Goal: Task Accomplishment & Management: Use online tool/utility

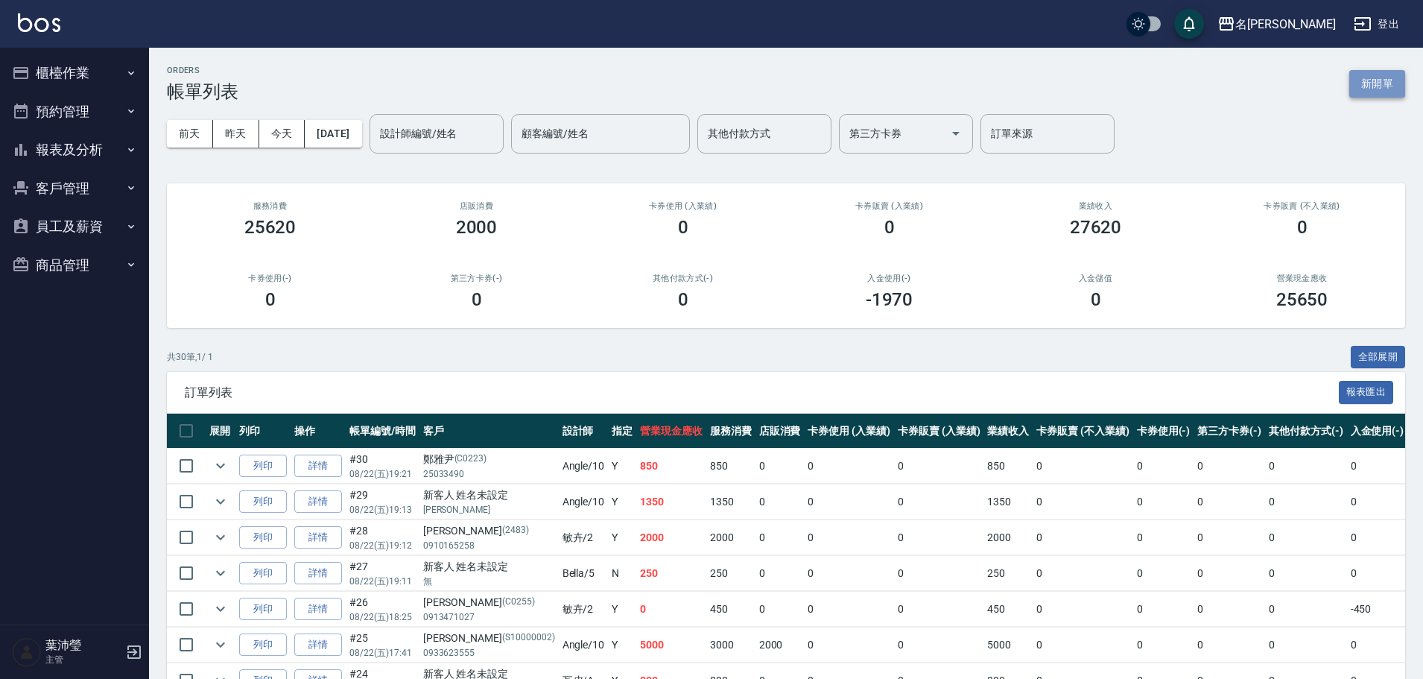
click at [1388, 83] on button "新開單" at bounding box center [1378, 84] width 56 height 28
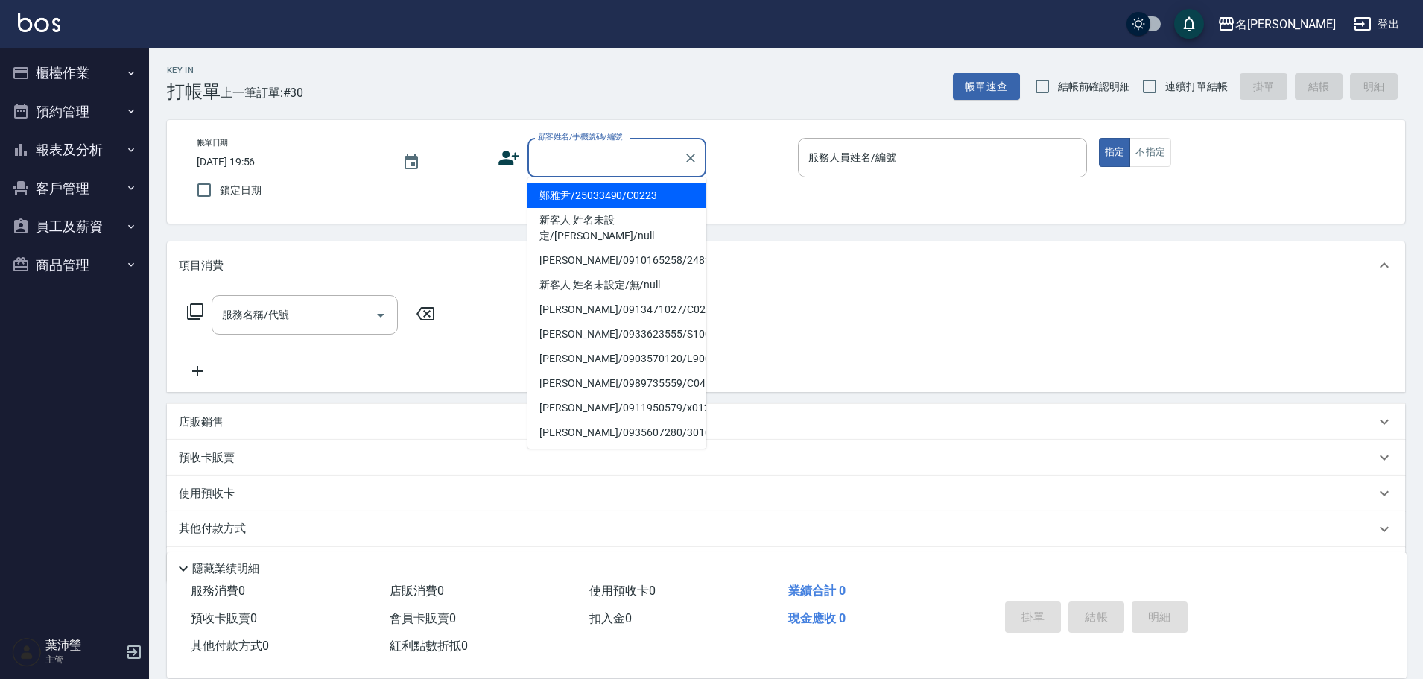
click at [602, 166] on input "顧客姓名/手機號碼/編號" at bounding box center [605, 158] width 143 height 26
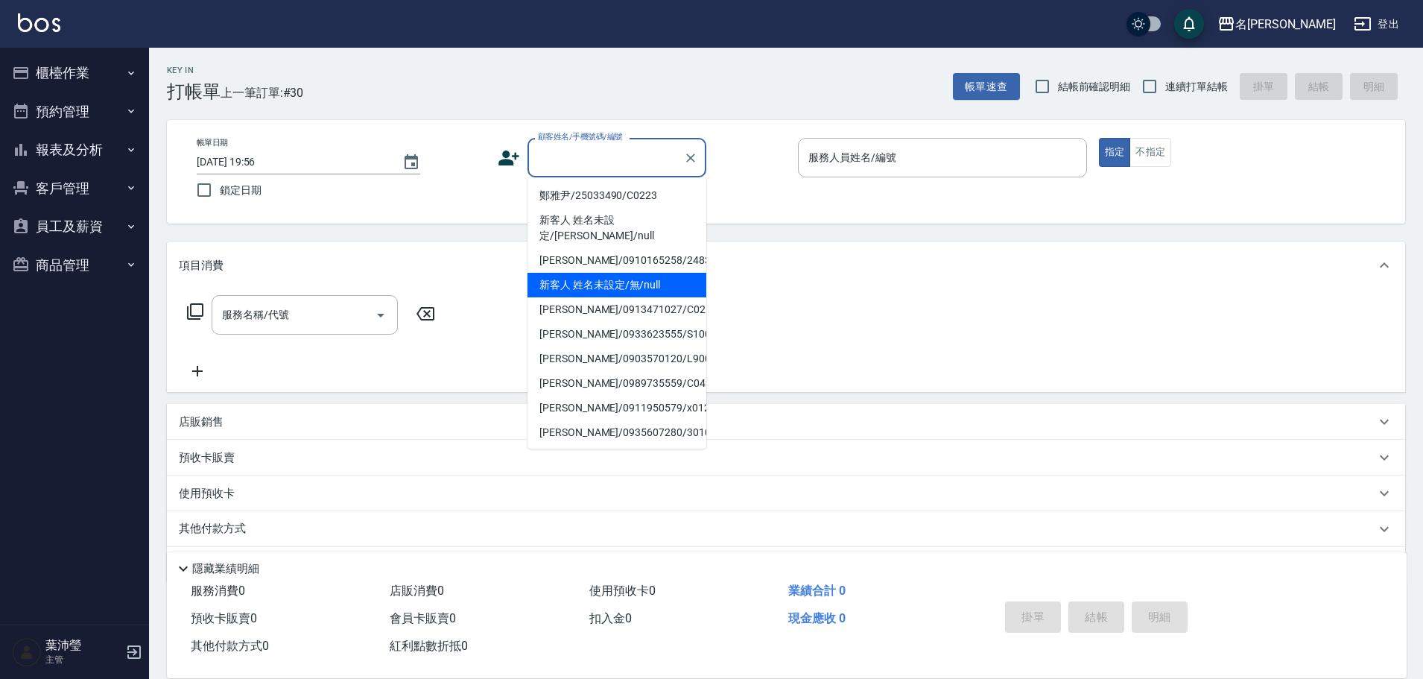
click at [616, 273] on li "新客人 姓名未設定/無/null" at bounding box center [617, 285] width 179 height 25
type input "新客人 姓名未設定/無/null"
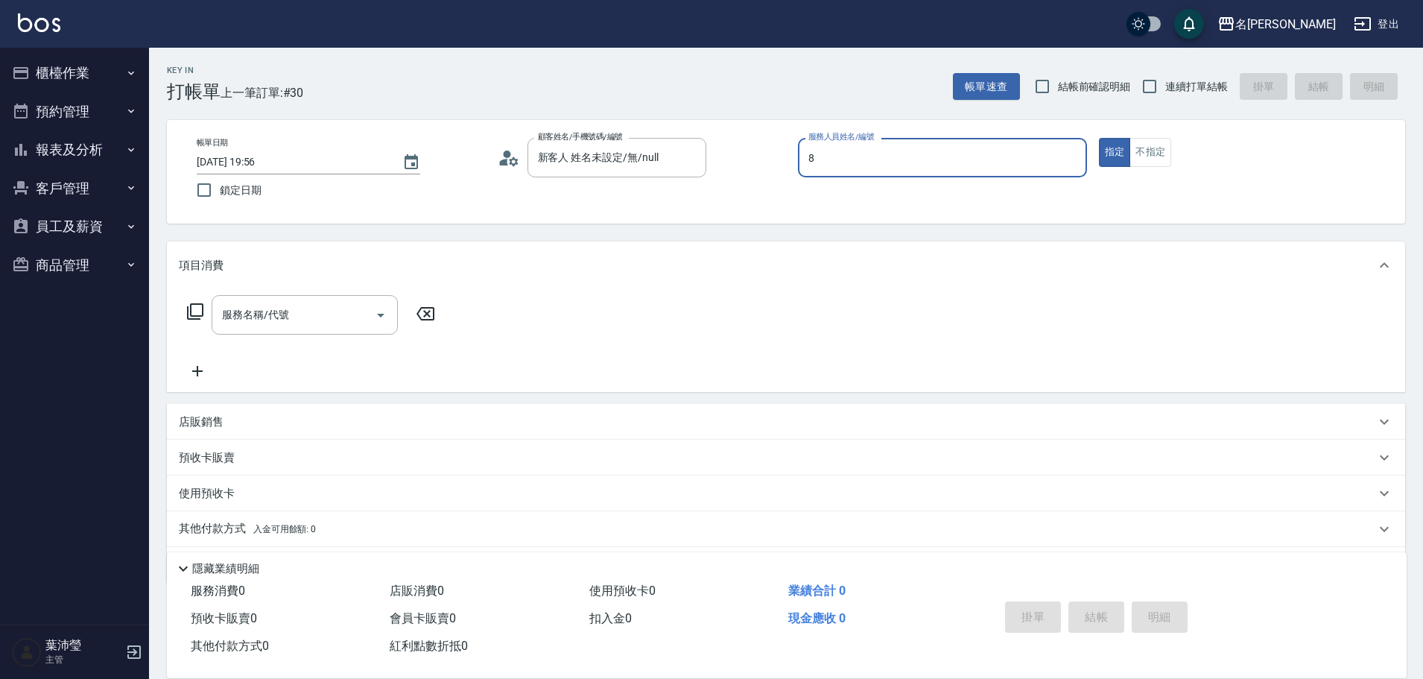
type input "Emma-8"
type button "true"
click at [298, 324] on input "服務名稱/代號" at bounding box center [293, 315] width 151 height 26
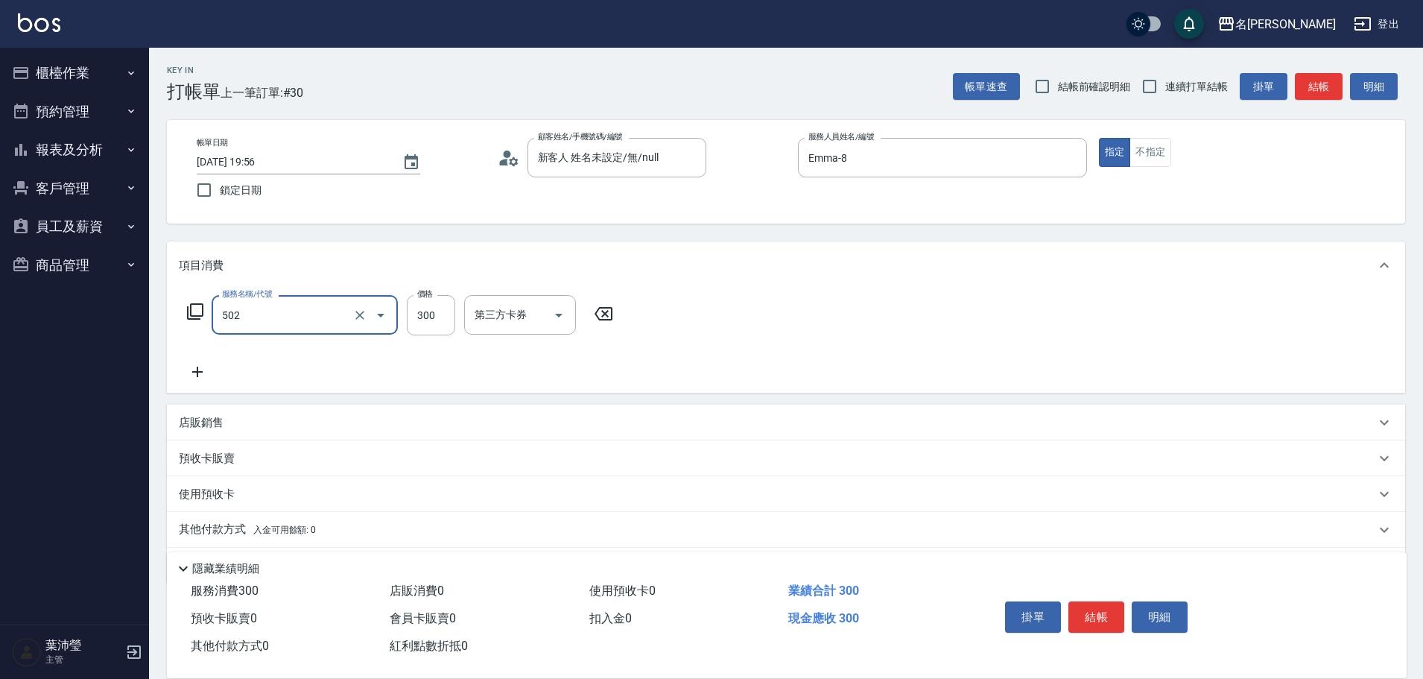
type input "洗髮(502)"
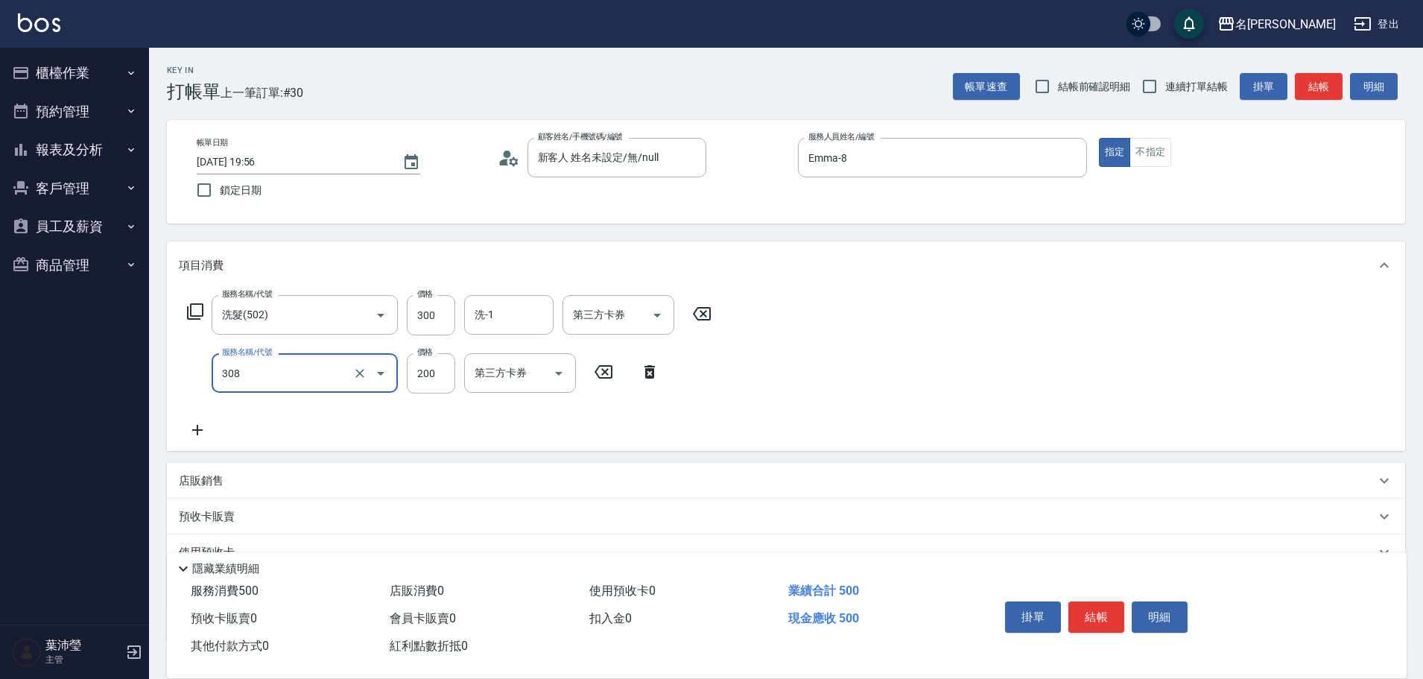
type input "學生剪髮(UP)(308)"
type input "250"
click at [265, 487] on div "店販銷售" at bounding box center [777, 481] width 1197 height 16
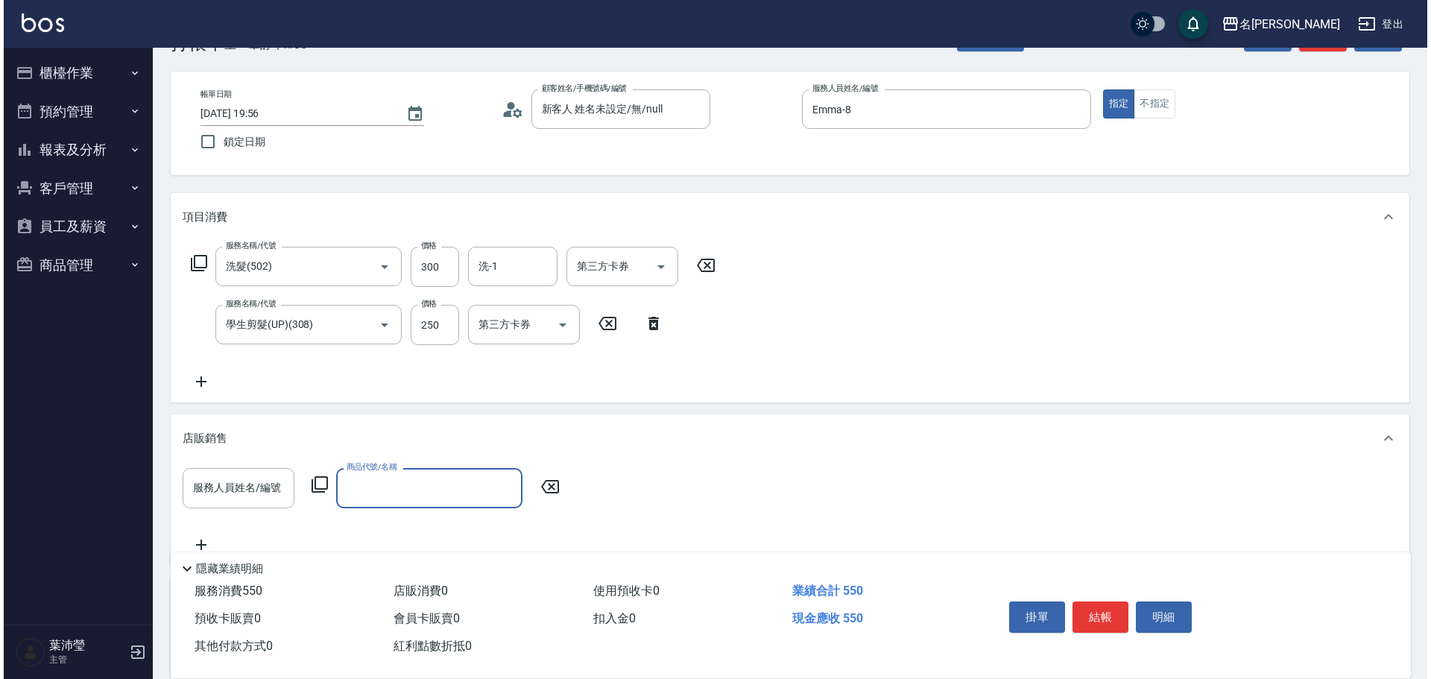
scroll to position [75, 0]
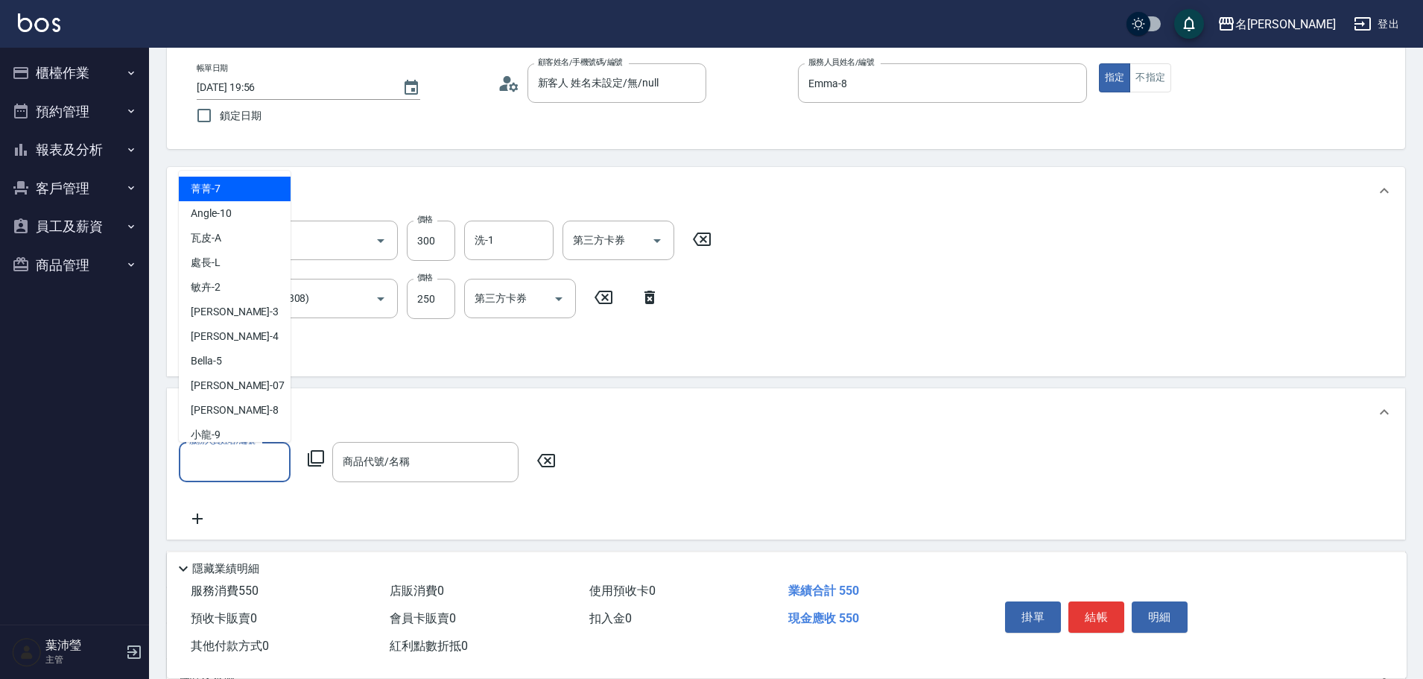
click at [189, 454] on input "服務人員姓名/編號" at bounding box center [235, 462] width 98 height 26
type input "Emma-8"
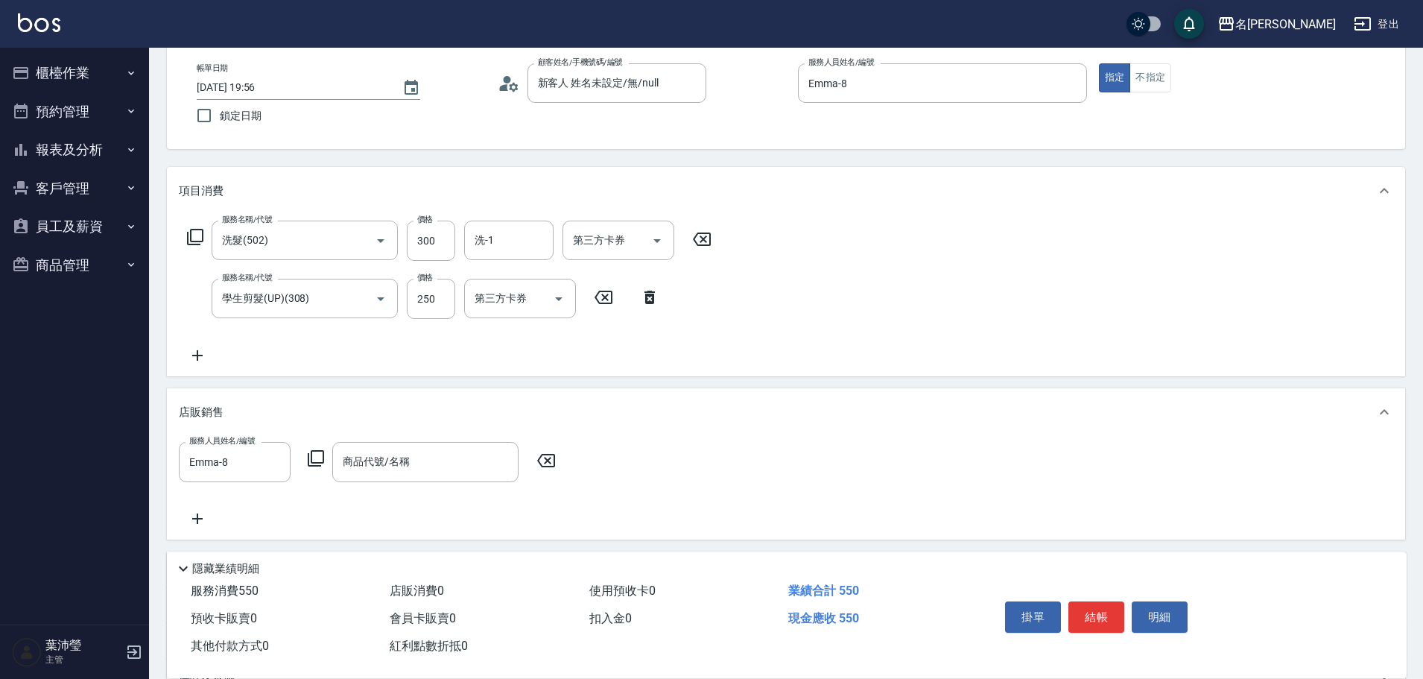
click at [320, 463] on icon at bounding box center [316, 458] width 16 height 16
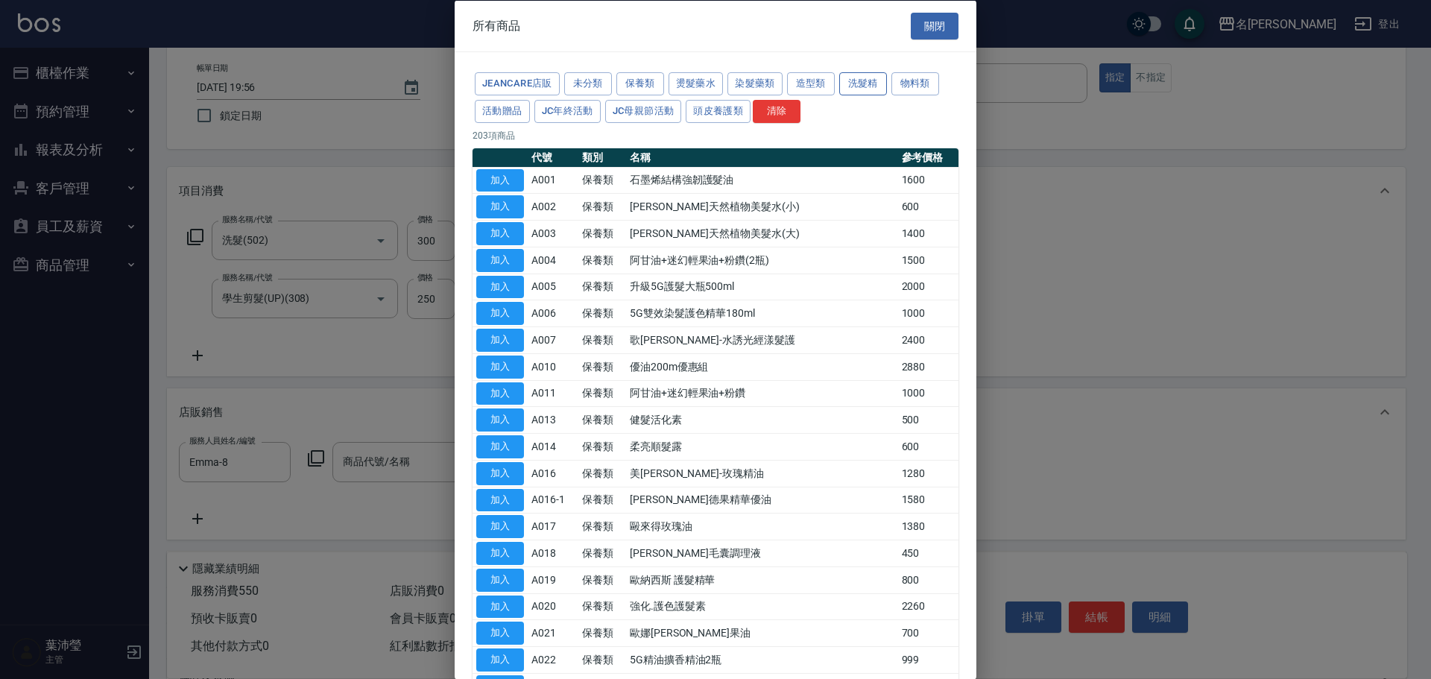
click at [867, 89] on button "洗髮精" at bounding box center [863, 83] width 48 height 23
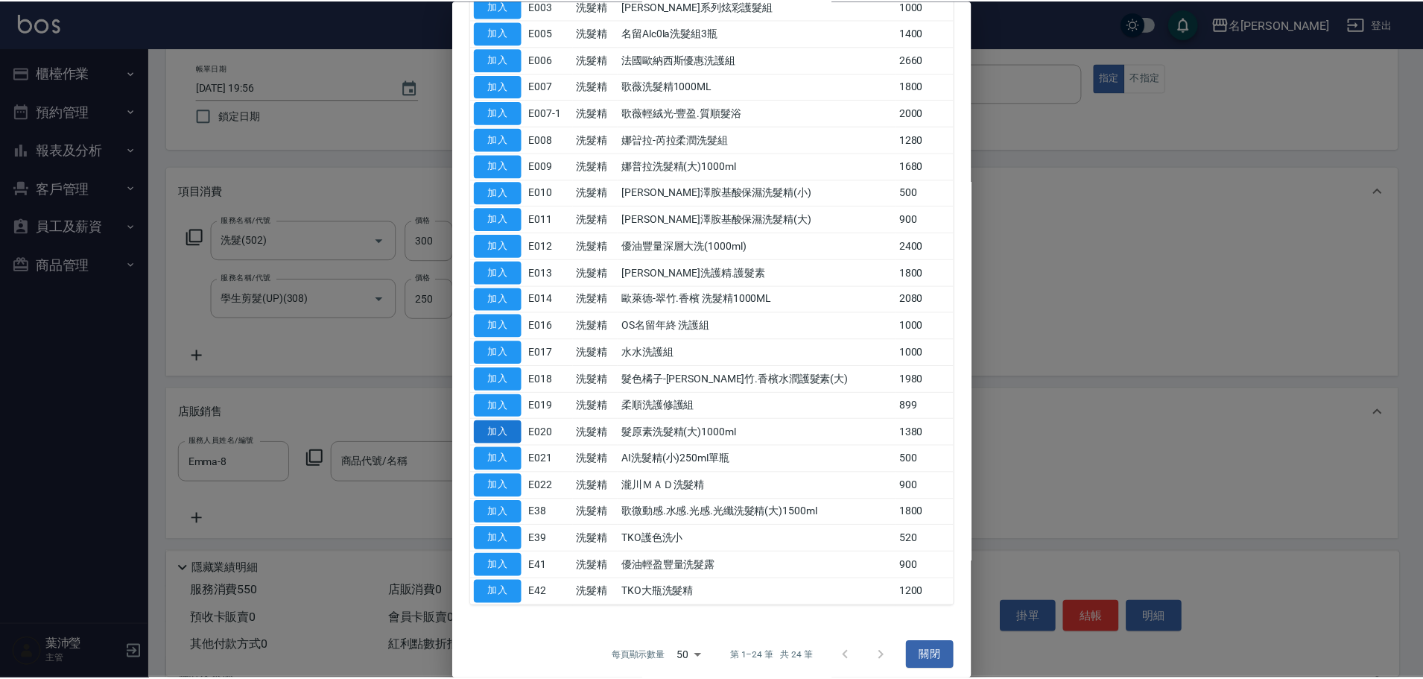
scroll to position [209, 0]
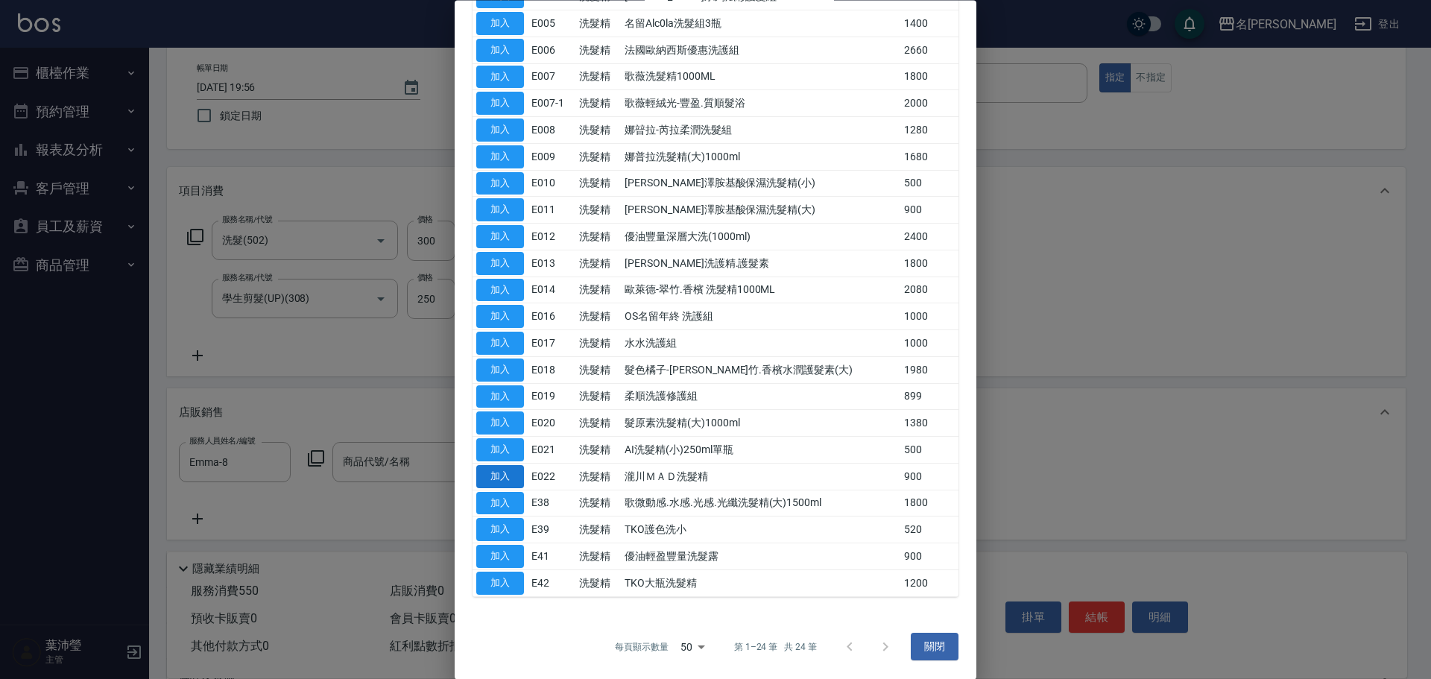
click at [496, 470] on button "加入" at bounding box center [500, 476] width 48 height 23
type input "瀧川ＭＡＤ洗髮精"
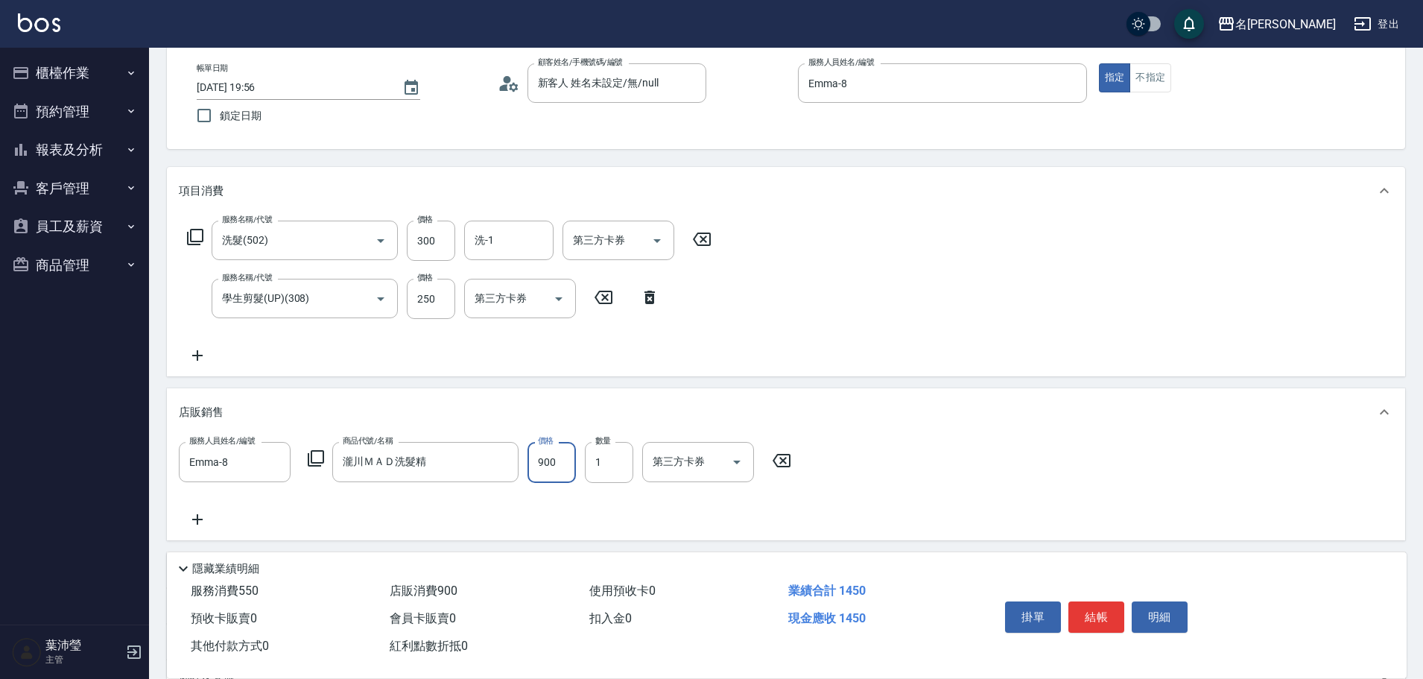
click at [542, 452] on input "900" at bounding box center [552, 462] width 48 height 40
type input "700"
click at [1086, 601] on button "結帳" at bounding box center [1097, 616] width 56 height 31
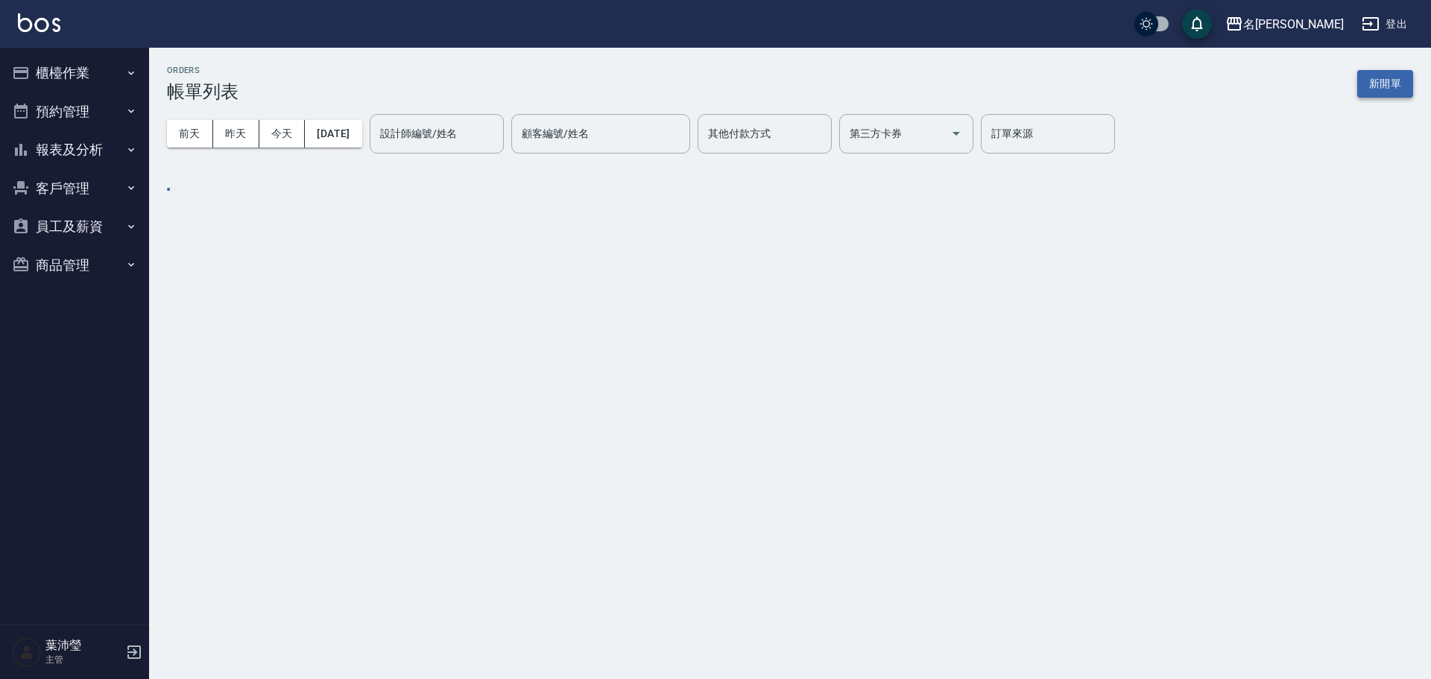
click at [1380, 91] on button "新開單" at bounding box center [1385, 84] width 56 height 28
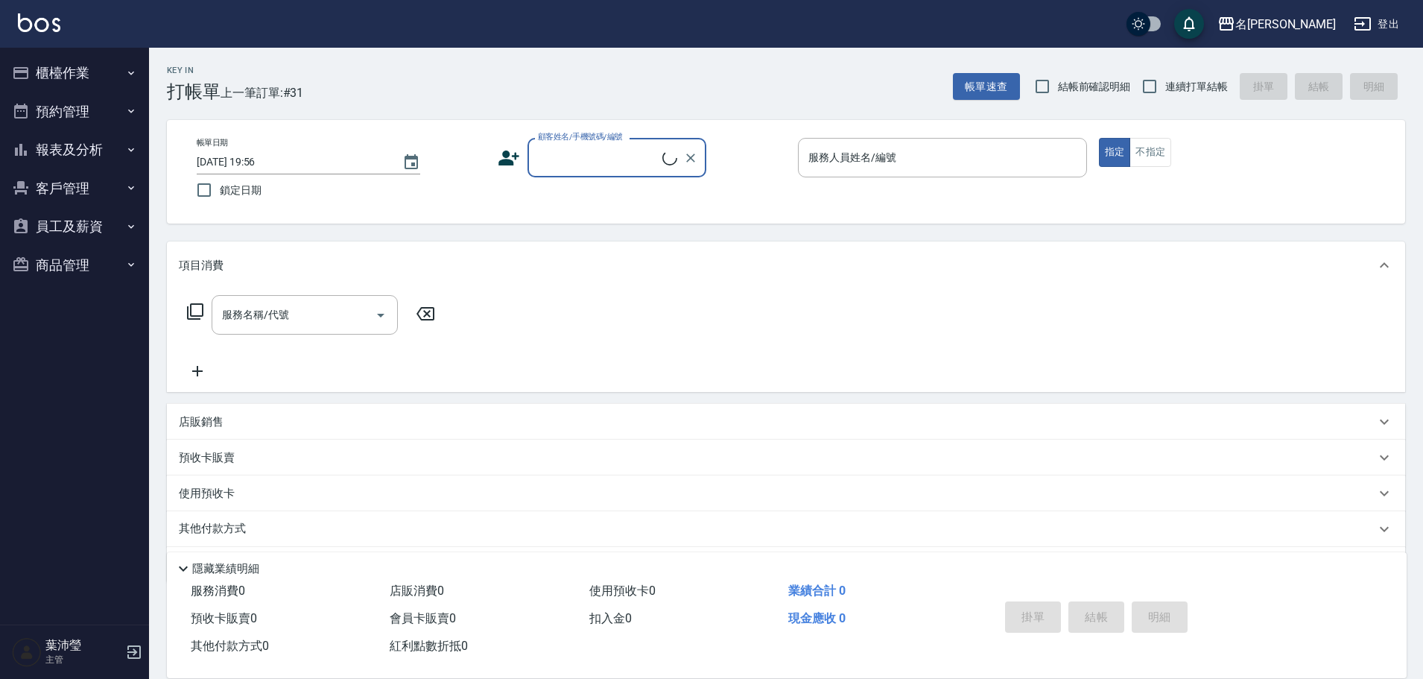
click at [596, 164] on input "顧客姓名/手機號碼/編號" at bounding box center [598, 158] width 128 height 26
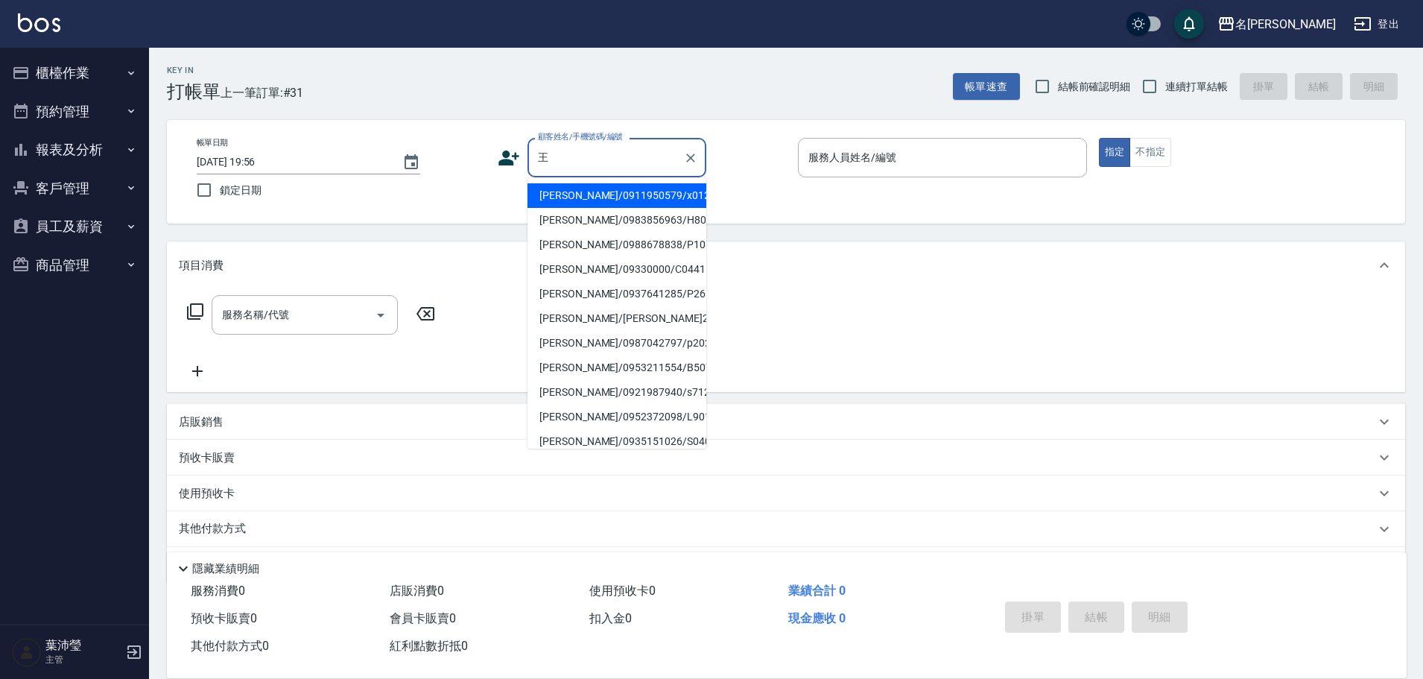
click at [596, 250] on li "[PERSON_NAME]/0988678838/P1085" at bounding box center [617, 245] width 179 height 25
type input "[PERSON_NAME]/0988678838/P1085"
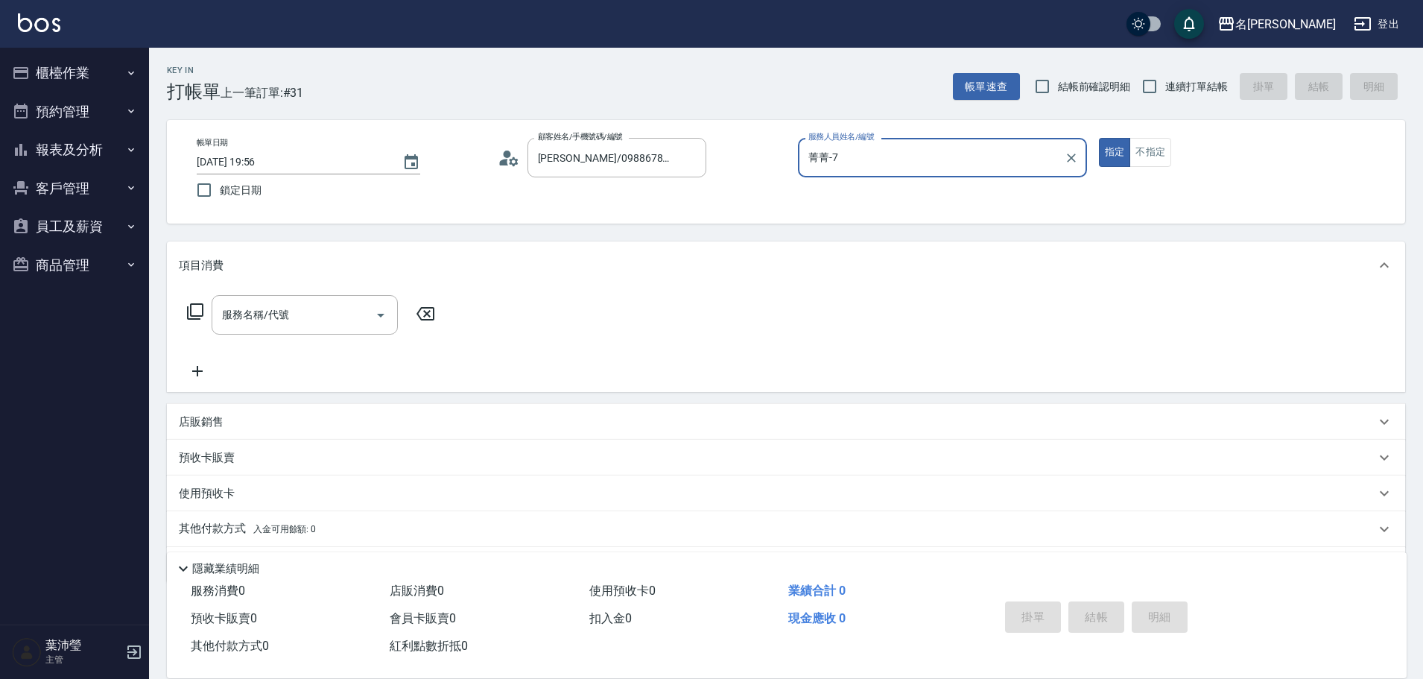
click at [894, 162] on input "菁菁-7" at bounding box center [931, 158] width 253 height 26
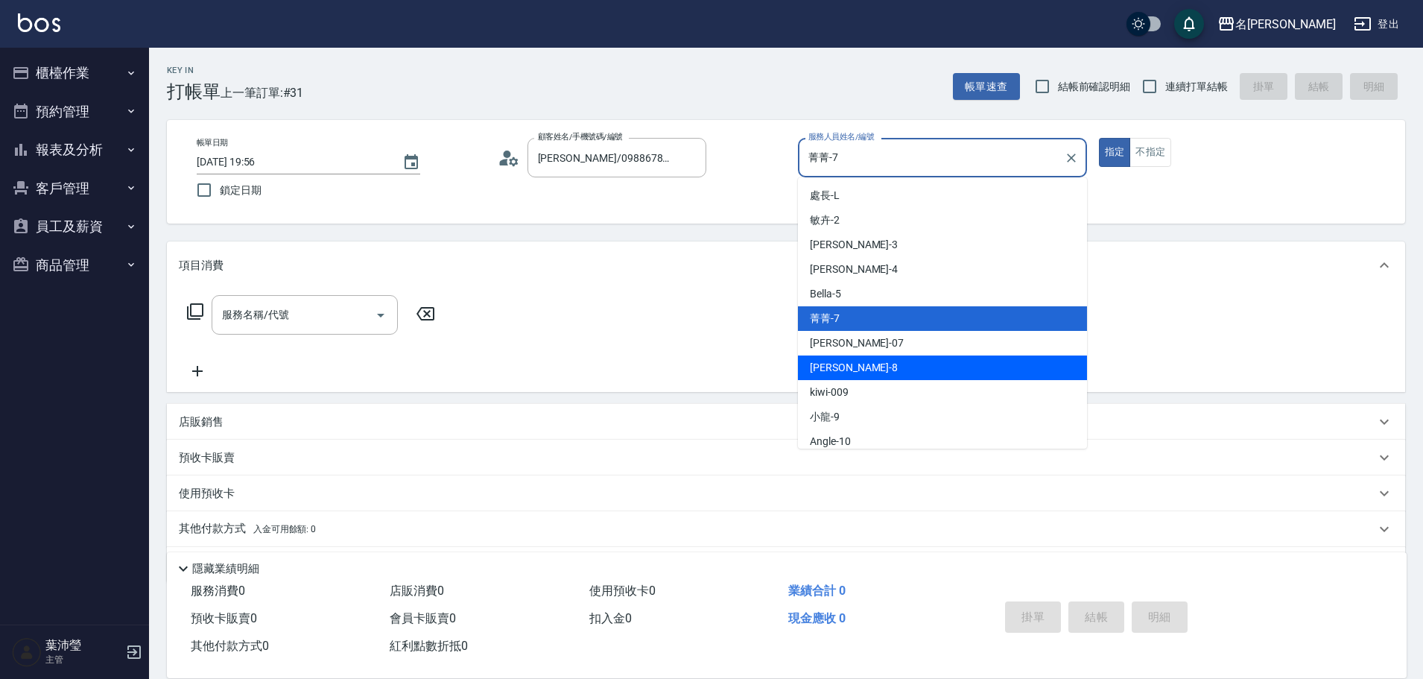
click at [830, 373] on span "Emma -8" at bounding box center [854, 368] width 88 height 16
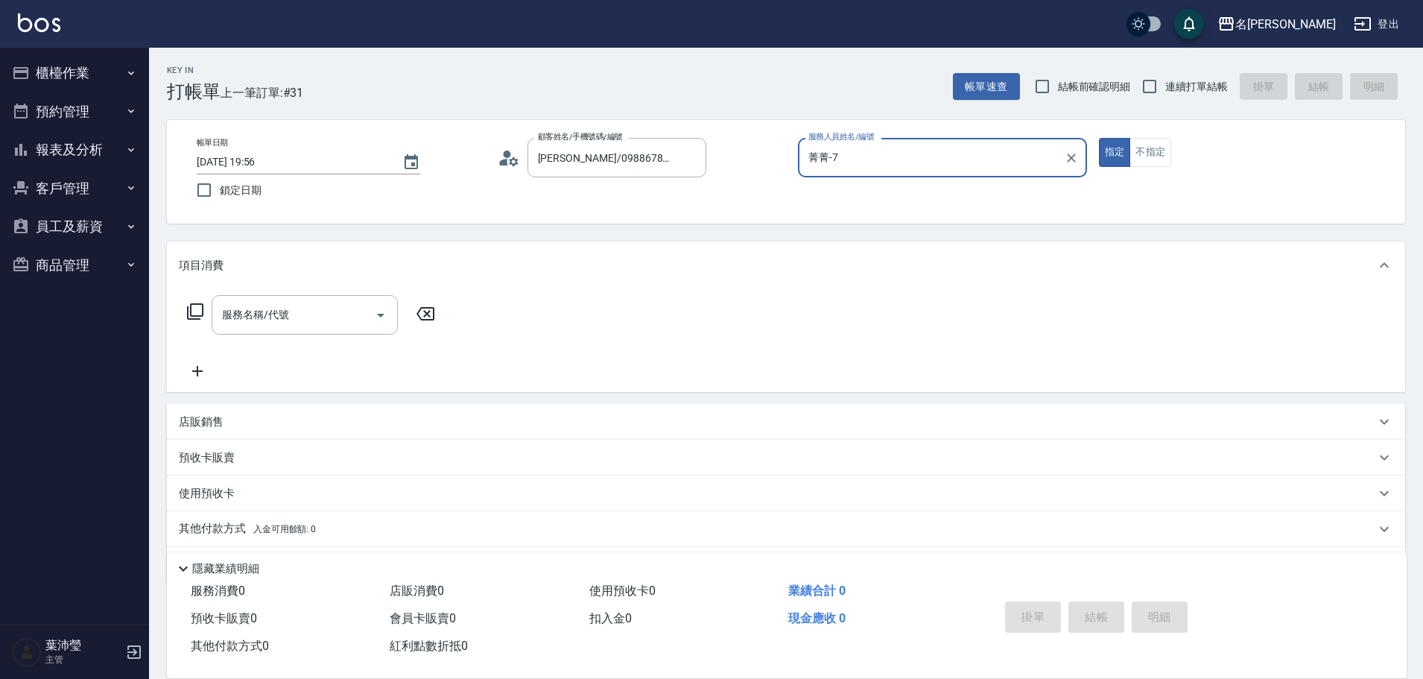
type input "Emma-8"
click at [281, 327] on input "服務名稱/代號" at bounding box center [293, 315] width 151 height 26
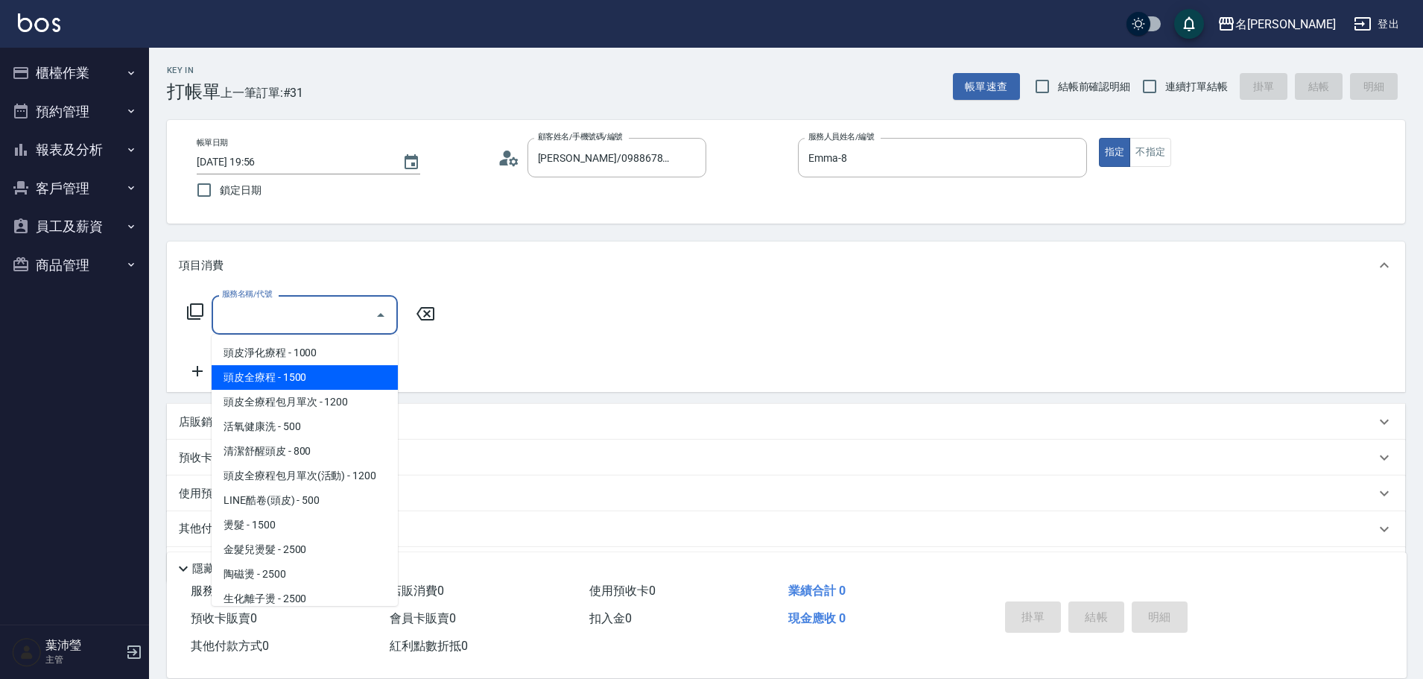
click at [327, 369] on span "頭皮全療程 - 1500" at bounding box center [305, 377] width 186 height 25
type input "頭皮全療程(102)"
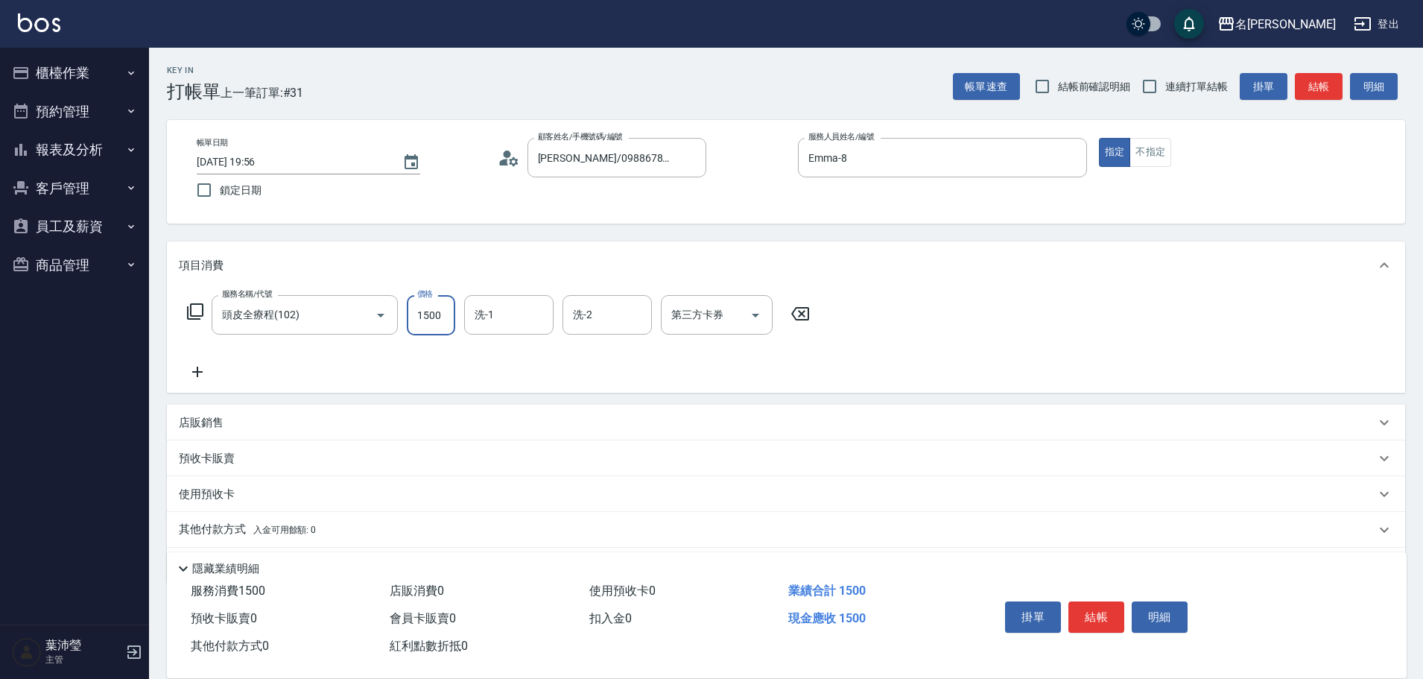
click at [441, 322] on input "1500" at bounding box center [431, 315] width 48 height 40
type input "1200"
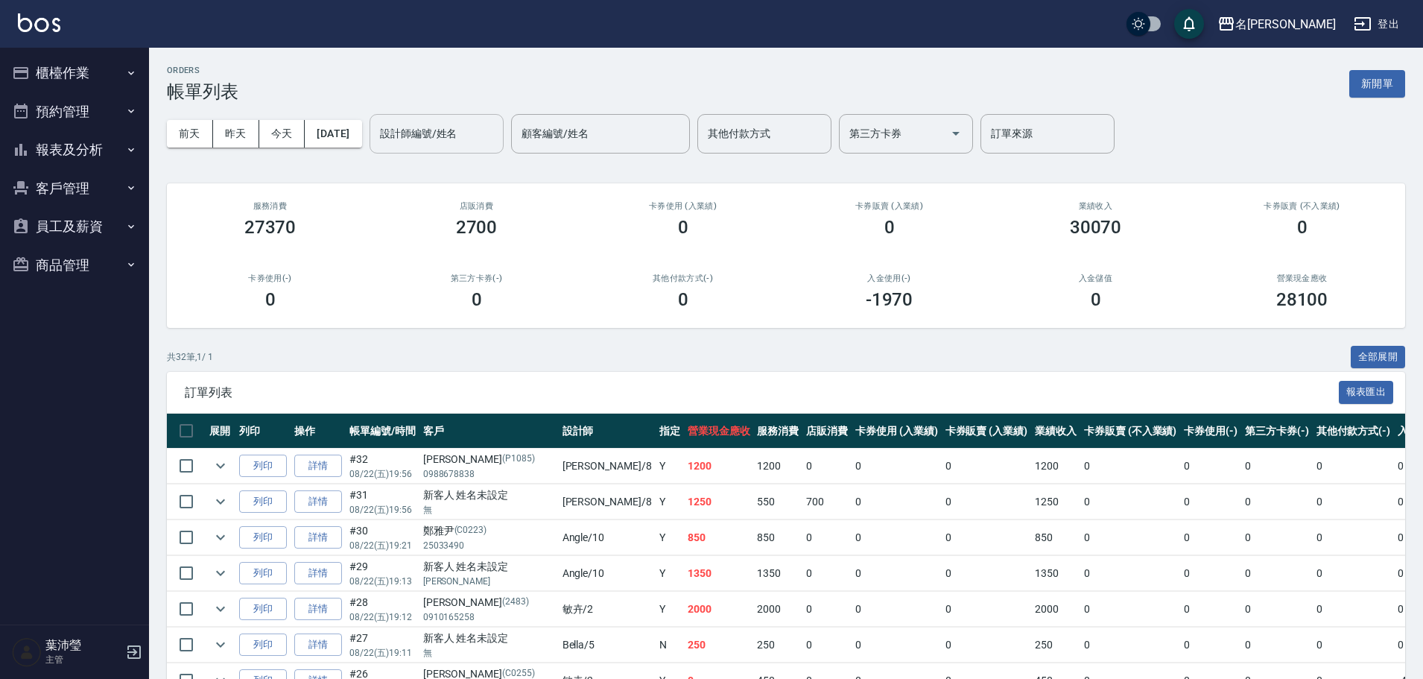
click at [471, 135] on input "設計師編號/姓名" at bounding box center [436, 134] width 121 height 26
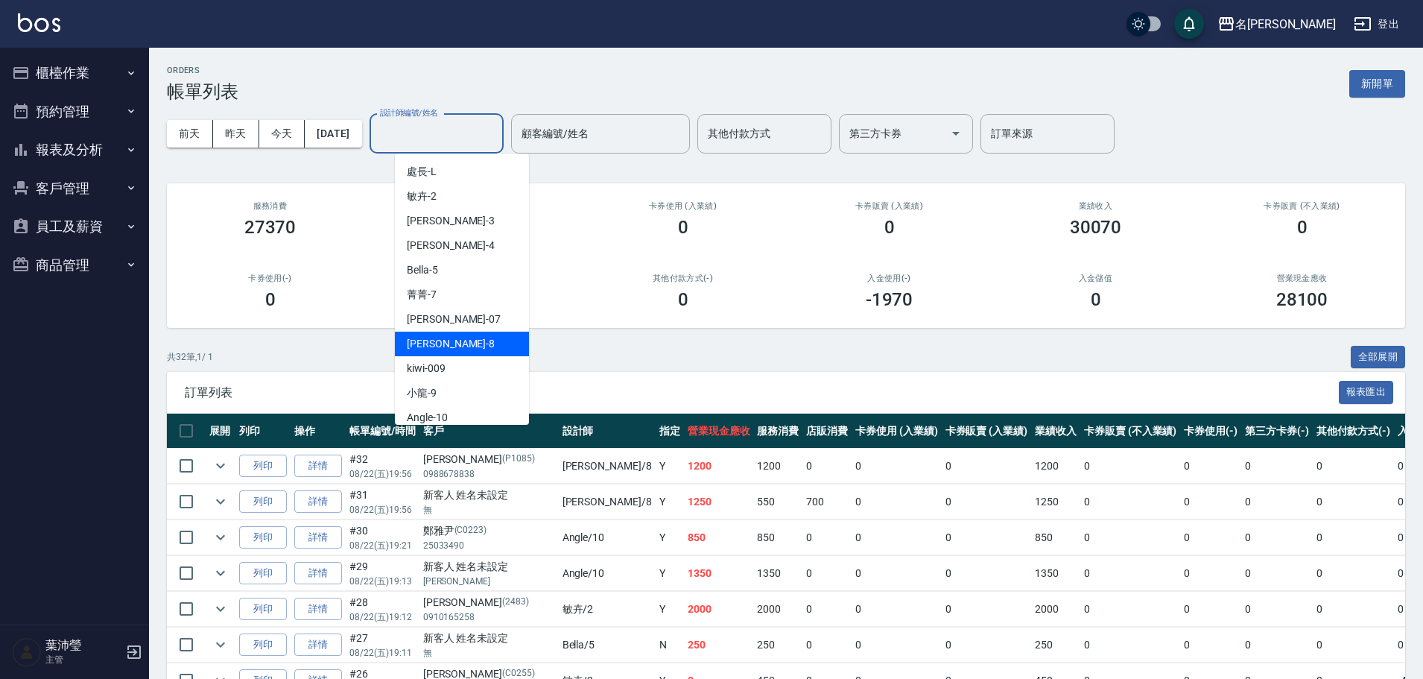
click at [470, 341] on div "Emma -8" at bounding box center [462, 344] width 134 height 25
type input "Emma-8"
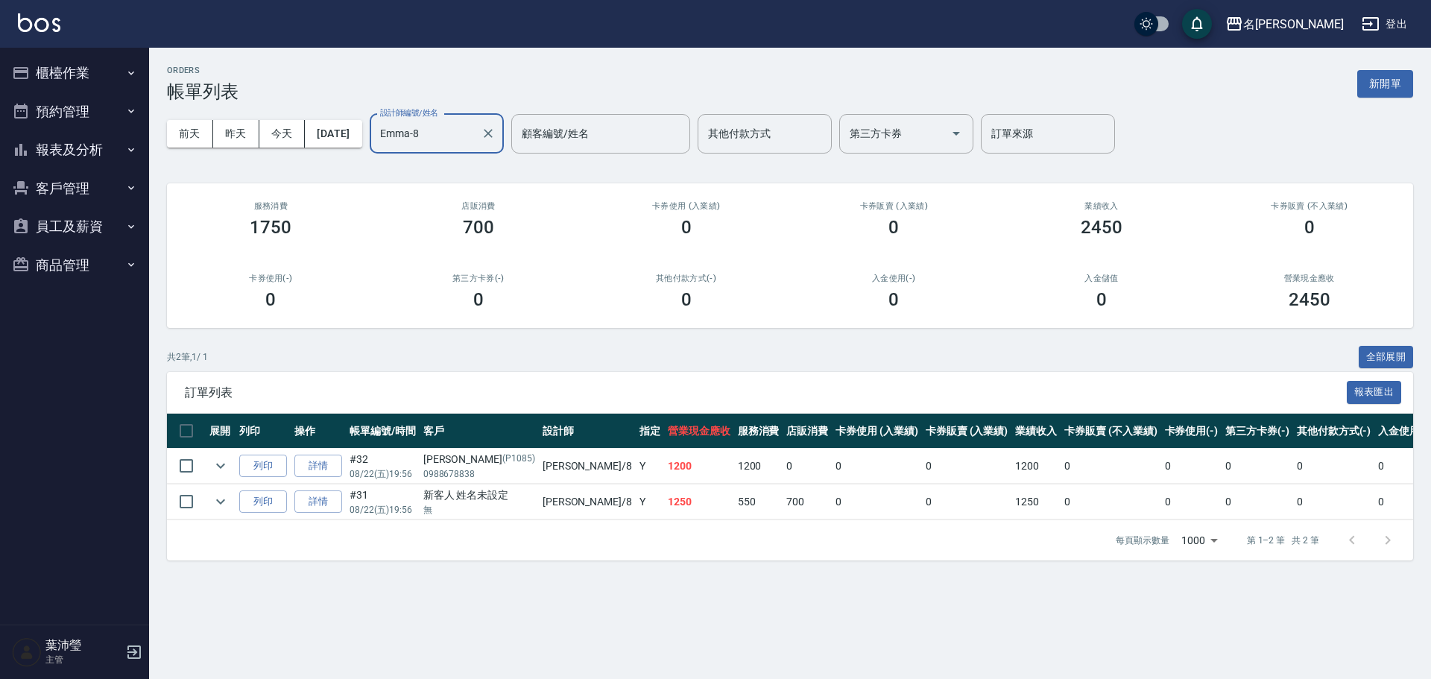
click at [59, 64] on button "櫃檯作業" at bounding box center [74, 73] width 137 height 39
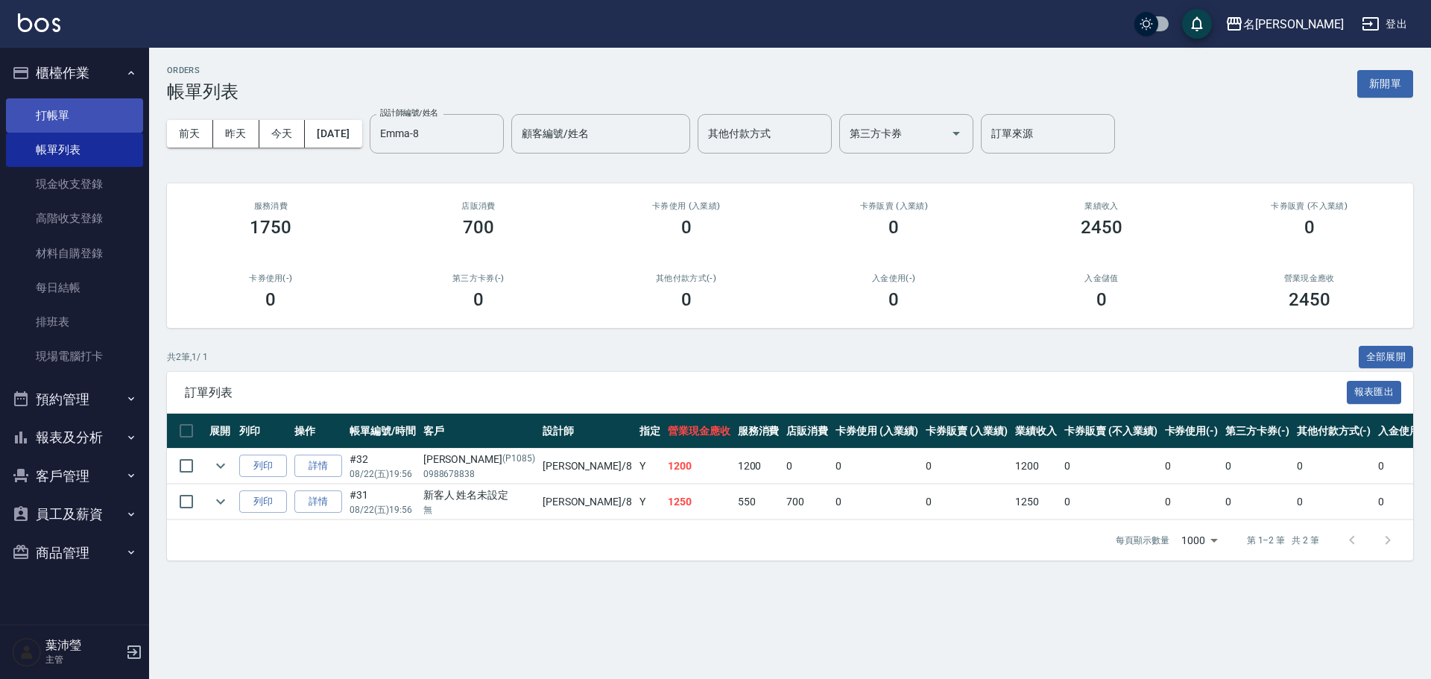
click at [52, 102] on link "打帳單" at bounding box center [74, 115] width 137 height 34
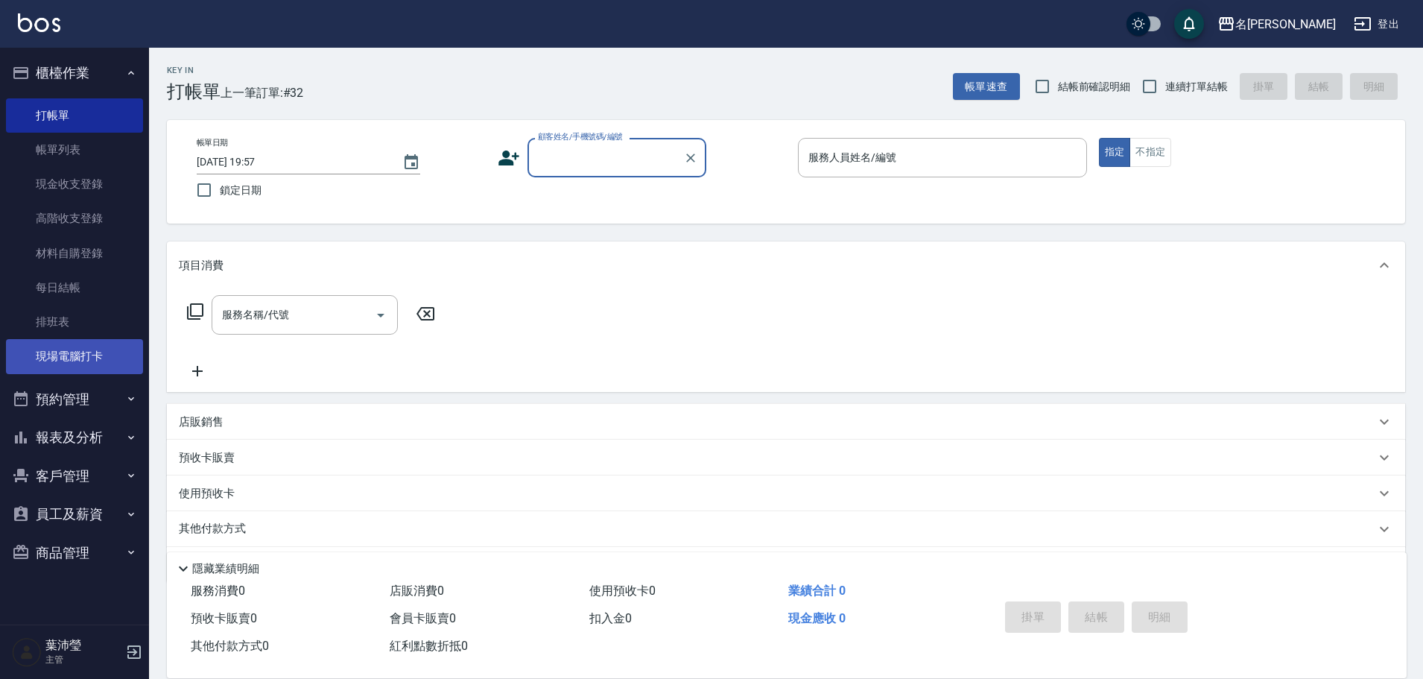
click at [133, 356] on link "現場電腦打卡" at bounding box center [74, 356] width 137 height 34
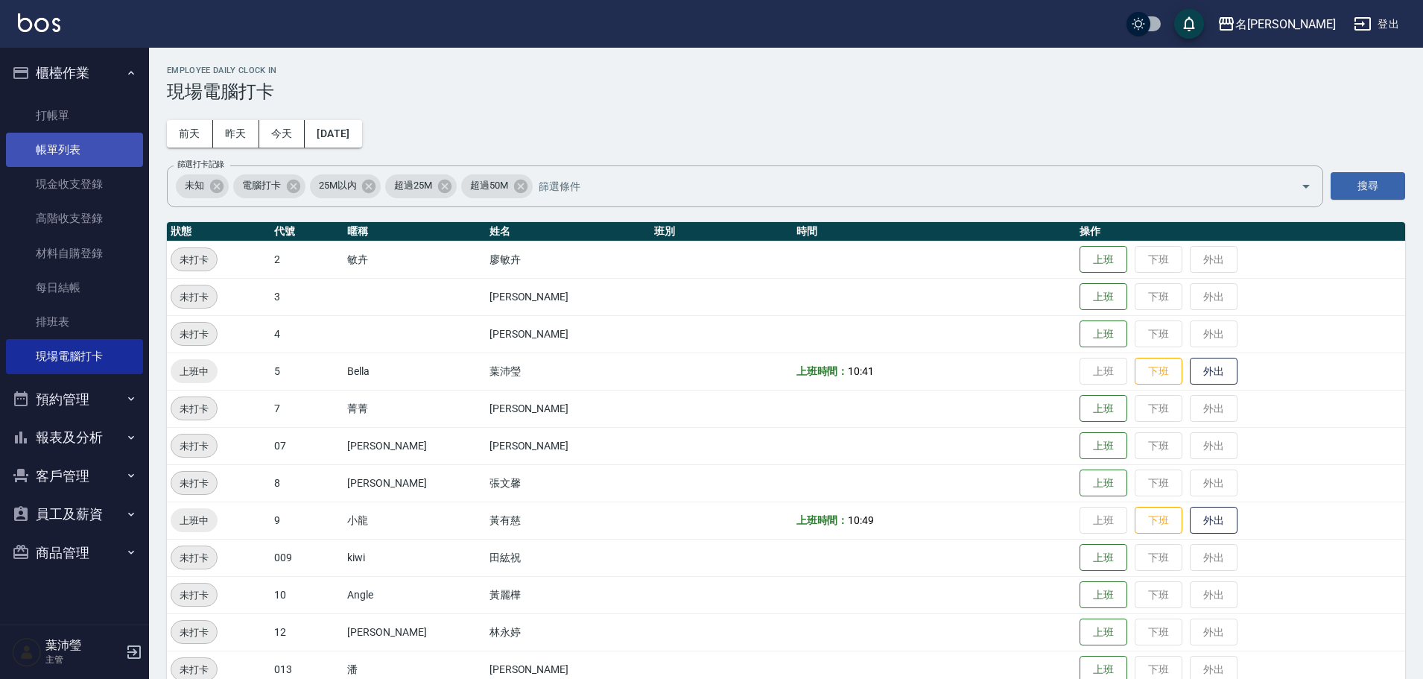
click at [66, 142] on link "帳單列表" at bounding box center [74, 150] width 137 height 34
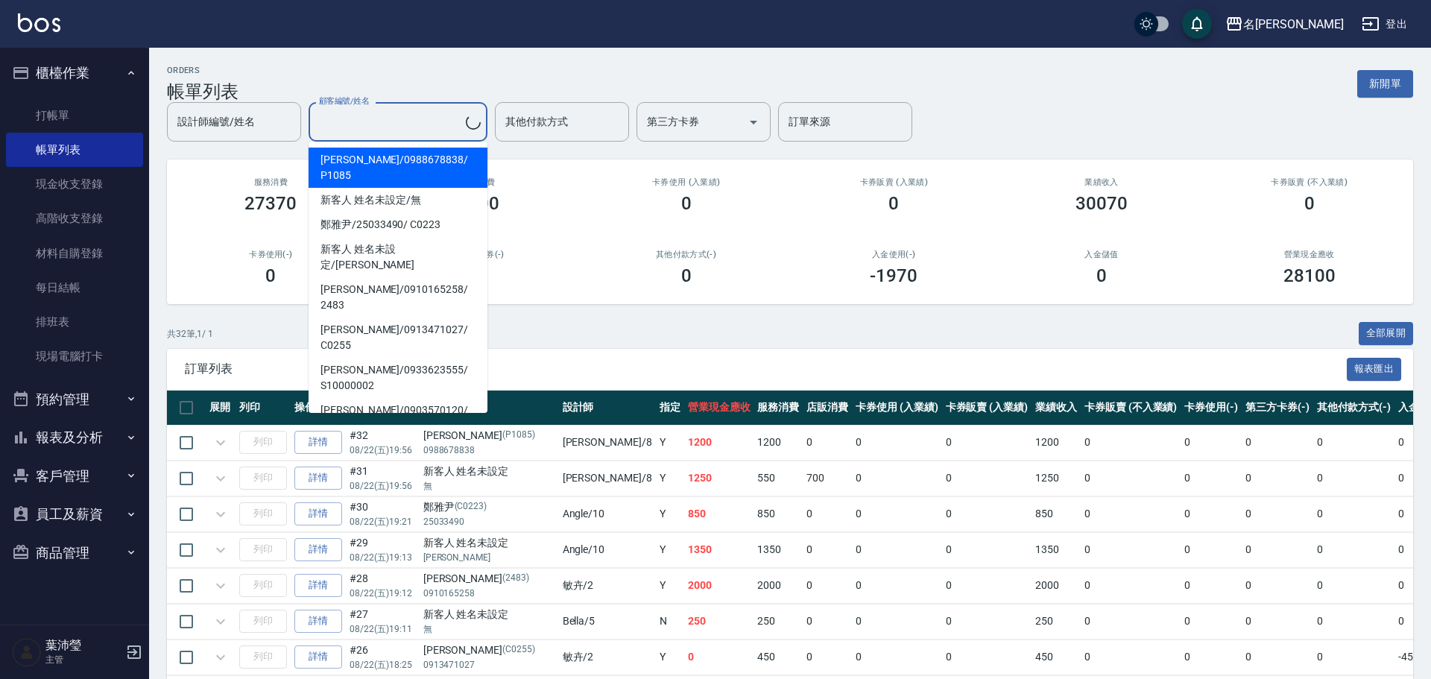
click at [432, 130] on input "顧客編號/姓名" at bounding box center [390, 122] width 151 height 26
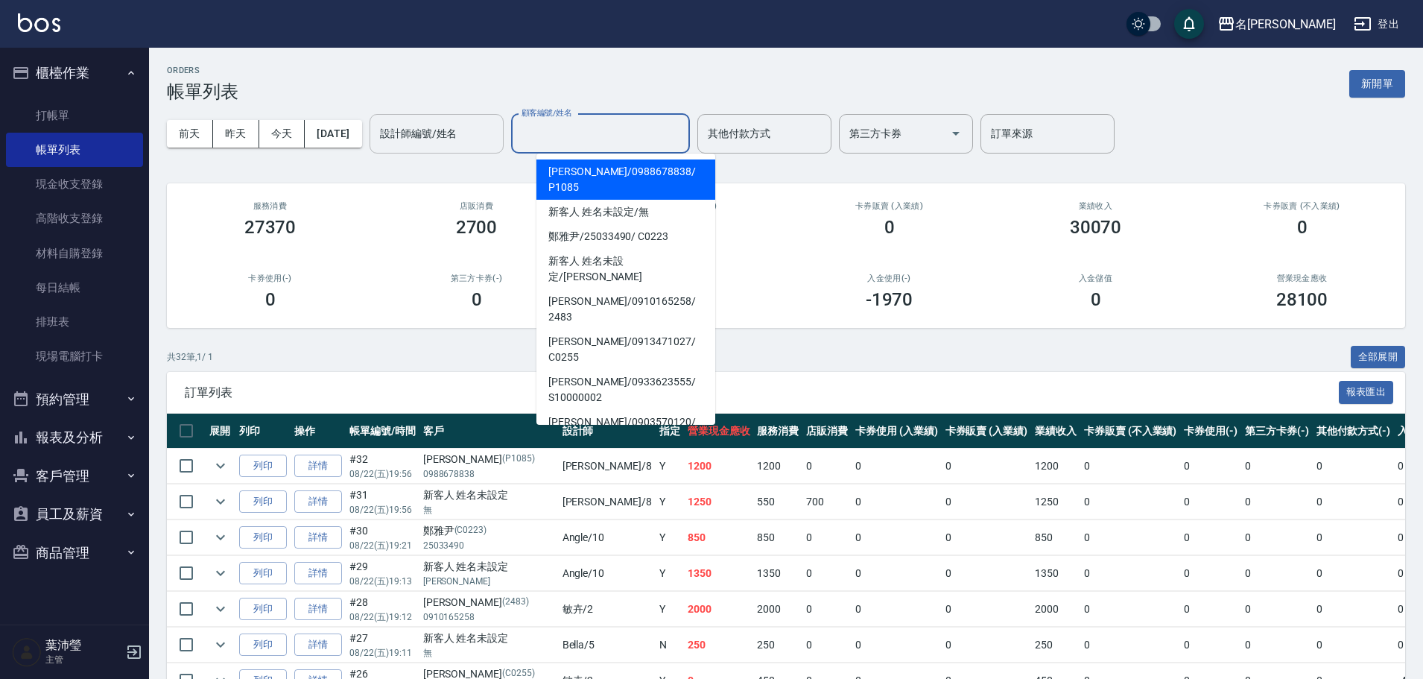
click at [448, 127] on input "設計師編號/姓名" at bounding box center [436, 134] width 121 height 26
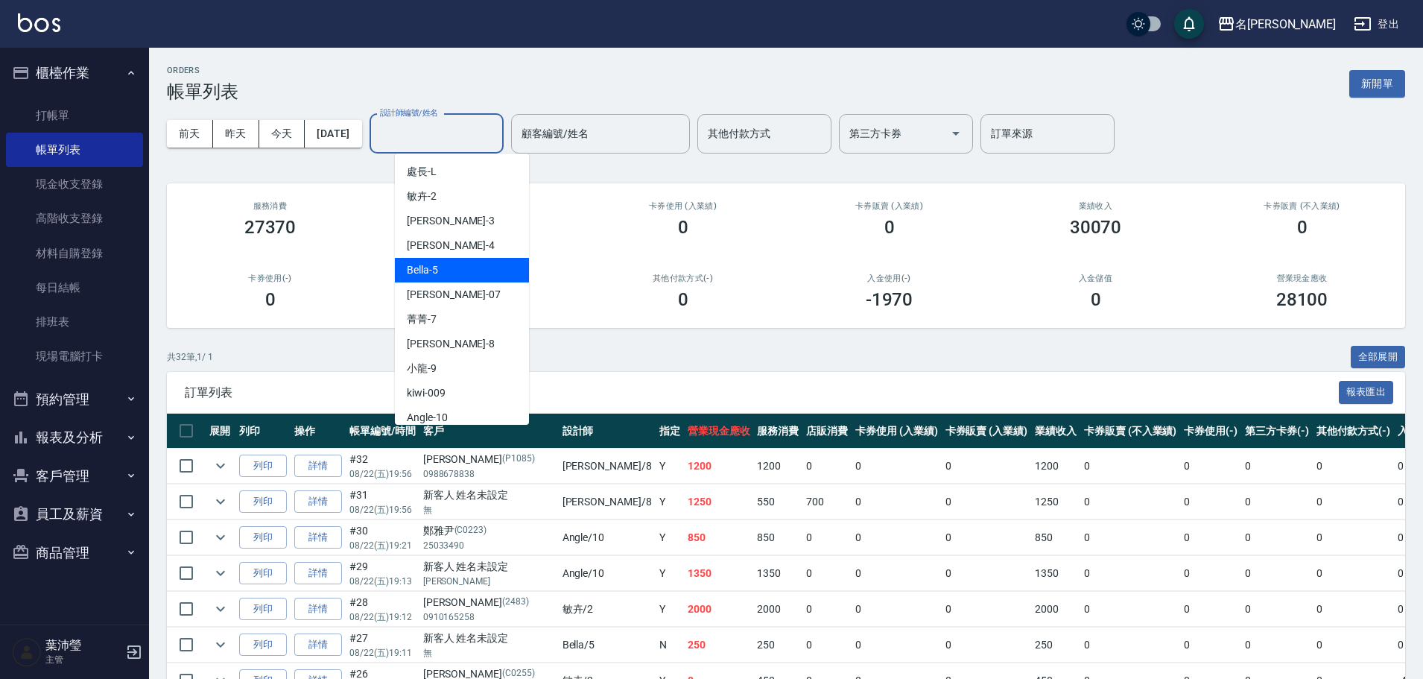
click at [495, 269] on div "Bella -5" at bounding box center [462, 270] width 134 height 25
type input "Bella-5"
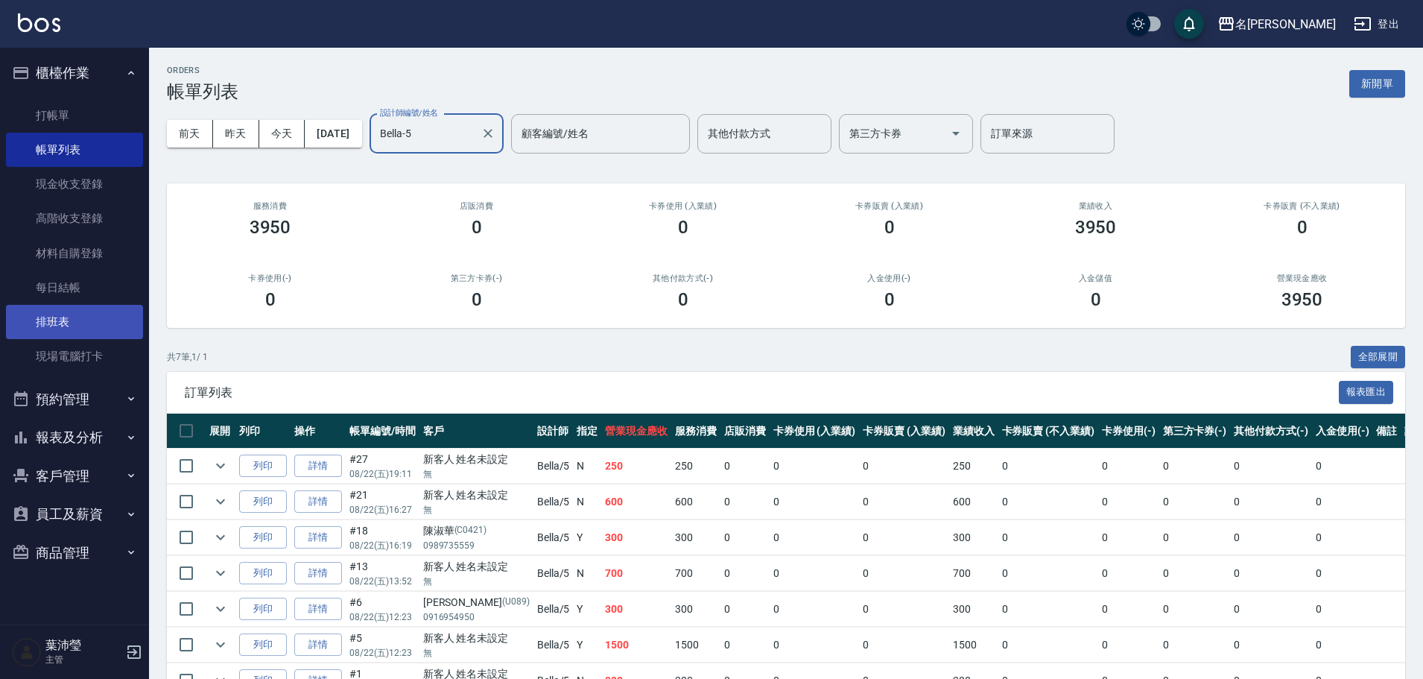
click at [109, 338] on link "排班表" at bounding box center [74, 322] width 137 height 34
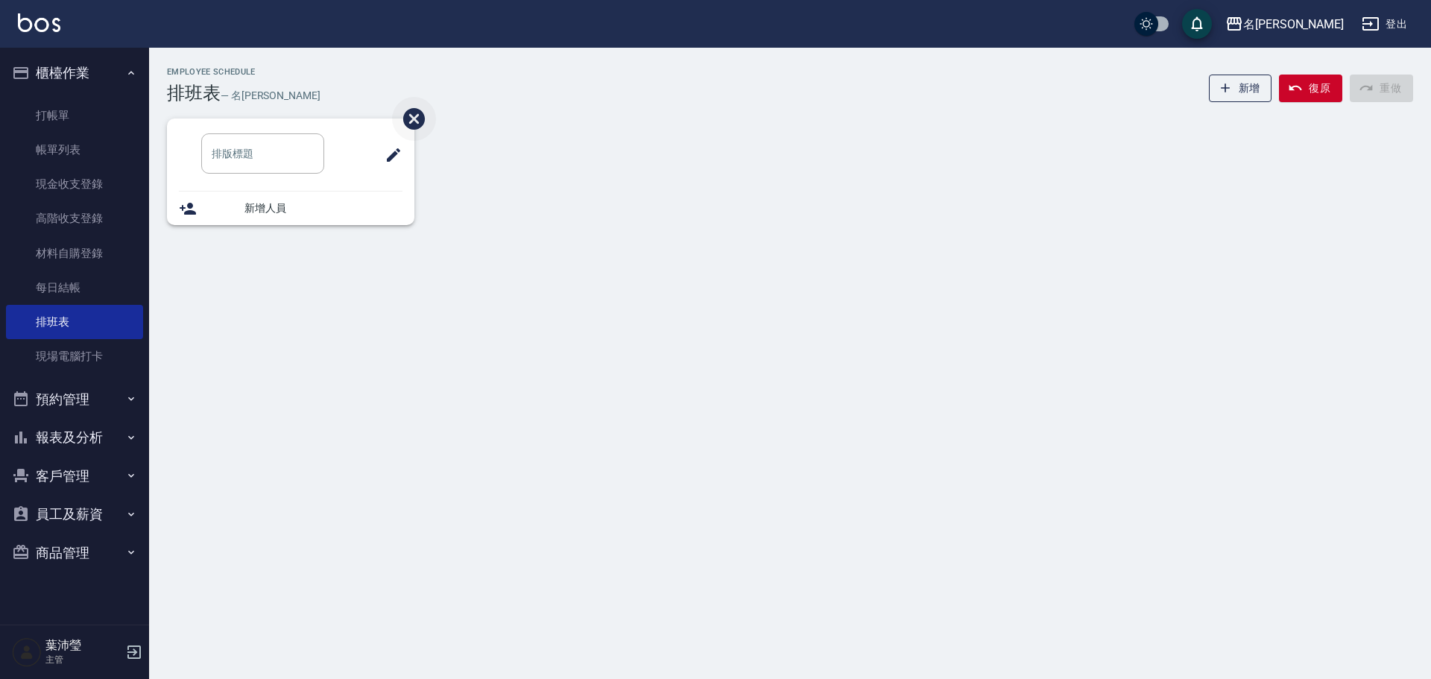
click at [416, 116] on icon "刪除班表" at bounding box center [414, 119] width 26 height 26
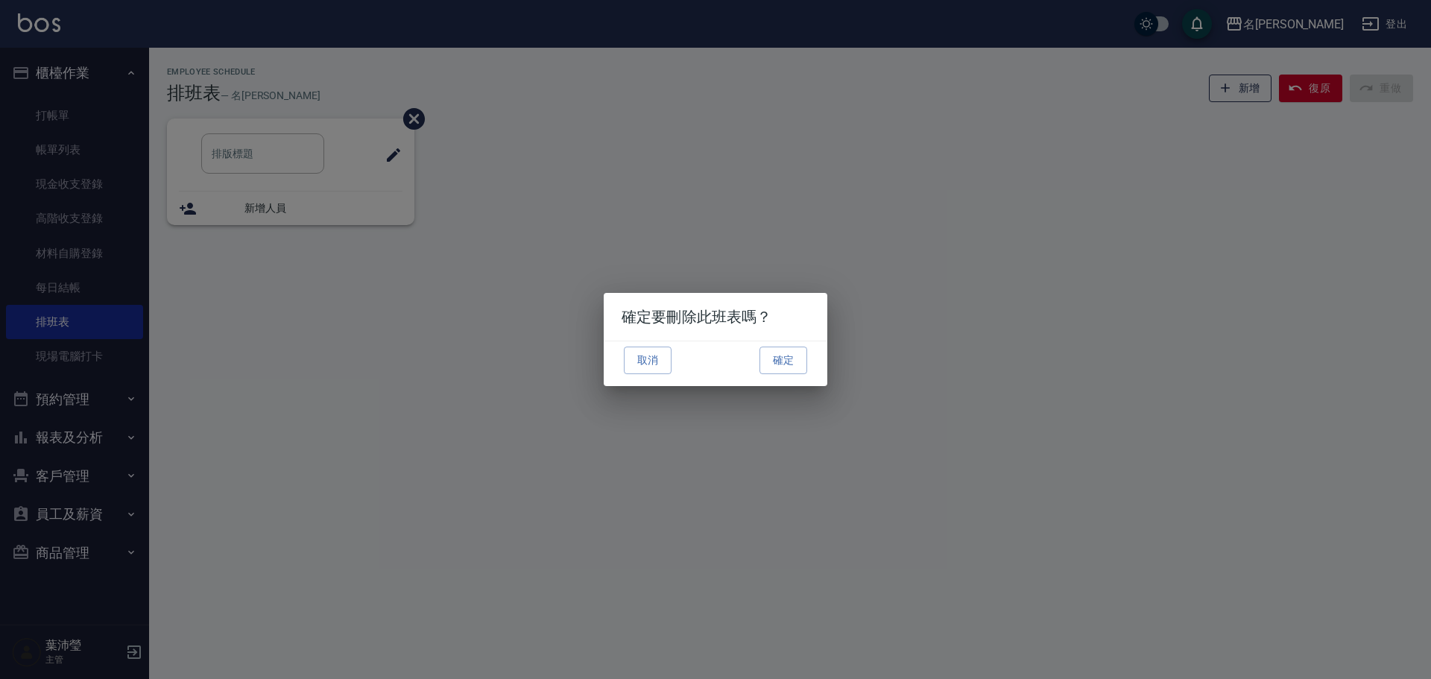
click at [107, 350] on div "確定要刪除此班表嗎？ 取消 確定" at bounding box center [715, 339] width 1431 height 679
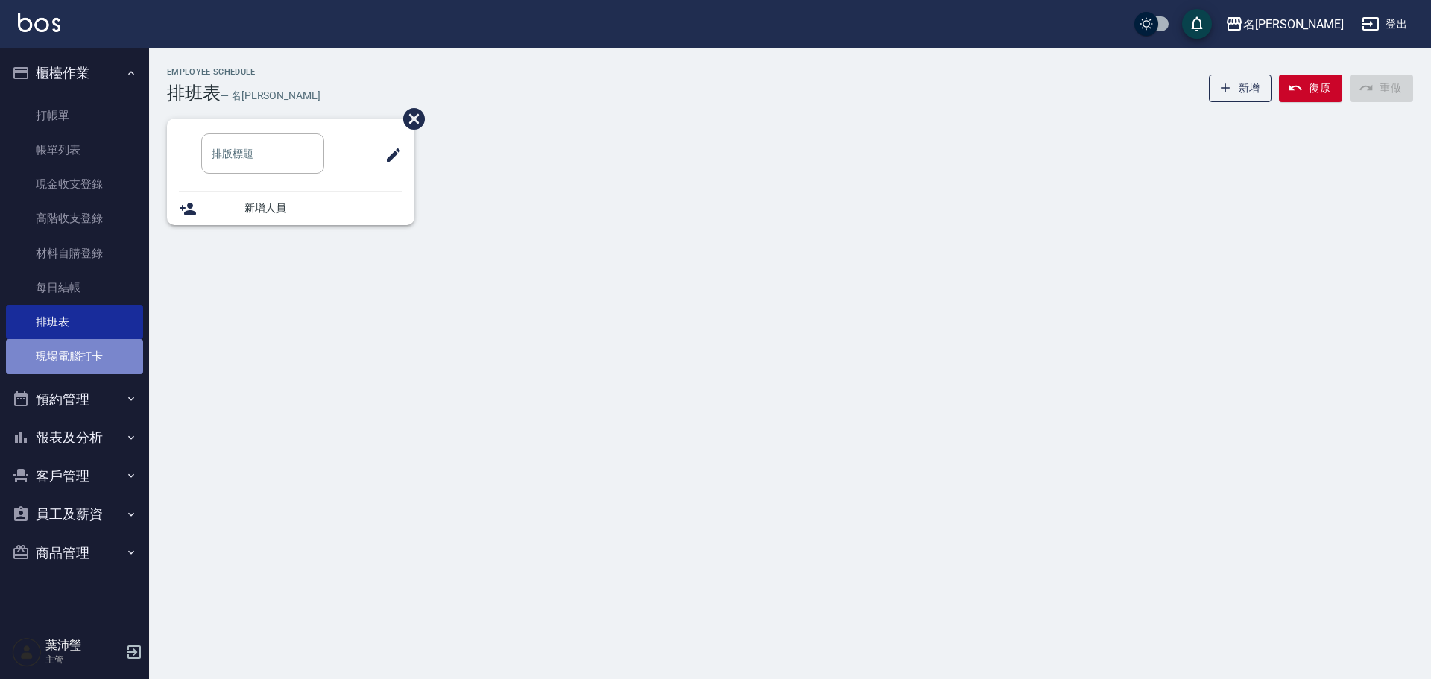
click at [16, 371] on link "現場電腦打卡" at bounding box center [74, 356] width 137 height 34
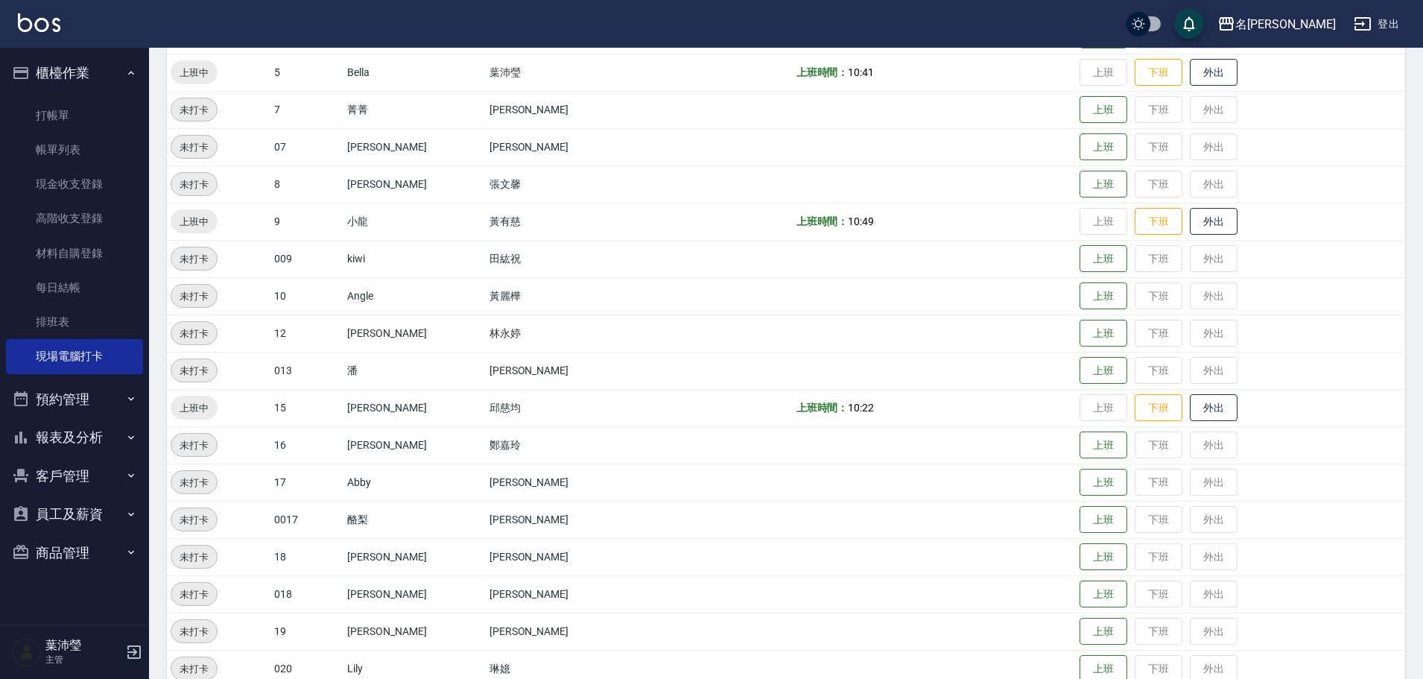
scroll to position [298, 0]
click at [1147, 406] on button "下班" at bounding box center [1159, 409] width 48 height 26
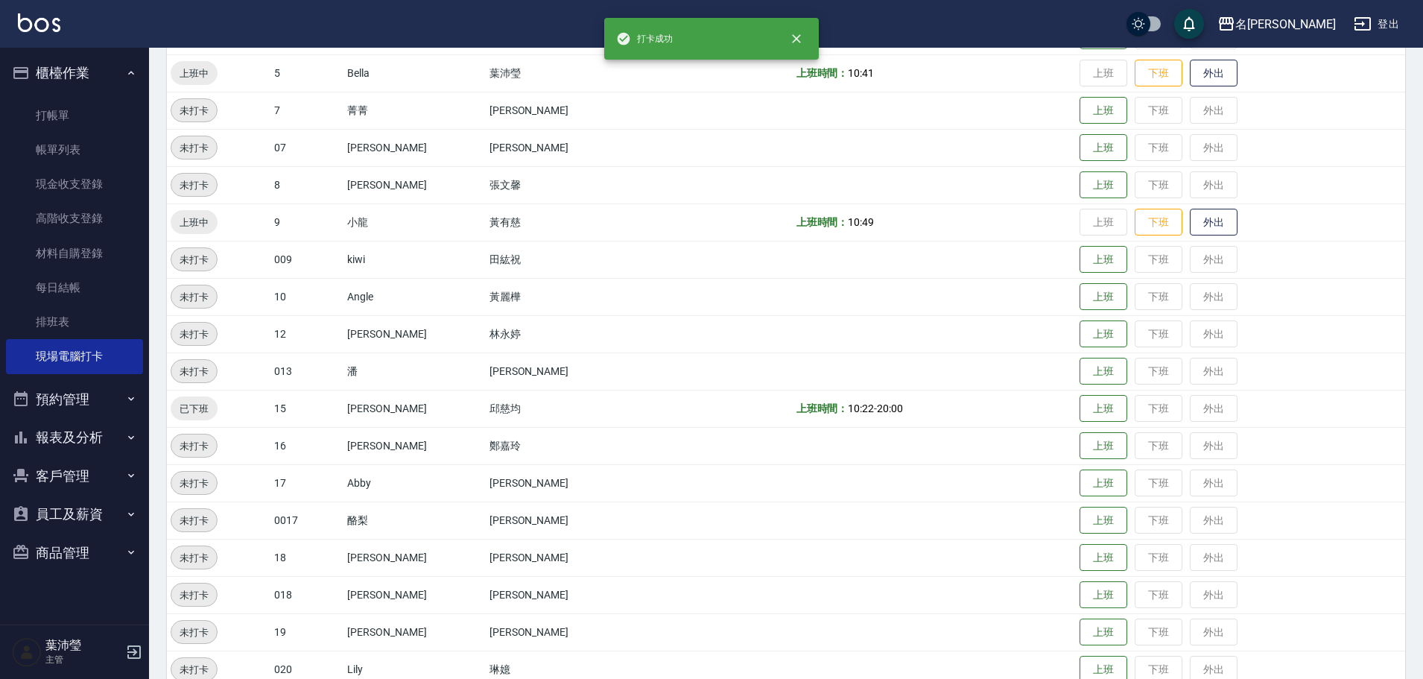
click at [1145, 206] on td "上班 下班 外出" at bounding box center [1240, 221] width 329 height 37
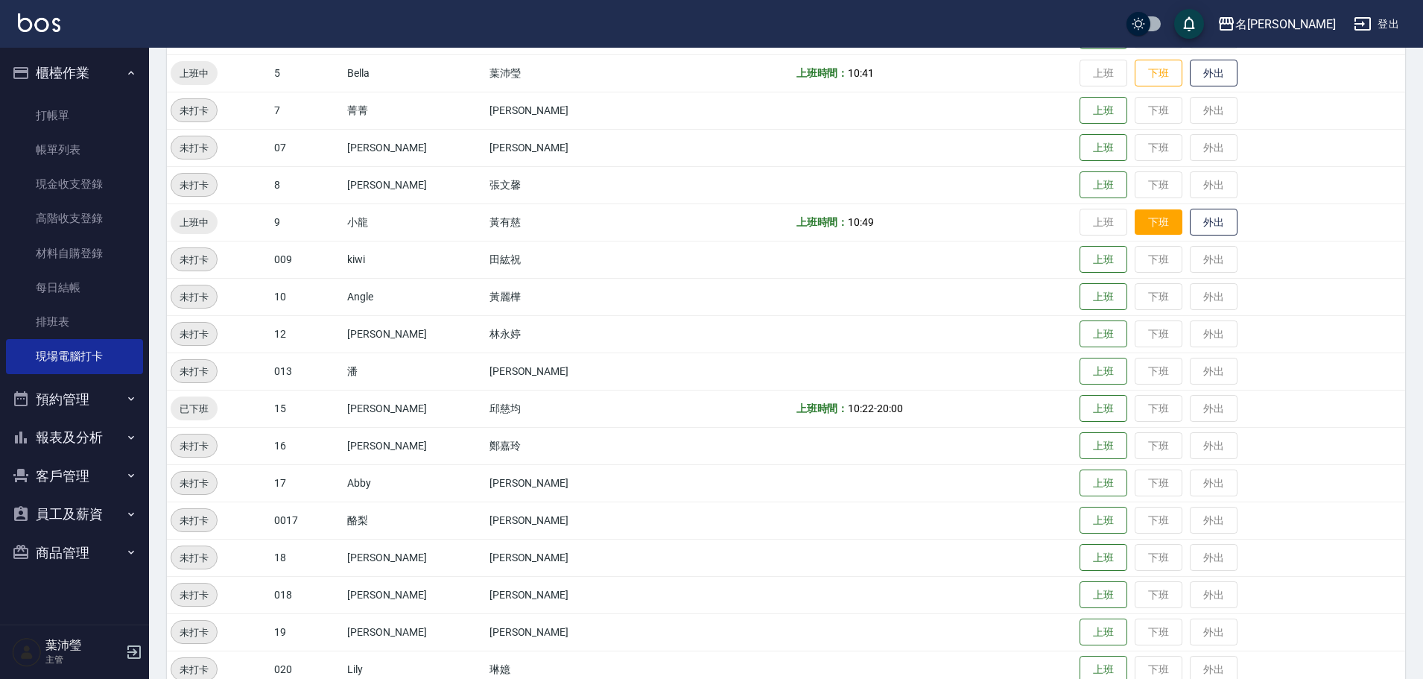
click at [1137, 221] on button "下班" at bounding box center [1159, 222] width 48 height 26
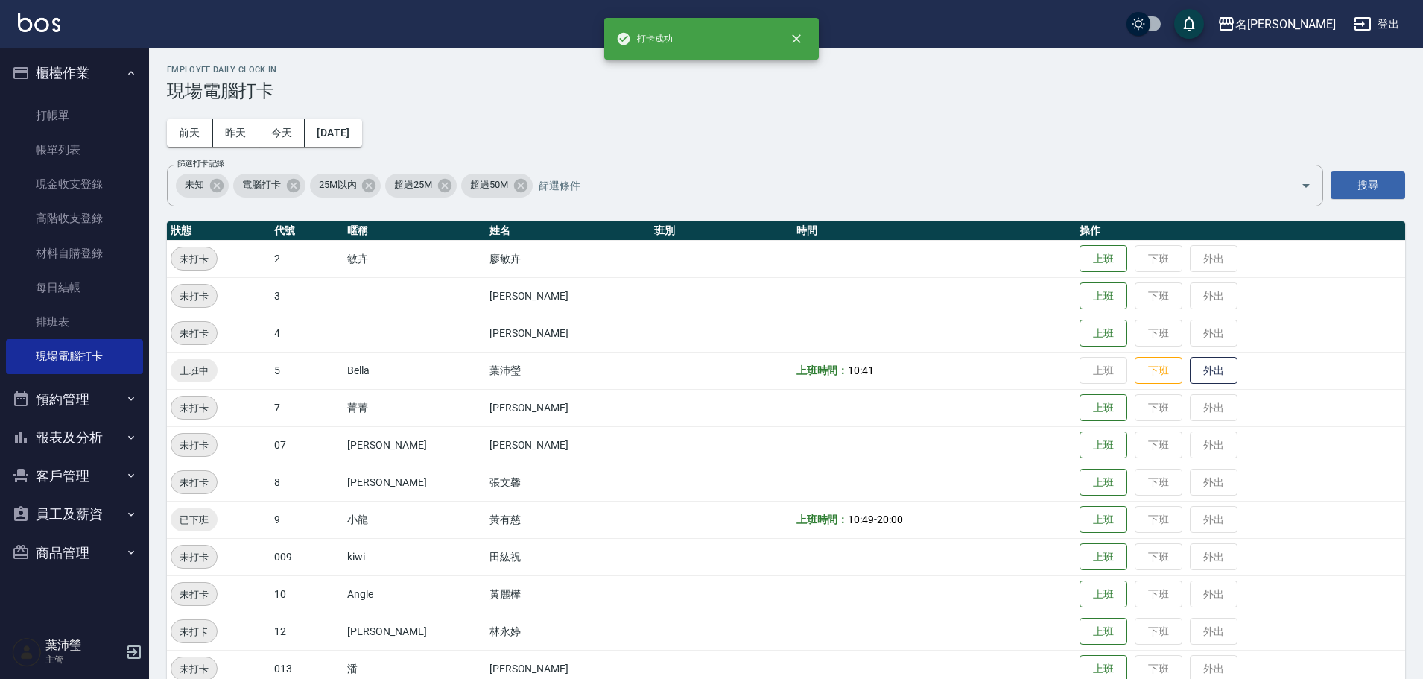
scroll to position [0, 0]
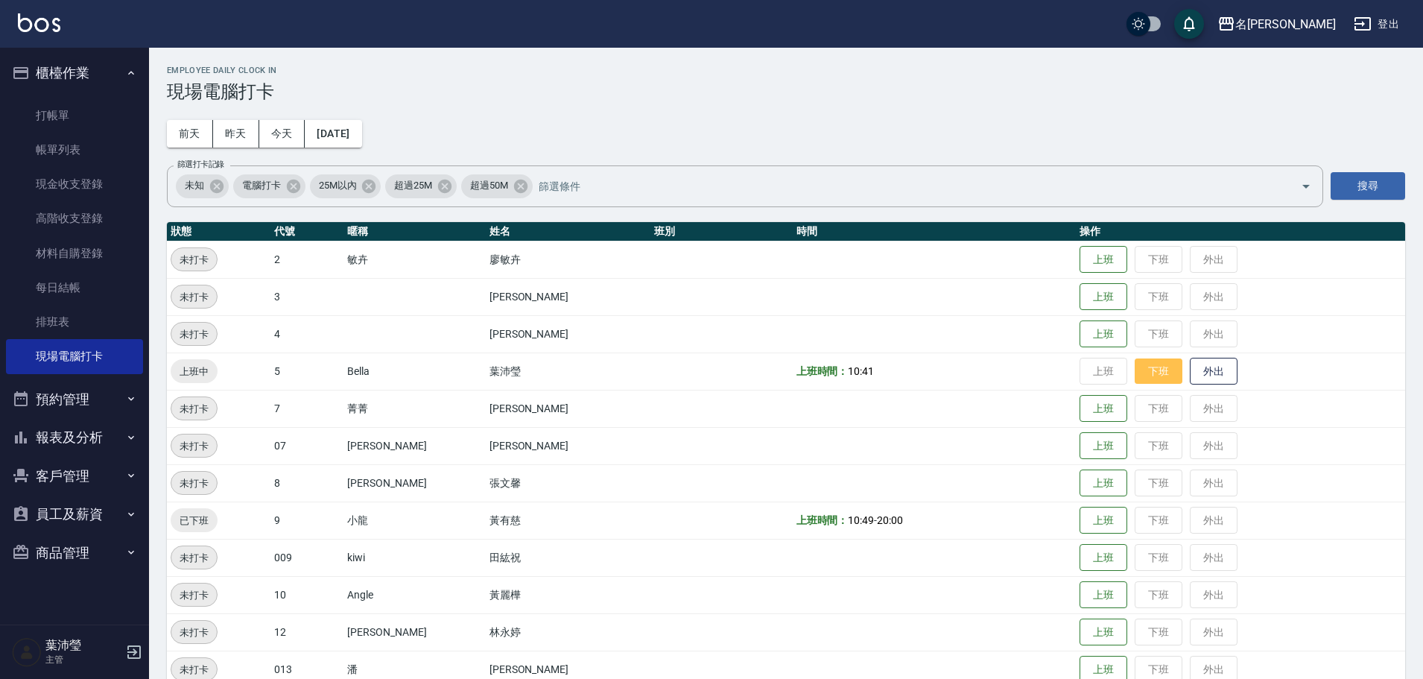
click at [1135, 372] on button "下班" at bounding box center [1159, 371] width 48 height 26
click at [102, 154] on link "帳單列表" at bounding box center [74, 150] width 137 height 34
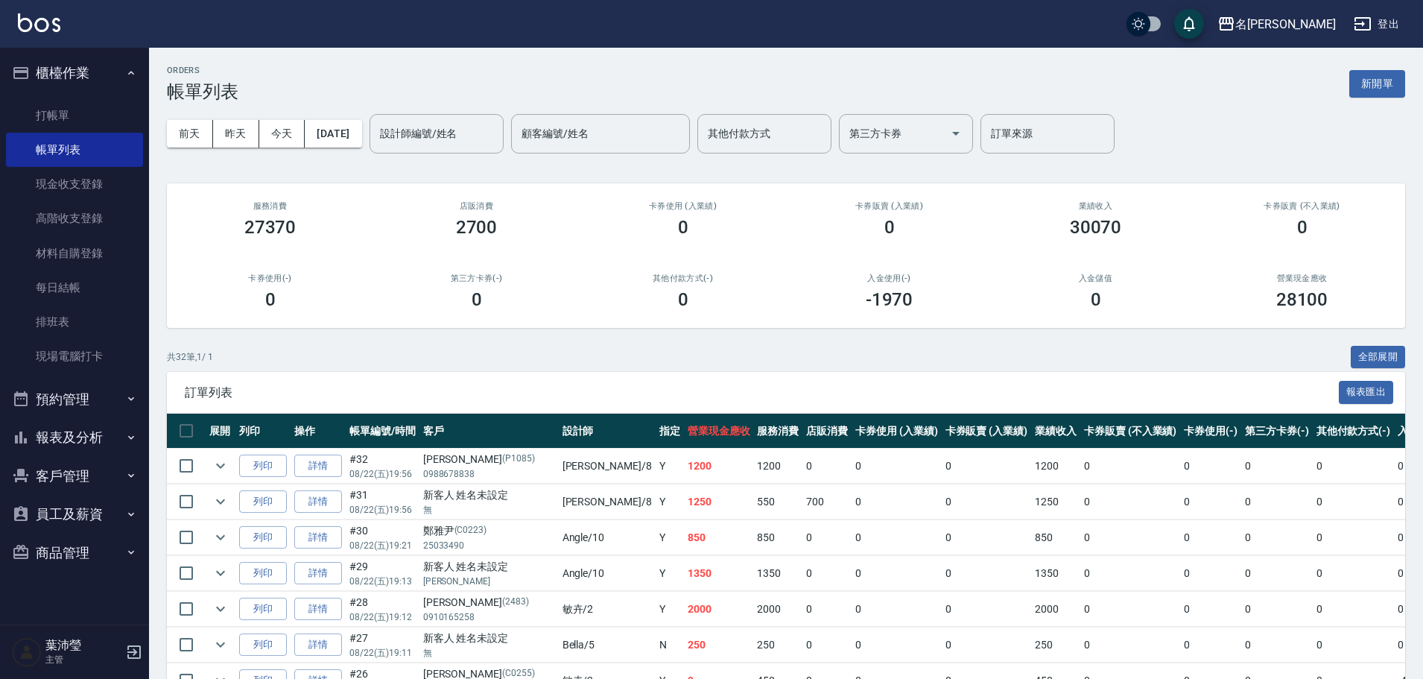
drag, startPoint x: 1181, startPoint y: 164, endPoint x: 1270, endPoint y: 148, distance: 90.1
click at [1181, 164] on div "[DATE] [DATE] [DATE] [DATE] 設計師編號/姓名 設計師編號/姓名 顧客編號/姓名 顧客編號/姓名 其他付款方式 其他付款方式 第三方…" at bounding box center [786, 133] width 1239 height 63
click at [1378, 86] on button "新開單" at bounding box center [1378, 84] width 56 height 28
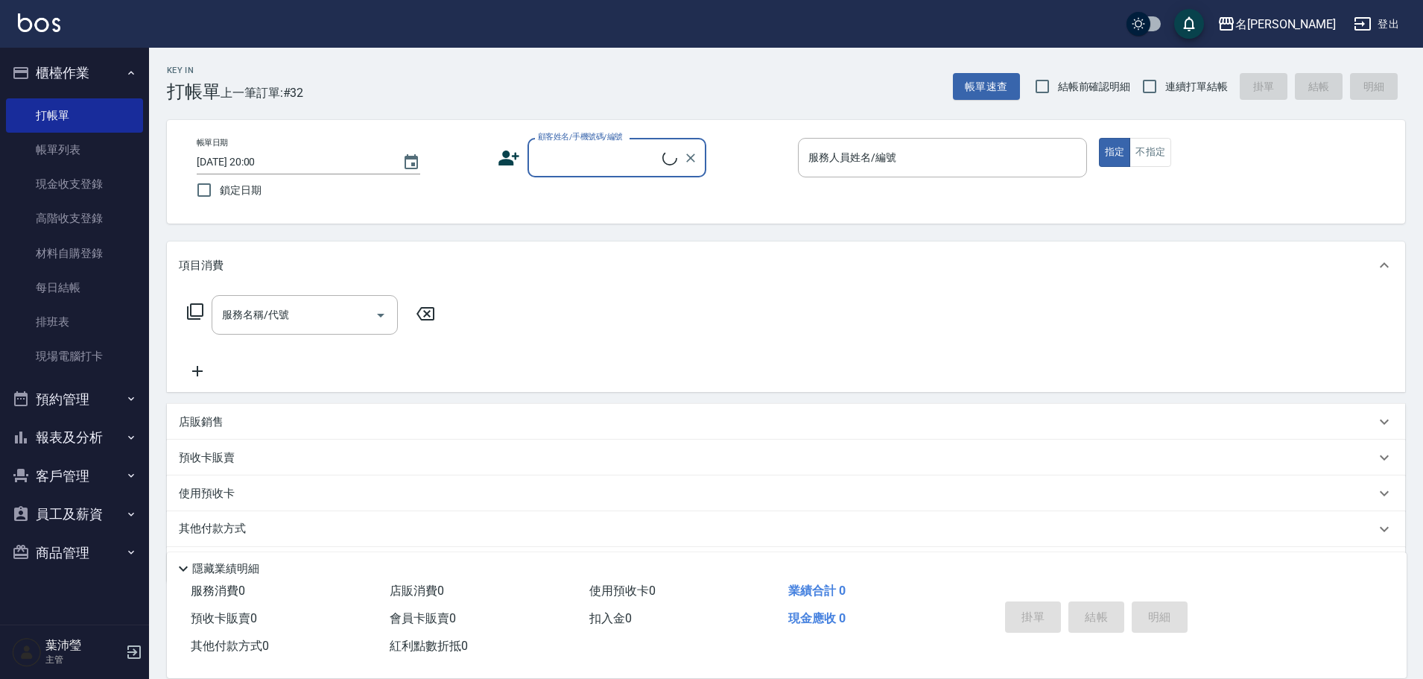
click at [589, 164] on input "顧客姓名/手機號碼/編號" at bounding box center [598, 158] width 128 height 26
click at [577, 192] on li "喵/0987505911/S505" at bounding box center [617, 195] width 179 height 25
type input "喵/0987505911/S505"
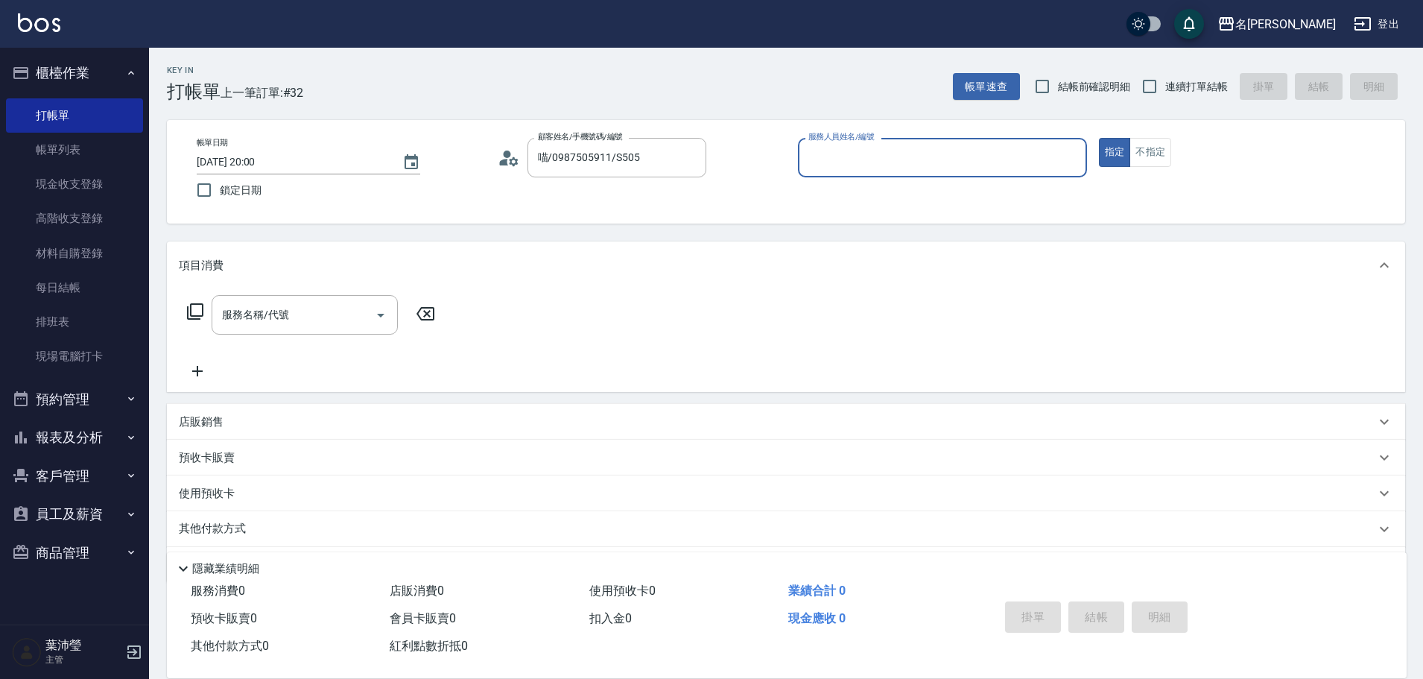
type input "菁菁-7"
click at [329, 313] on input "服務名稱/代號" at bounding box center [293, 315] width 151 height 26
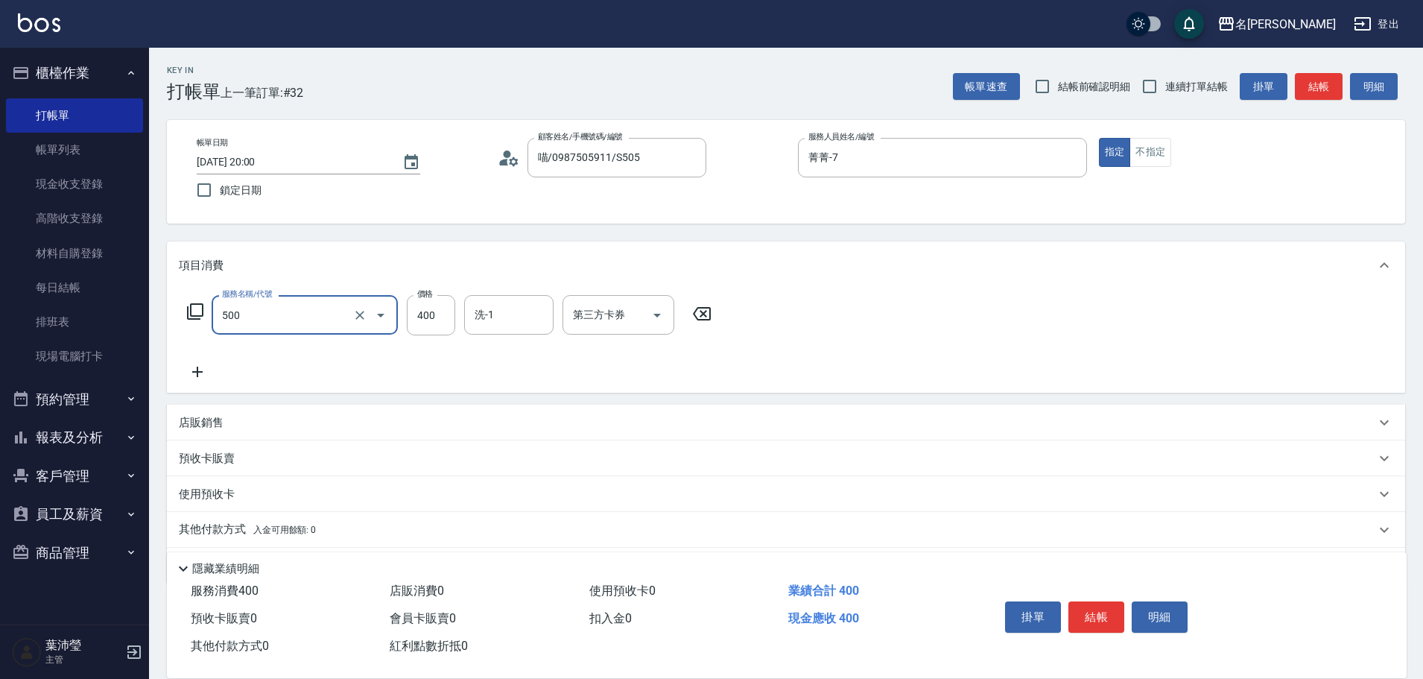
type input "洗髮(A級)(500)"
type input "小龍-9"
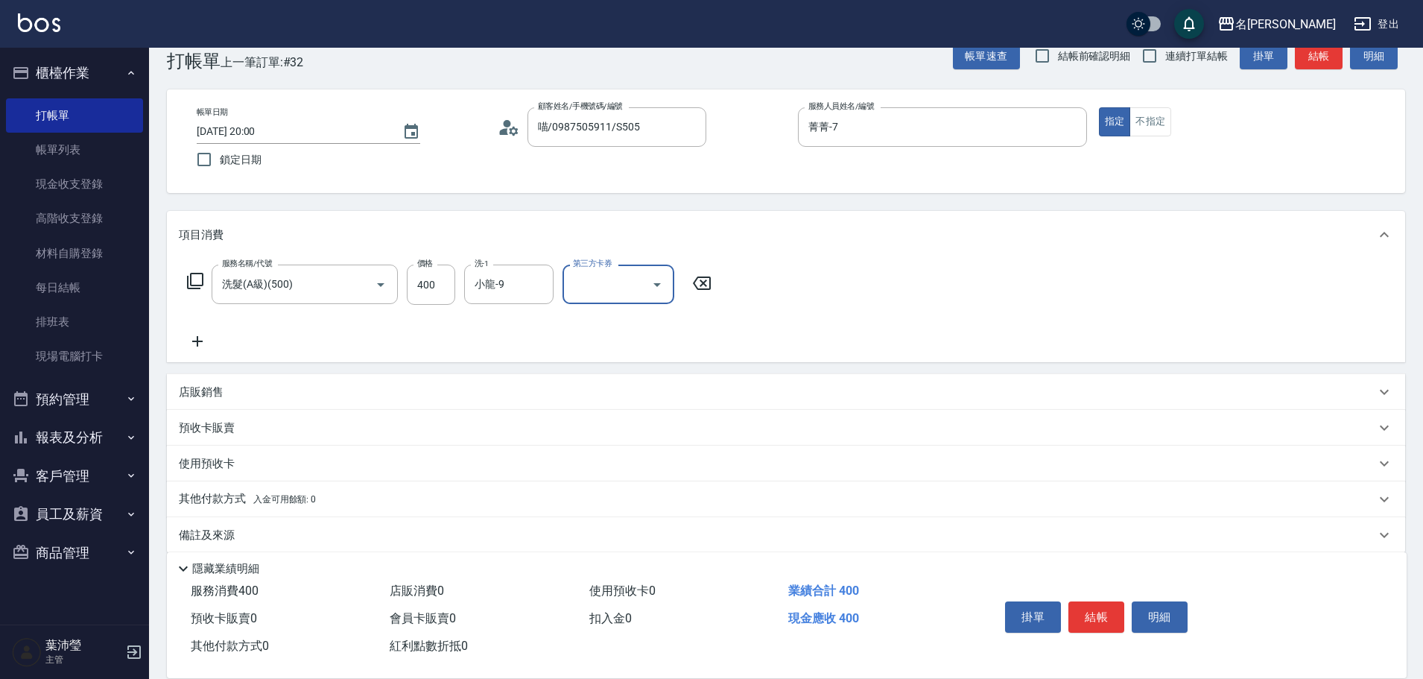
scroll to position [48, 0]
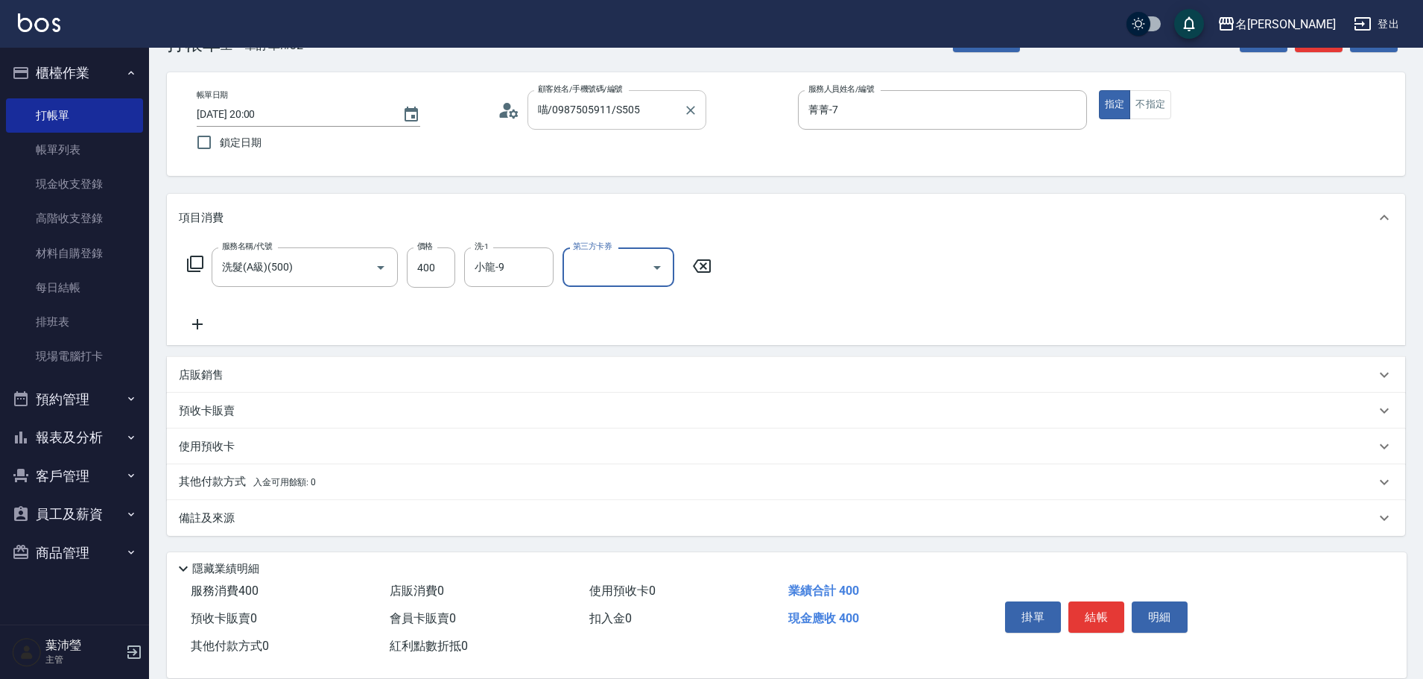
click at [648, 113] on input "喵/0987505911/S505" at bounding box center [605, 110] width 143 height 26
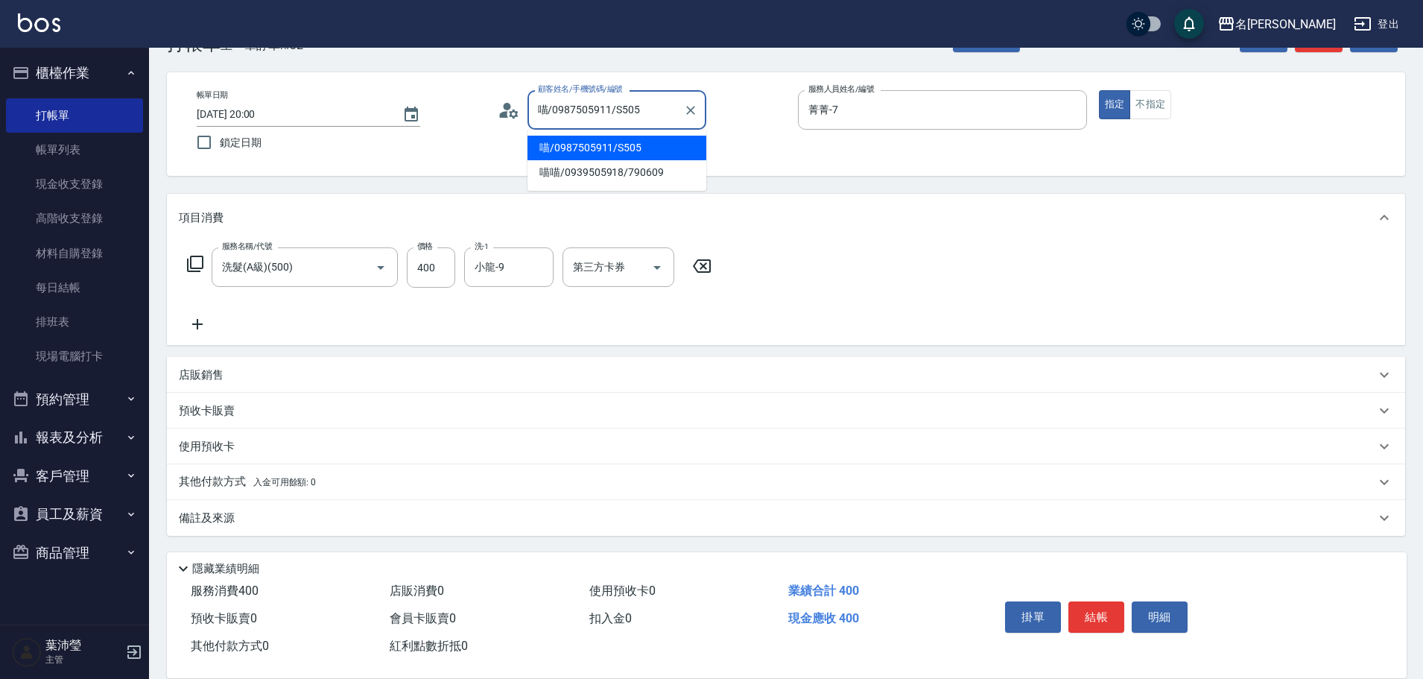
click at [628, 146] on li "喵/0987505911/S505" at bounding box center [617, 148] width 179 height 25
click at [1113, 625] on button "結帳" at bounding box center [1097, 616] width 56 height 31
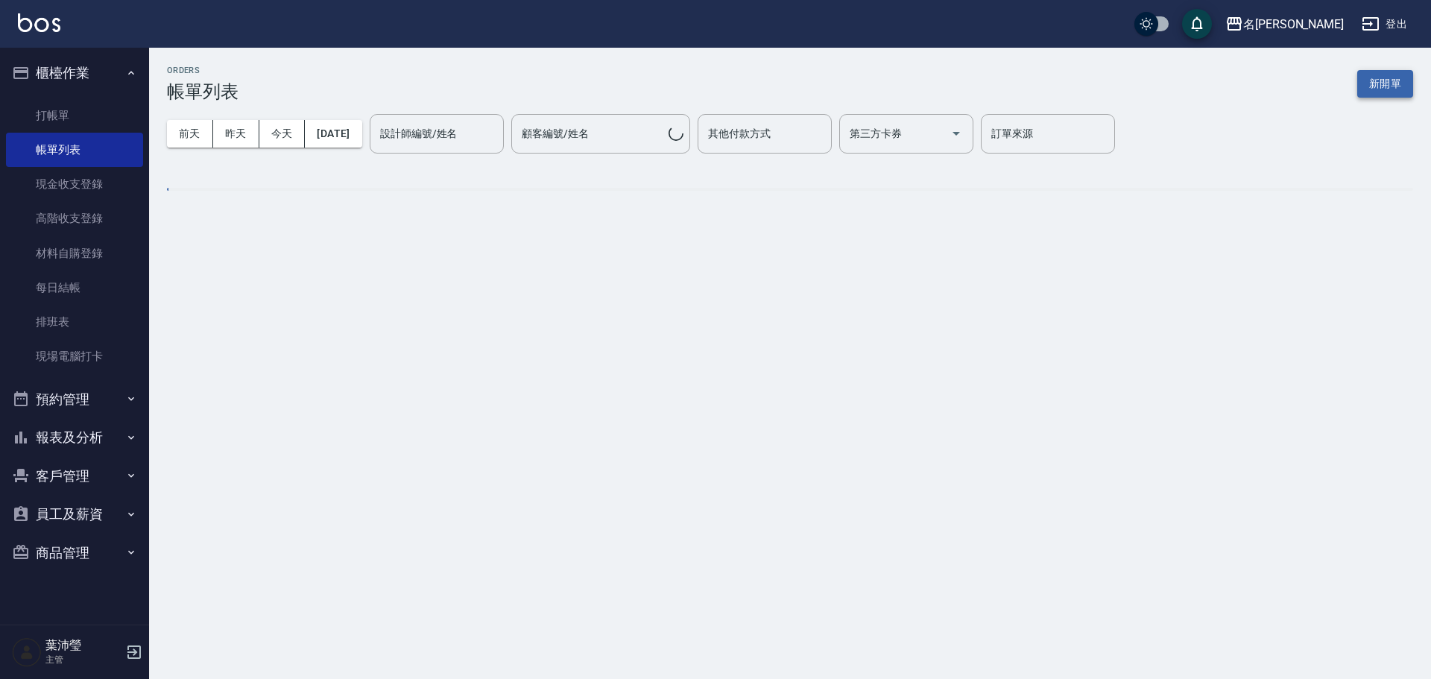
click at [1360, 82] on button "新開單" at bounding box center [1385, 84] width 56 height 28
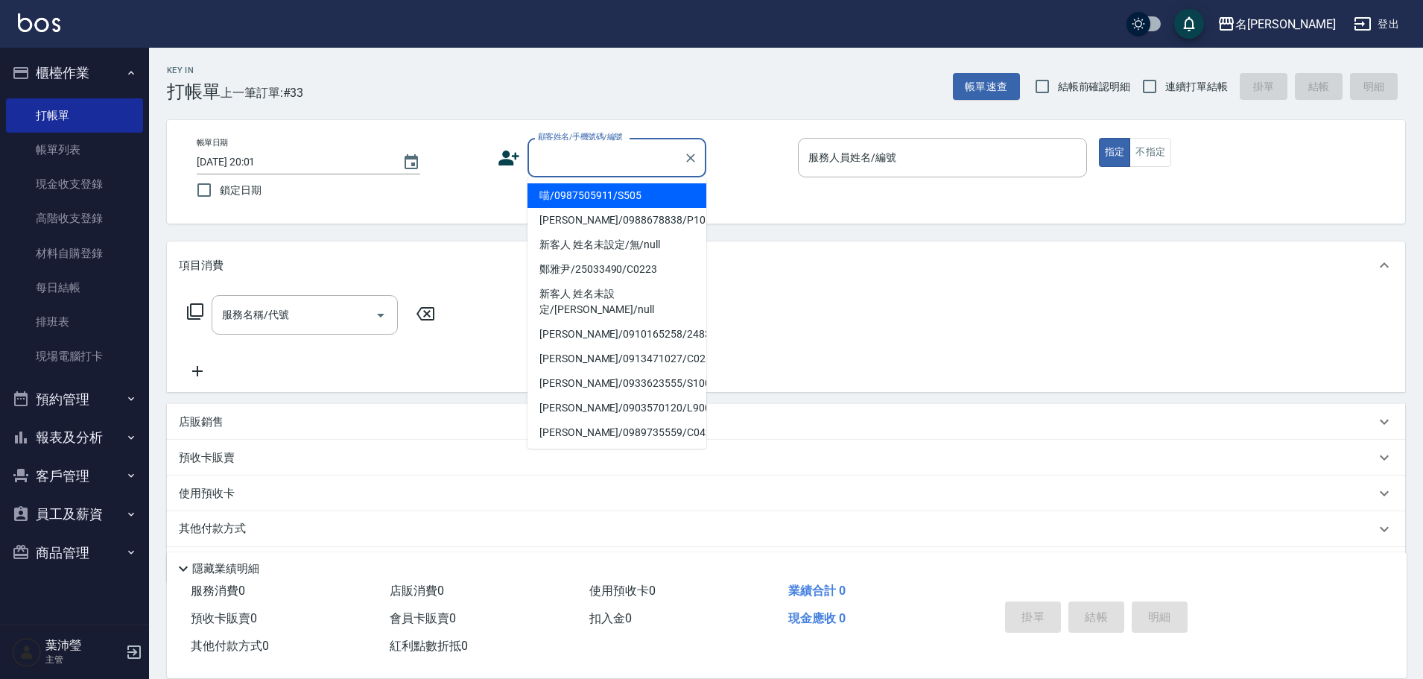
click at [586, 157] on input "顧客姓名/手機號碼/編號" at bounding box center [605, 158] width 143 height 26
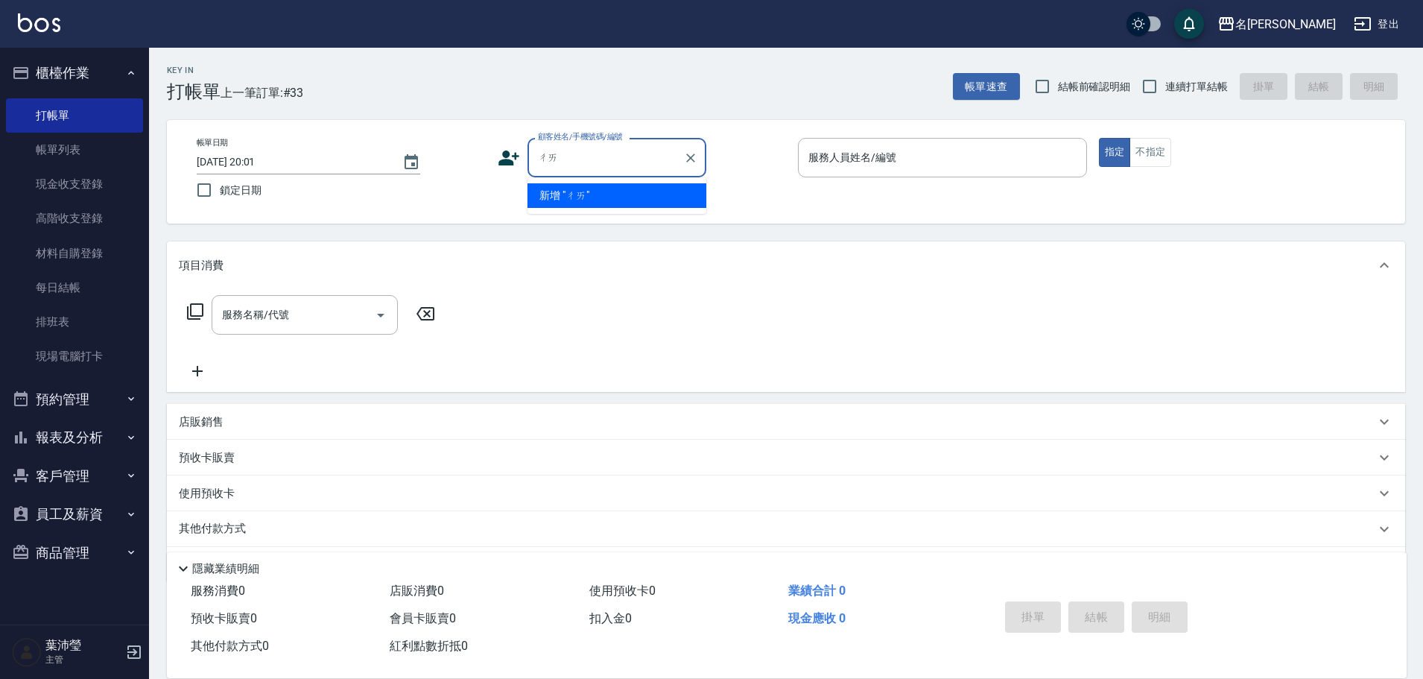
type input "袃"
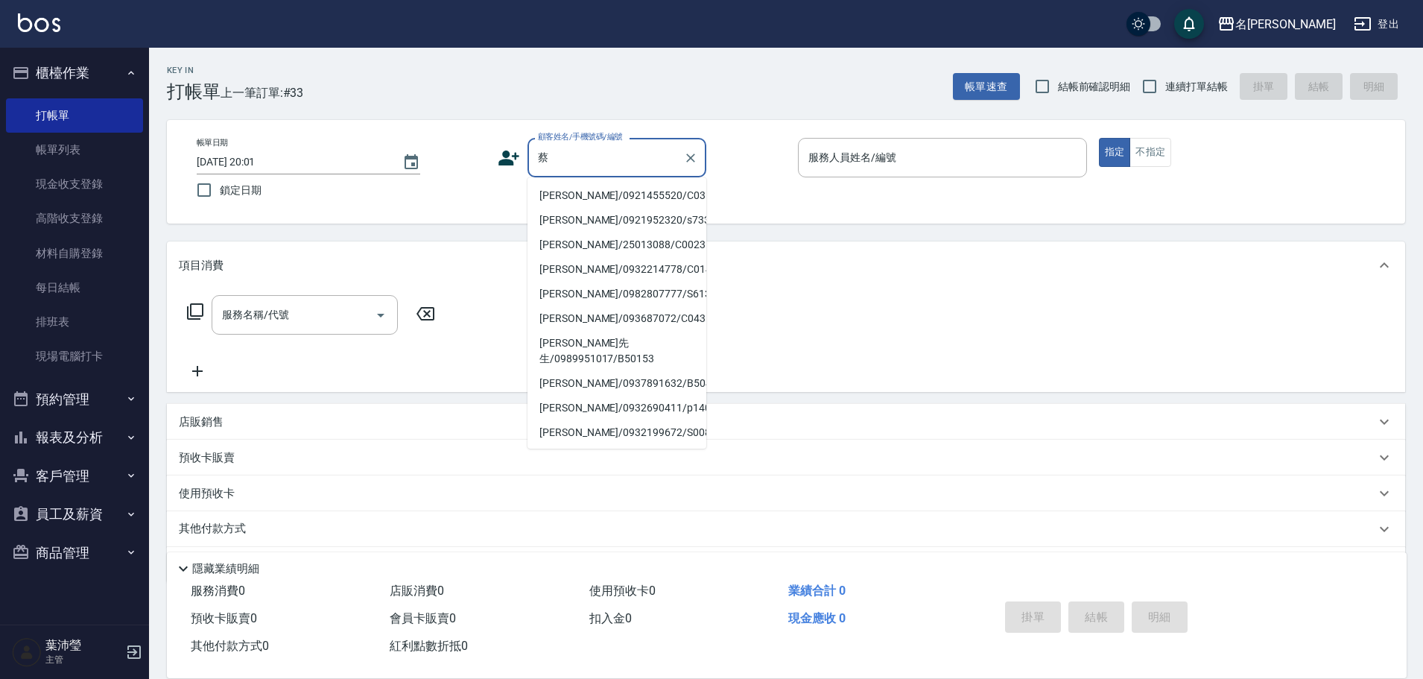
click at [607, 192] on li "[PERSON_NAME]/0921455520/C0318" at bounding box center [617, 195] width 179 height 25
type input "[PERSON_NAME]/0921455520/C0318"
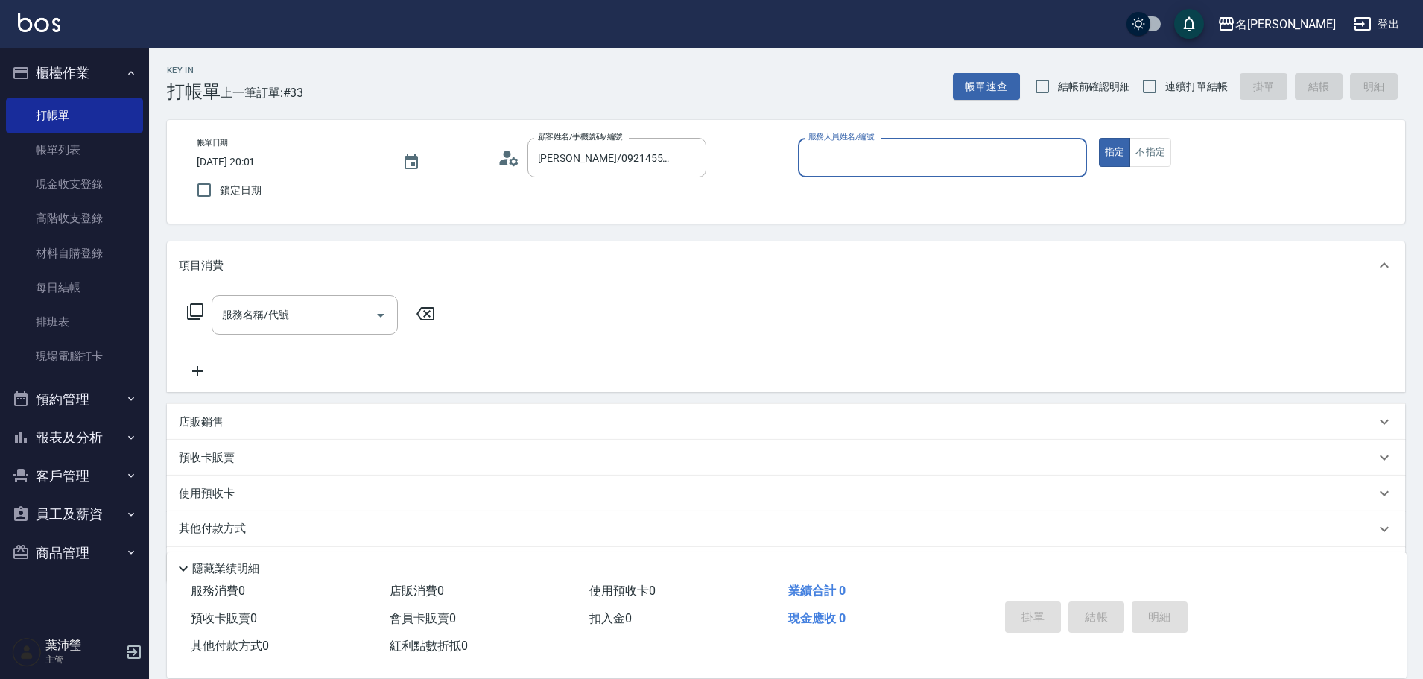
type input "菁菁-7"
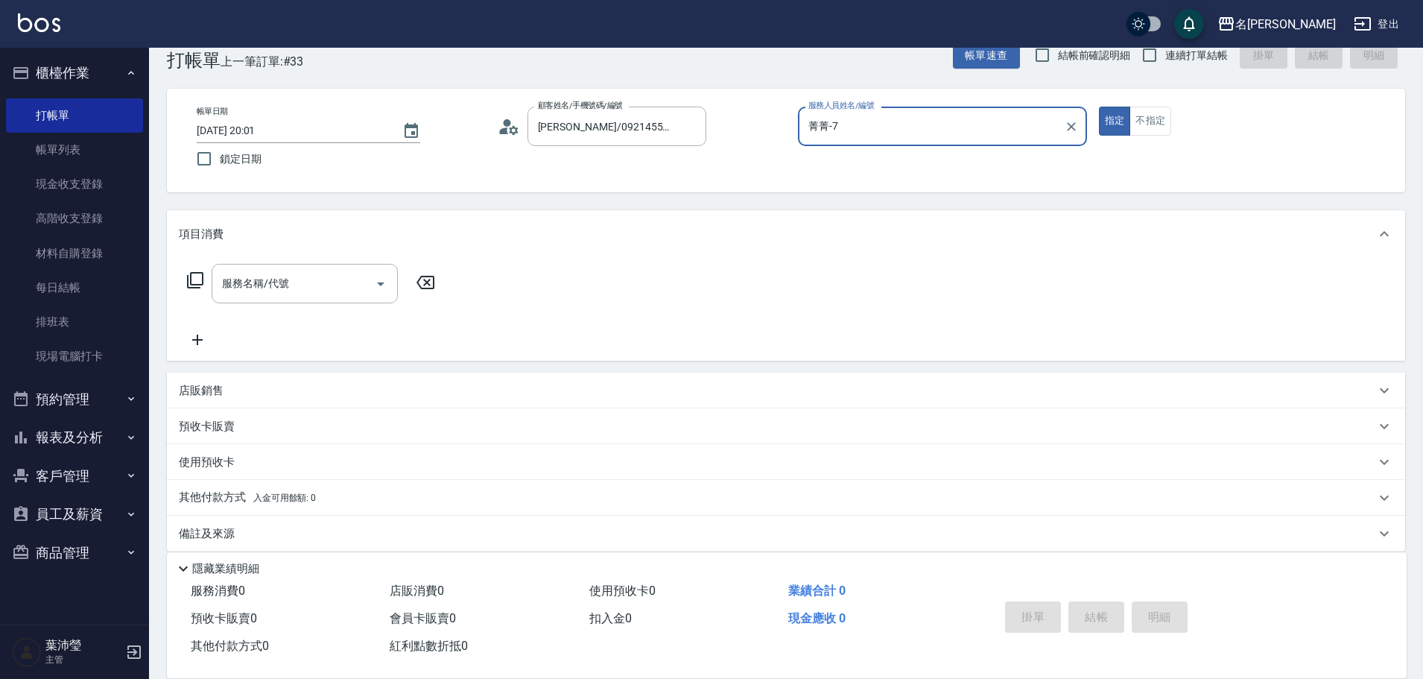
scroll to position [47, 0]
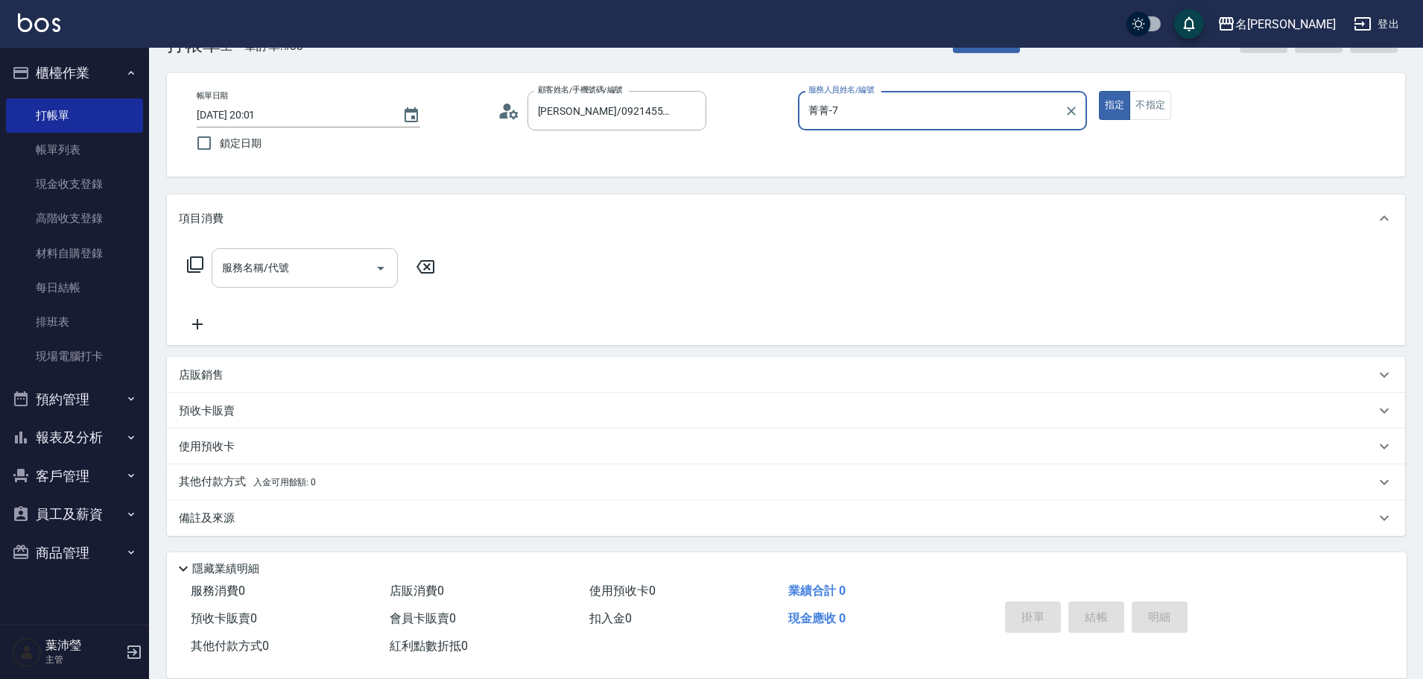
click at [294, 280] on input "服務名稱/代號" at bounding box center [293, 268] width 151 height 26
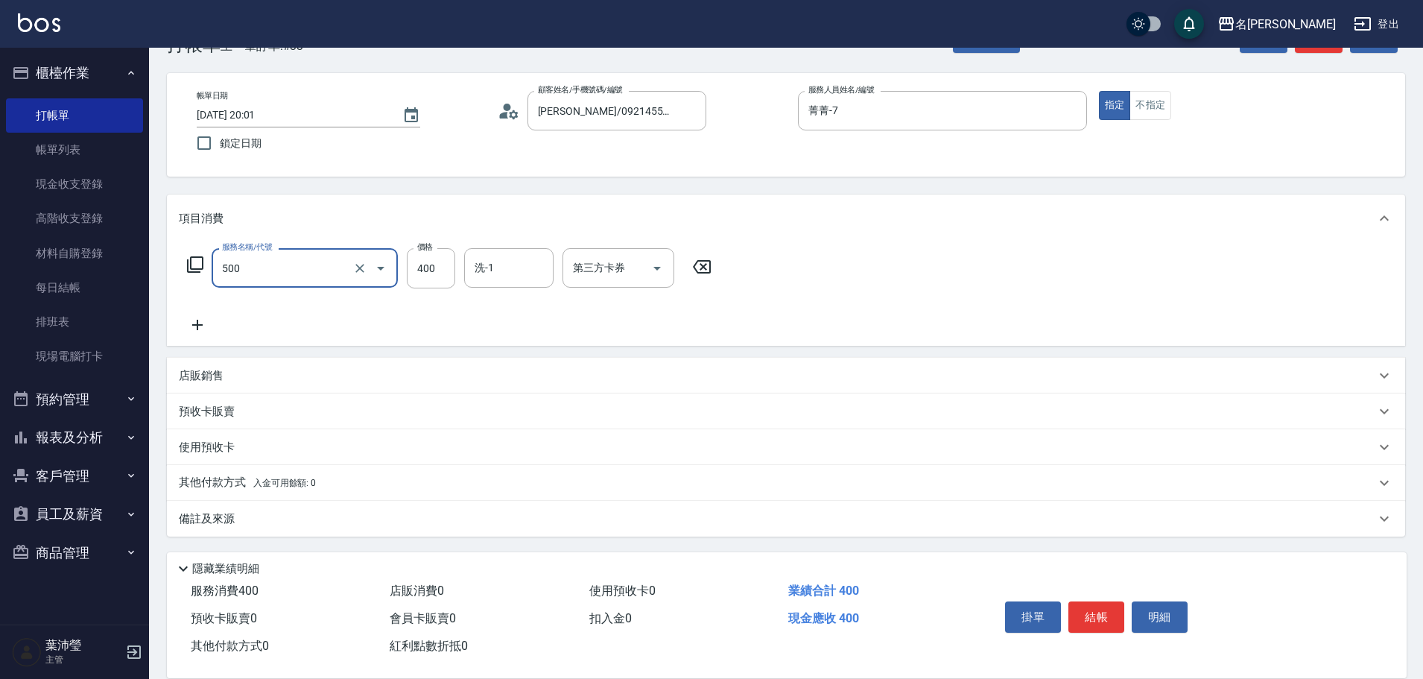
type input "洗髮(A級)(500)"
click at [491, 268] on input "洗-1" at bounding box center [509, 268] width 76 height 26
type input "慈均-15"
click at [1110, 616] on button "結帳" at bounding box center [1097, 616] width 56 height 31
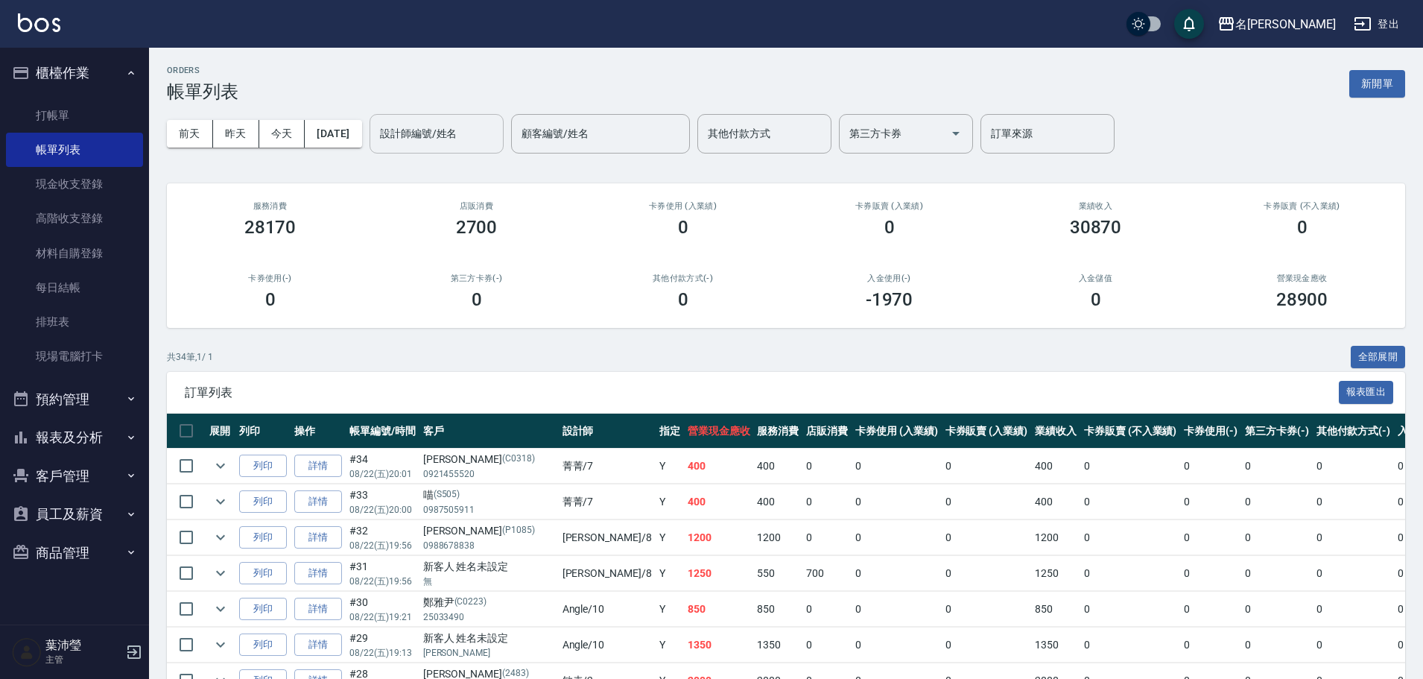
click at [474, 145] on input "設計師編號/姓名" at bounding box center [436, 134] width 121 height 26
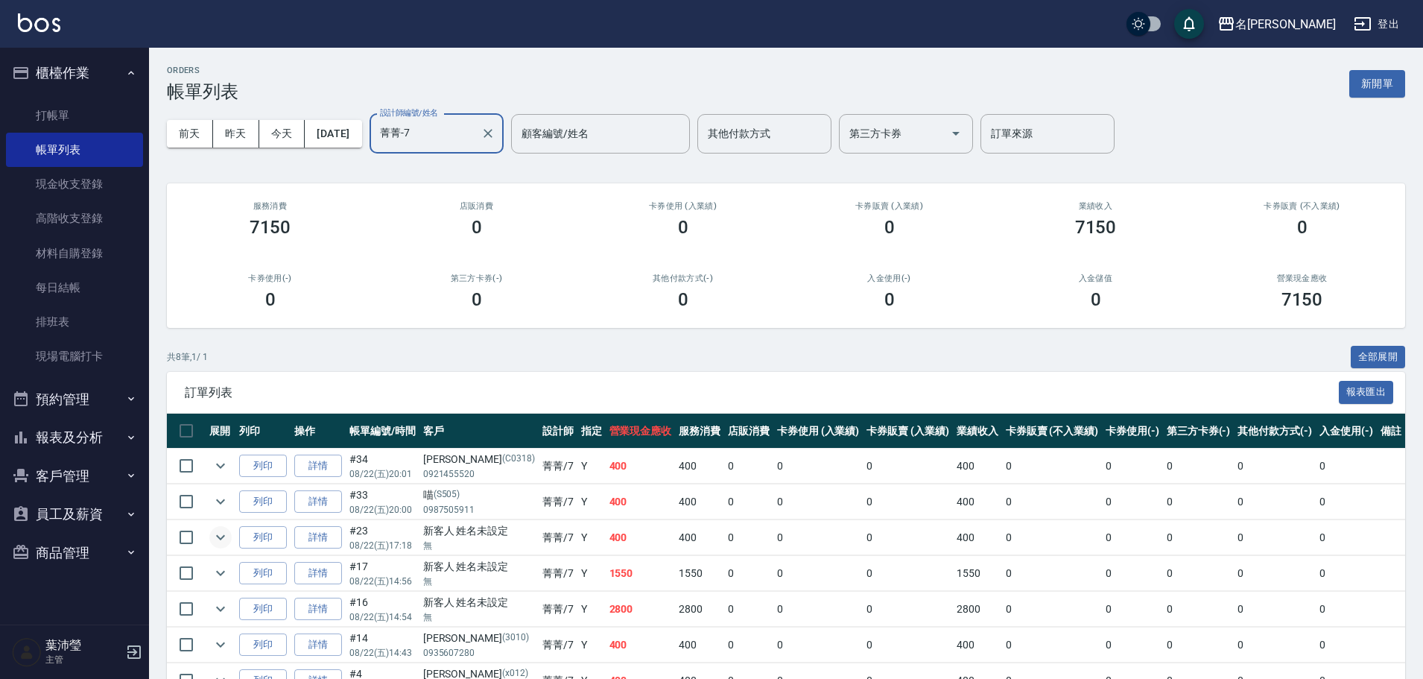
type input "菁菁-7"
click at [218, 534] on icon "expand row" at bounding box center [221, 537] width 18 height 18
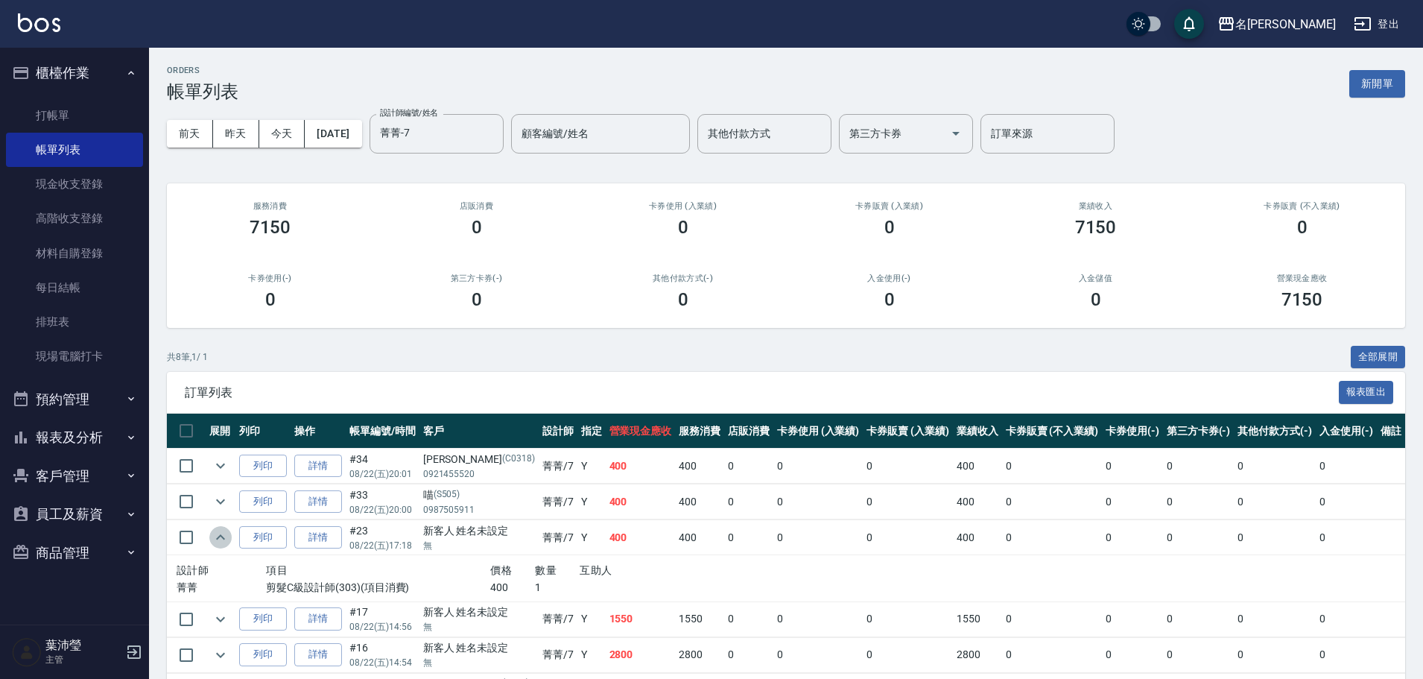
click at [218, 535] on icon "expand row" at bounding box center [221, 537] width 18 height 18
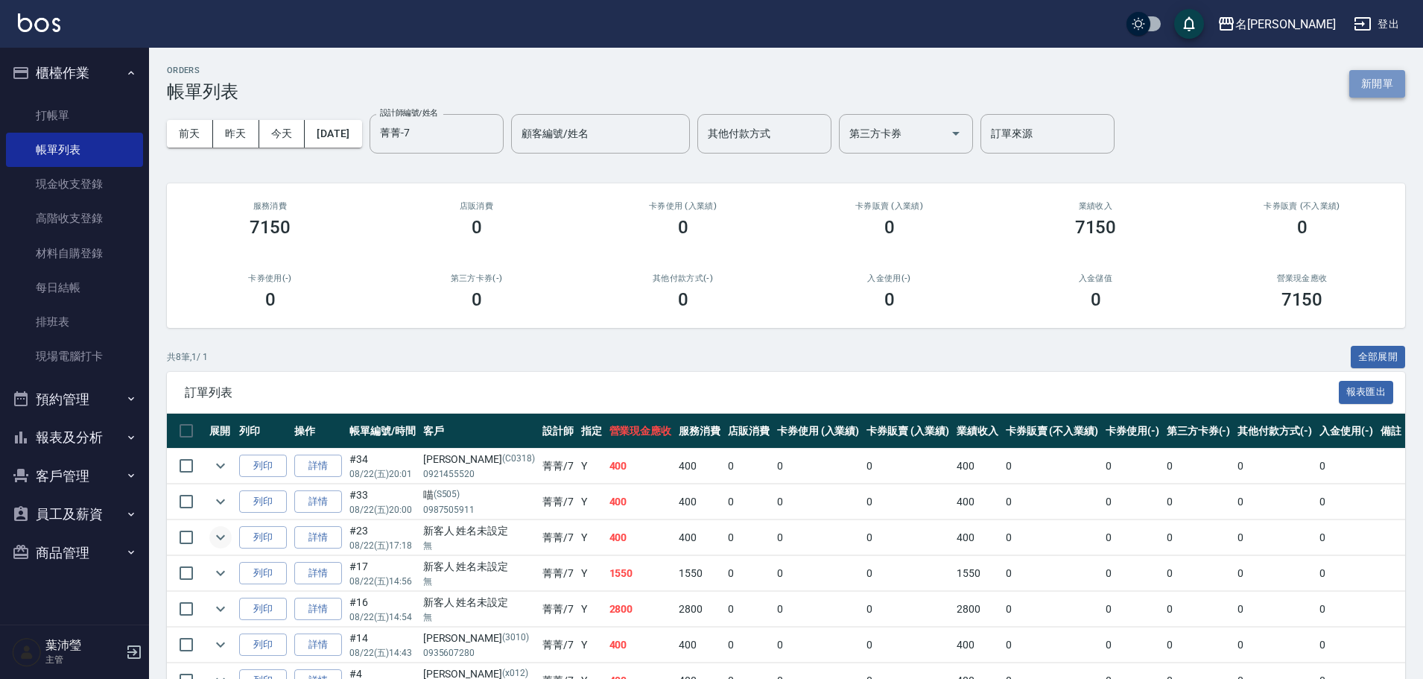
click at [1387, 79] on button "新開單" at bounding box center [1378, 84] width 56 height 28
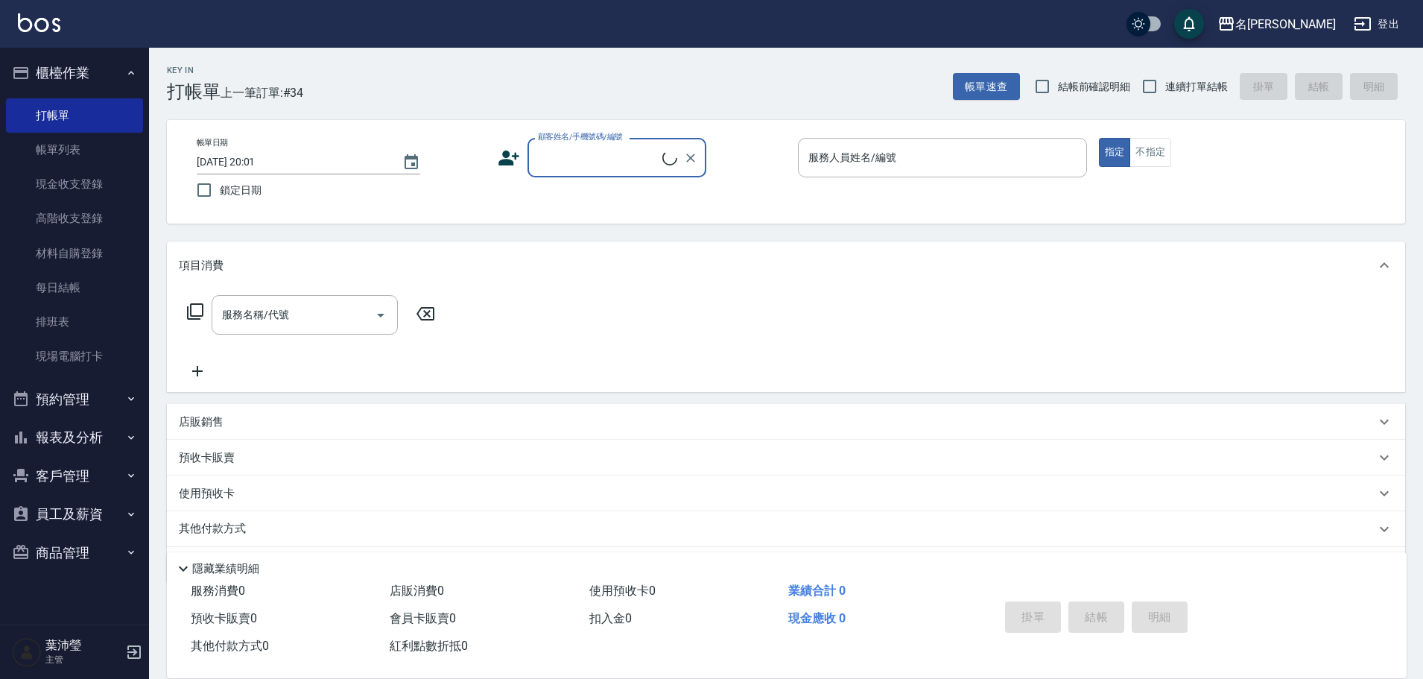
drag, startPoint x: 578, startPoint y: 153, endPoint x: 575, endPoint y: 165, distance: 12.3
click at [578, 152] on input "顧客姓名/手機號碼/編號" at bounding box center [598, 158] width 128 height 26
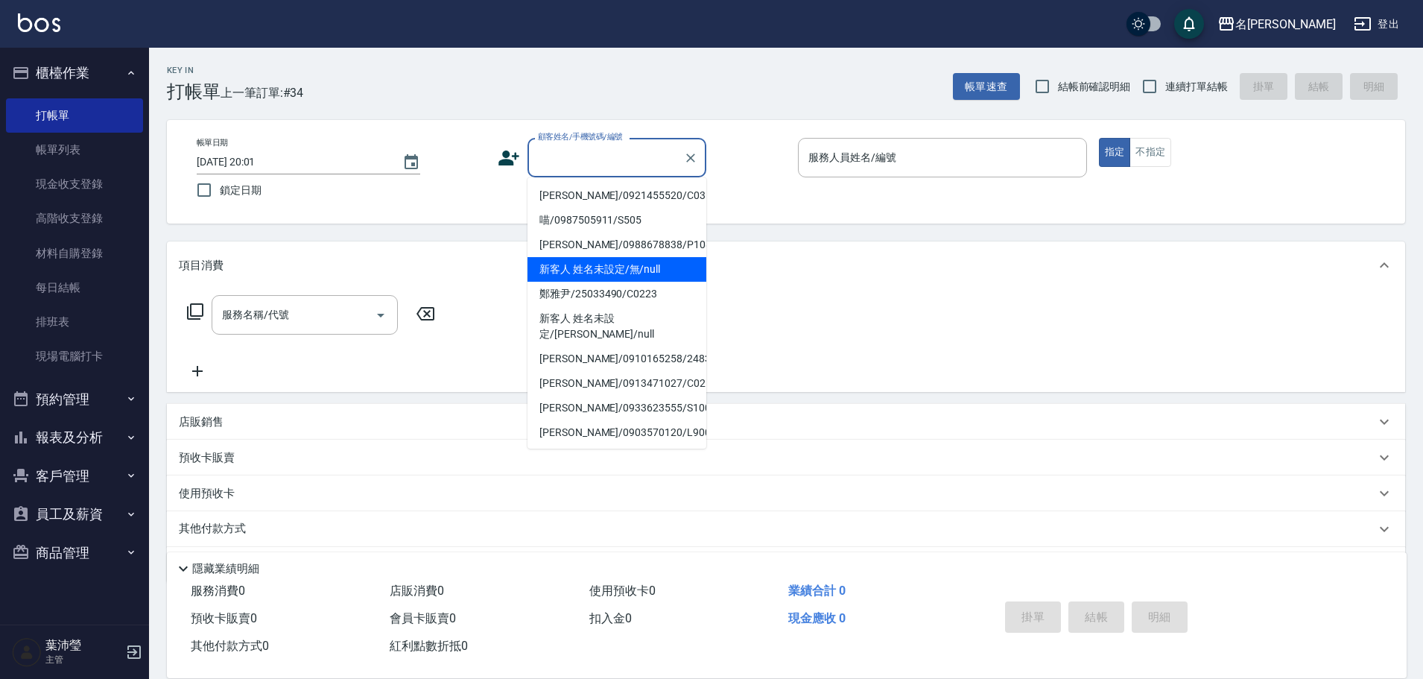
click at [601, 280] on li "新客人 姓名未設定/無/null" at bounding box center [617, 269] width 179 height 25
type input "新客人 姓名未設定/無/null"
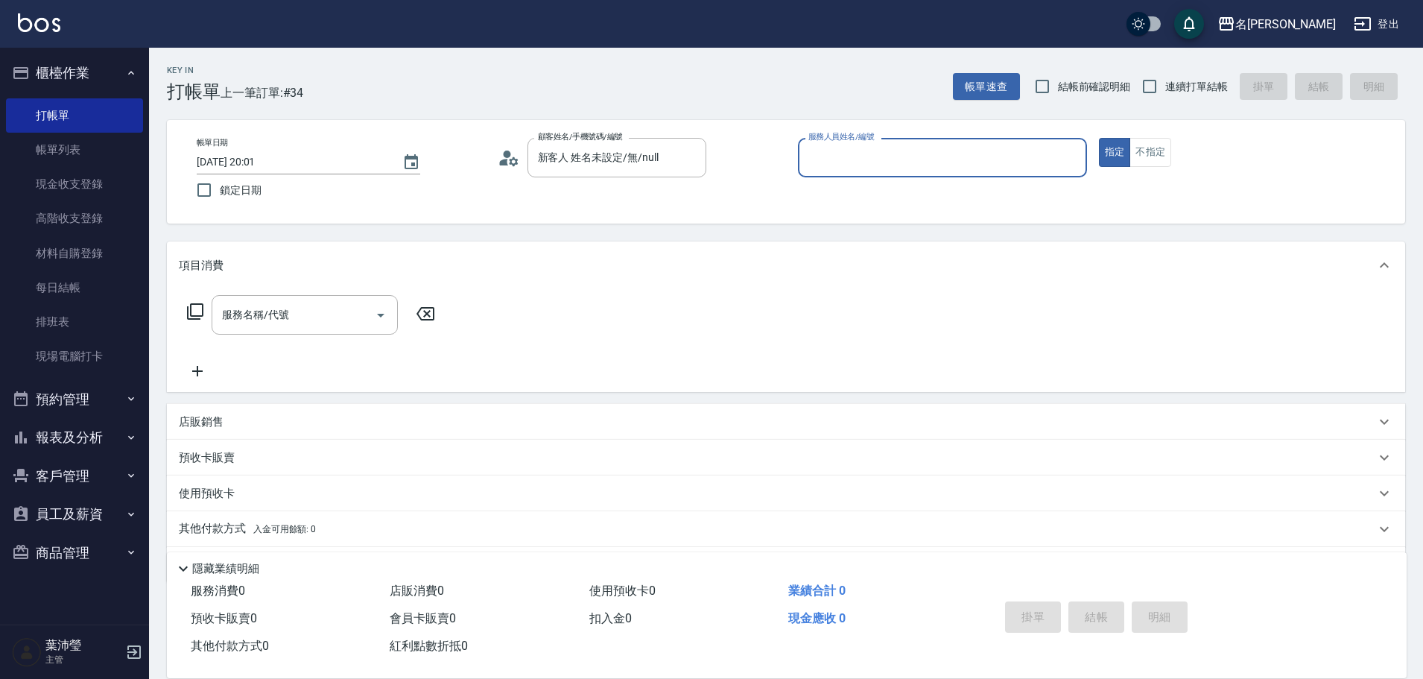
click at [885, 164] on input "服務人員姓名/編號" at bounding box center [943, 158] width 276 height 26
type input "小龍-9"
type button "true"
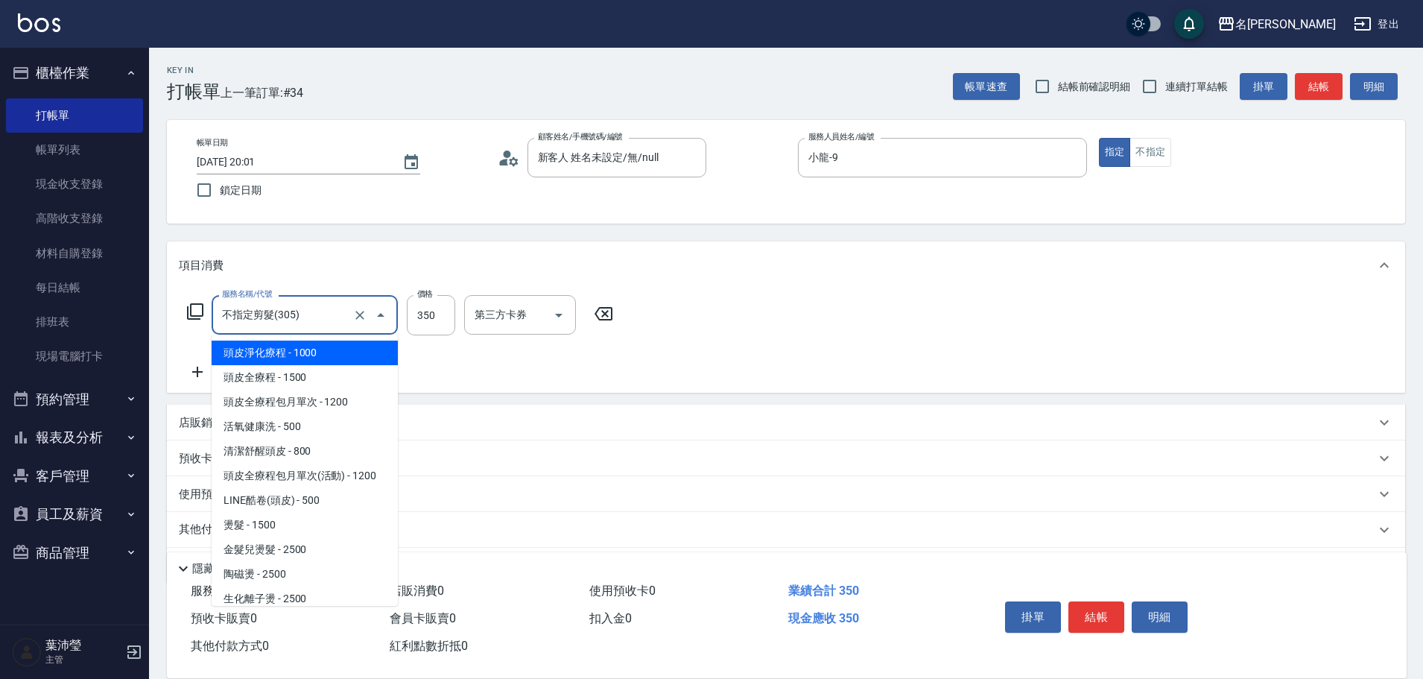
click at [340, 321] on input "不指定剪髮(305)" at bounding box center [283, 315] width 131 height 26
click at [340, 321] on input "洗髮(A級)(500)" at bounding box center [283, 315] width 131 height 26
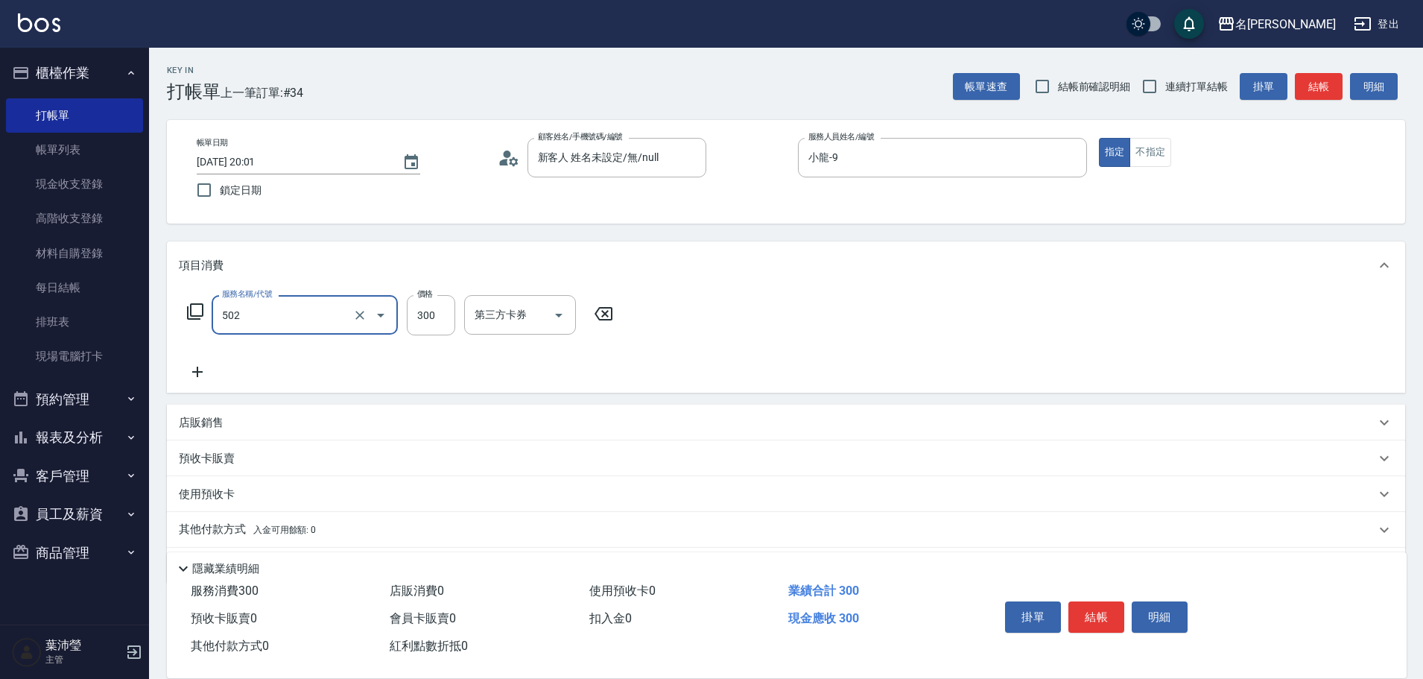
type input "洗髮(502)"
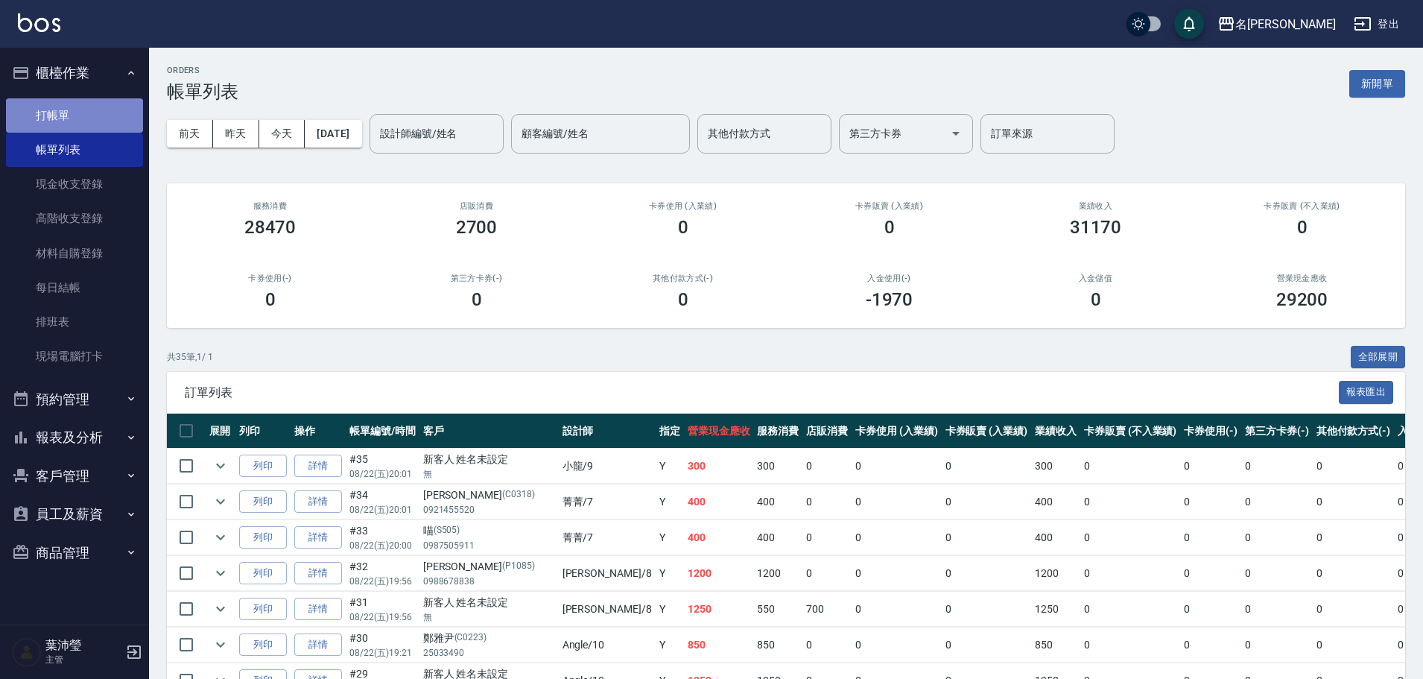
click at [54, 110] on link "打帳單" at bounding box center [74, 115] width 137 height 34
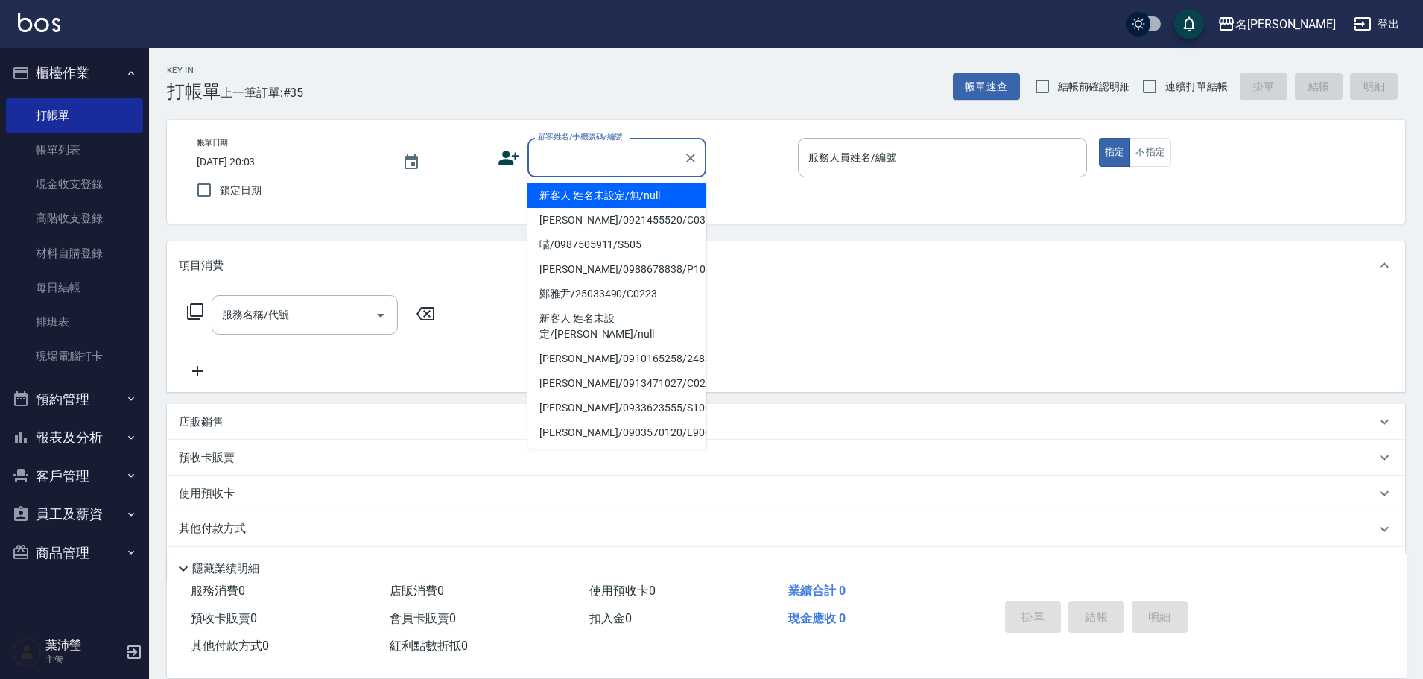
click at [616, 168] on input "顧客姓名/手機號碼/編號" at bounding box center [605, 158] width 143 height 26
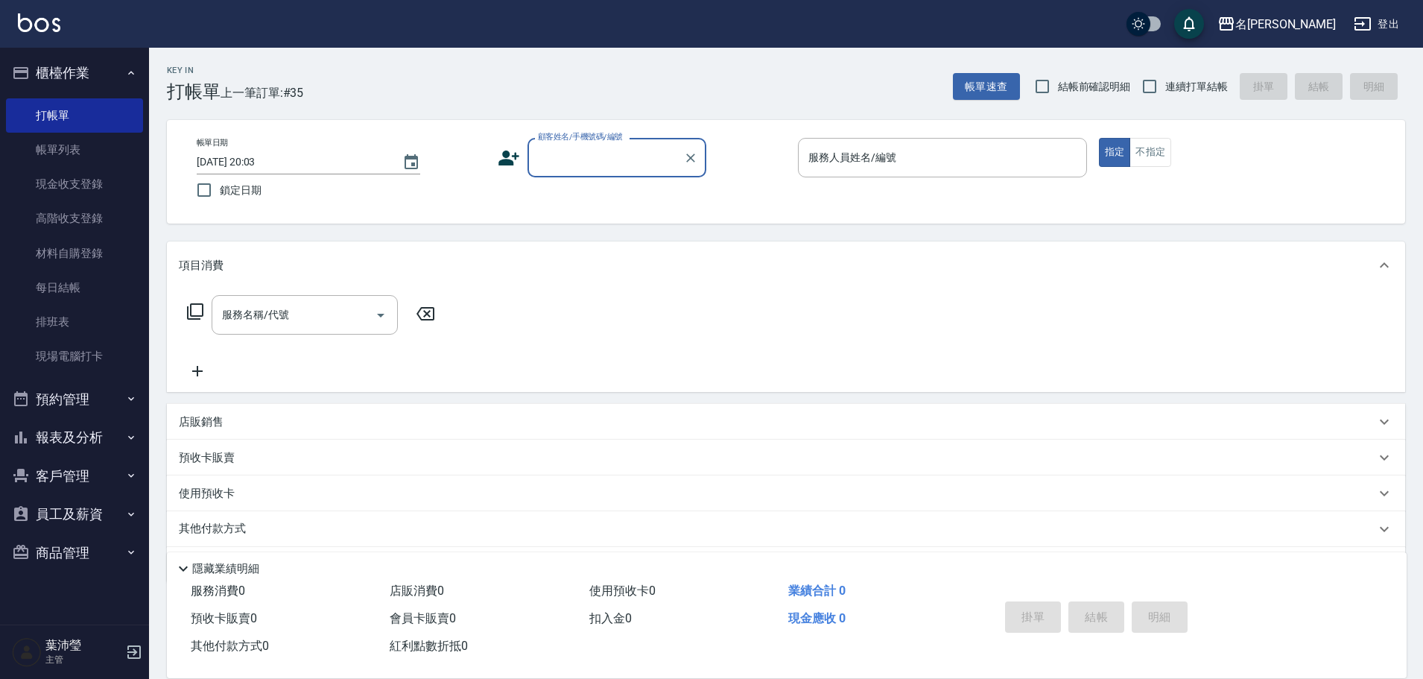
click at [616, 168] on input "顧客姓名/手機號碼/編號" at bounding box center [605, 158] width 143 height 26
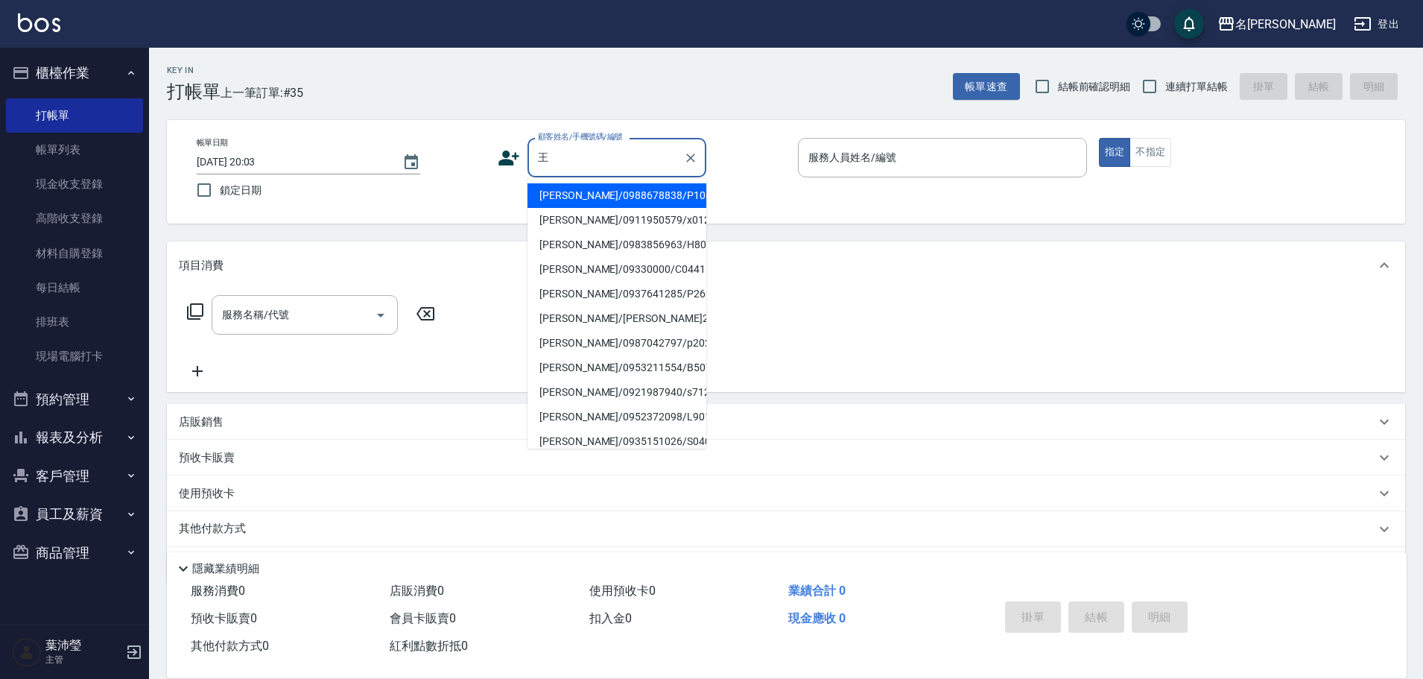
click at [604, 270] on li "[PERSON_NAME]/09330000/C0441" at bounding box center [617, 269] width 179 height 25
type input "[PERSON_NAME]/09330000/C0441"
type input "敏卉-2"
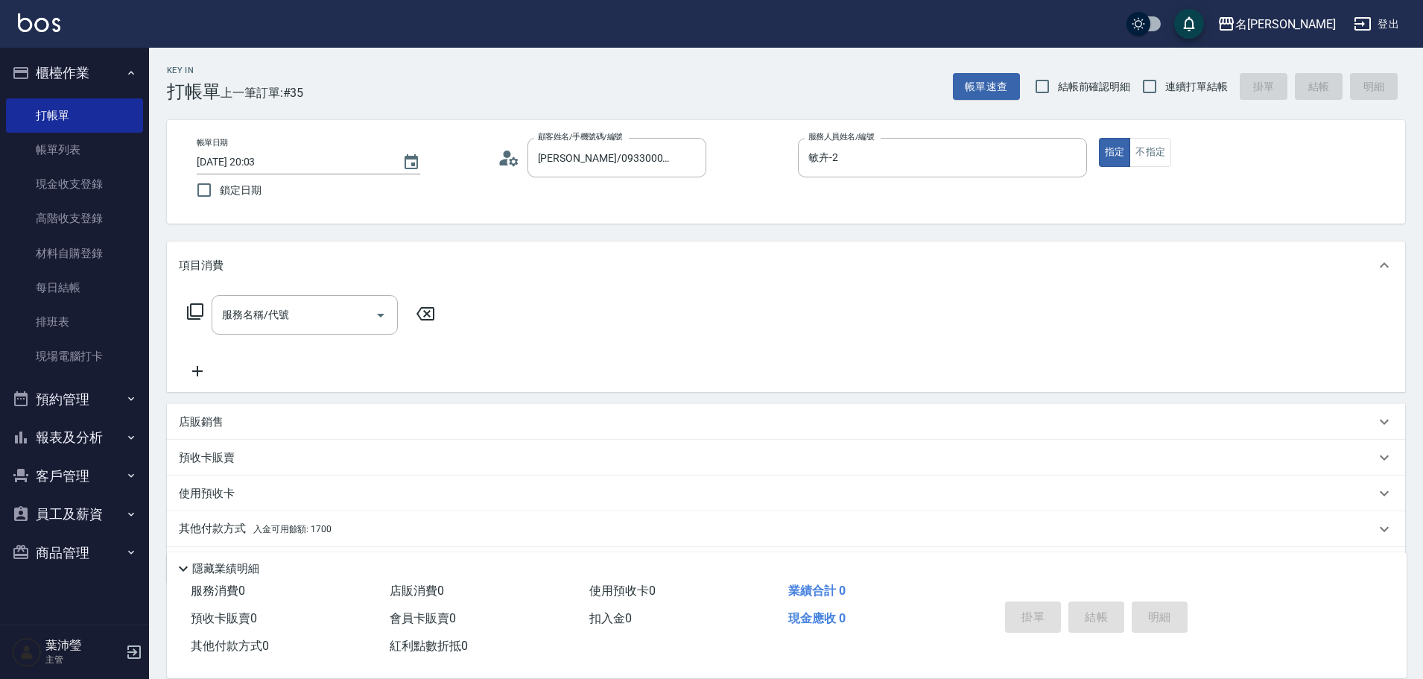
click at [200, 308] on icon at bounding box center [195, 312] width 18 height 18
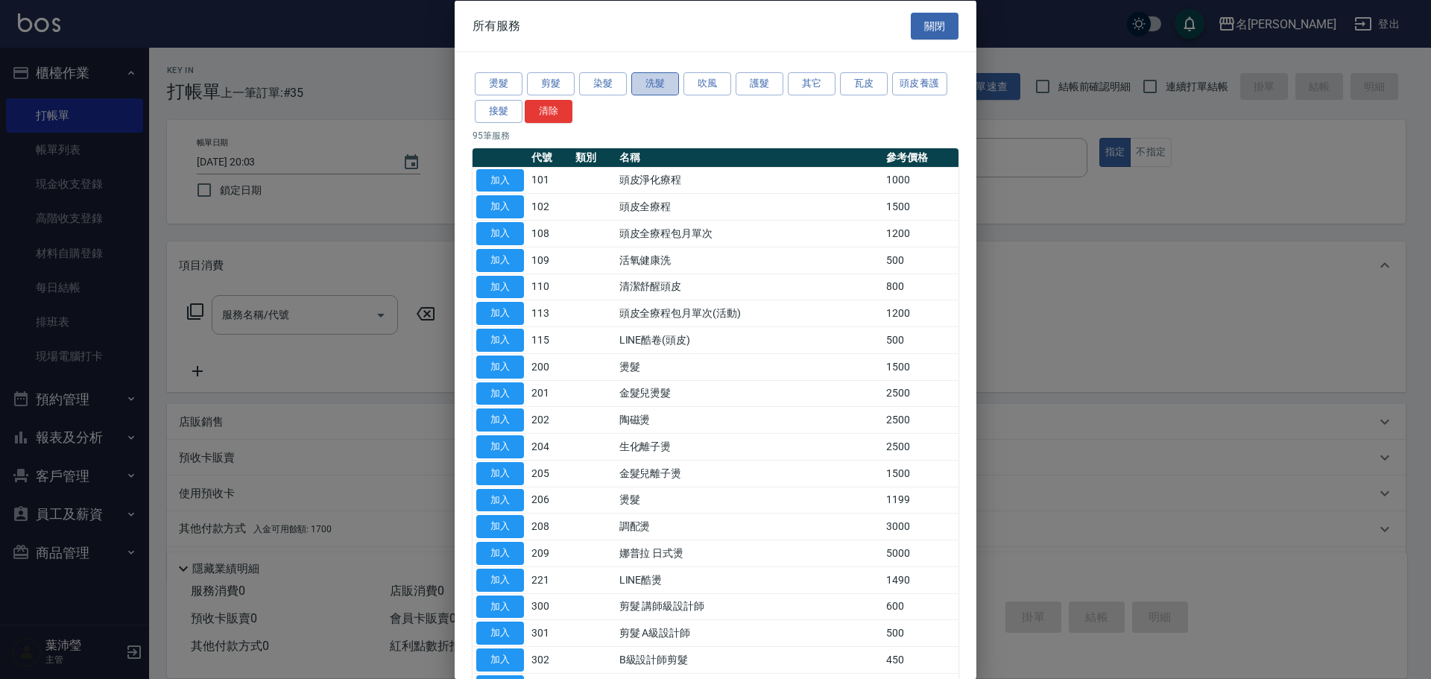
click at [650, 84] on button "洗髮" at bounding box center [655, 83] width 48 height 23
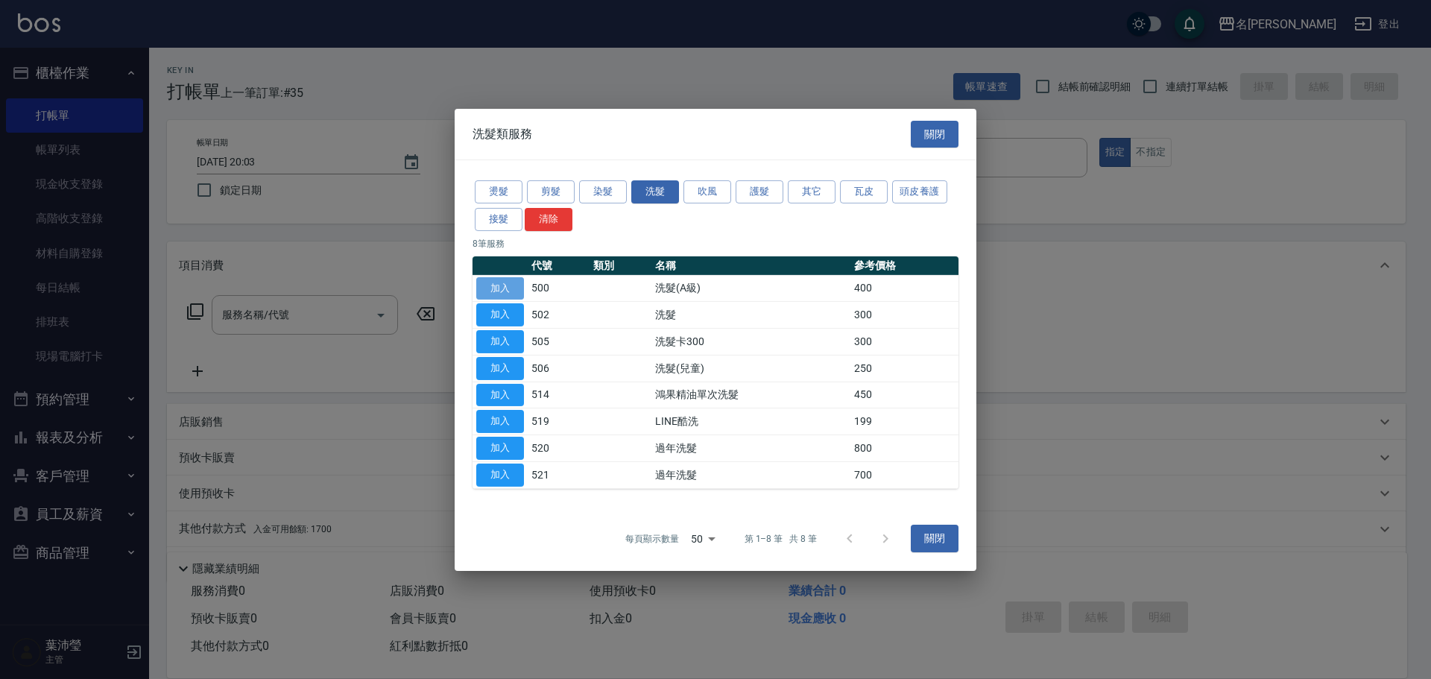
drag, startPoint x: 496, startPoint y: 289, endPoint x: 463, endPoint y: 310, distance: 38.9
click at [495, 289] on button "加入" at bounding box center [500, 287] width 48 height 23
type input "洗髮(A級)(500)"
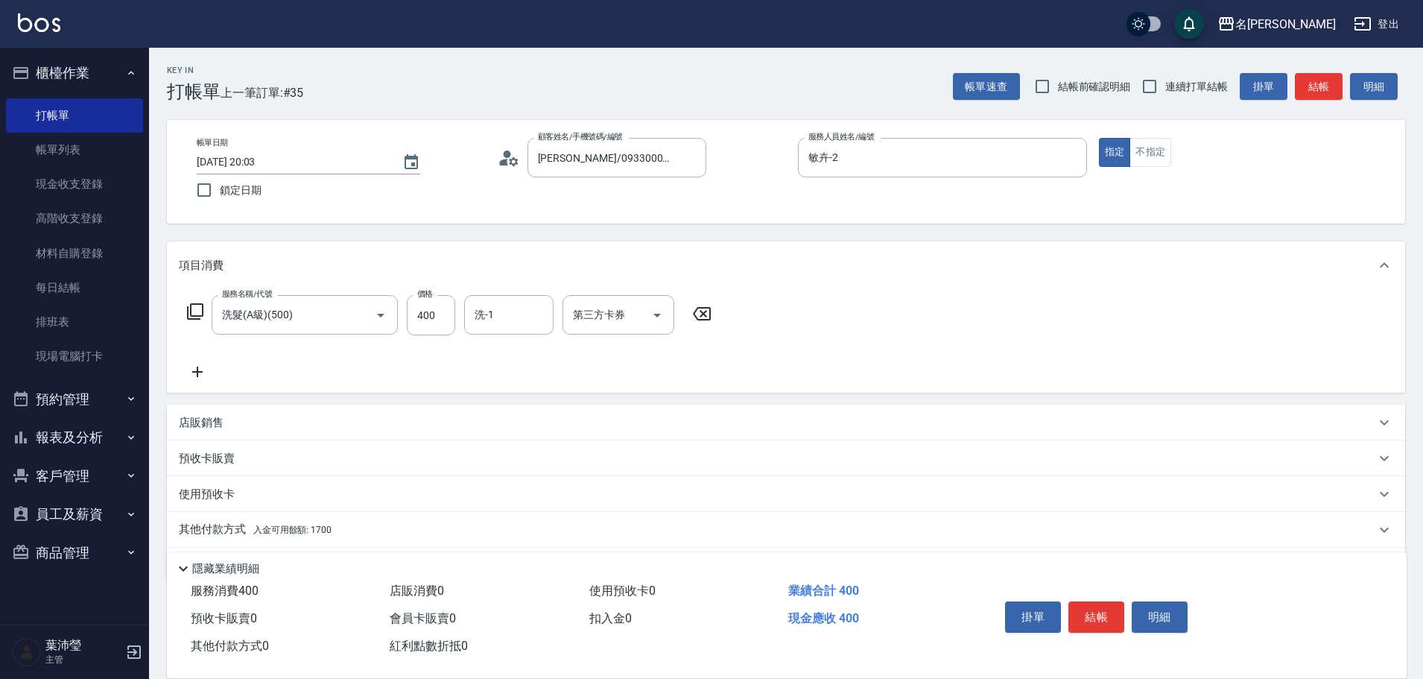
click at [220, 519] on div "其他付款方式 入金可用餘額: 1700" at bounding box center [786, 530] width 1239 height 36
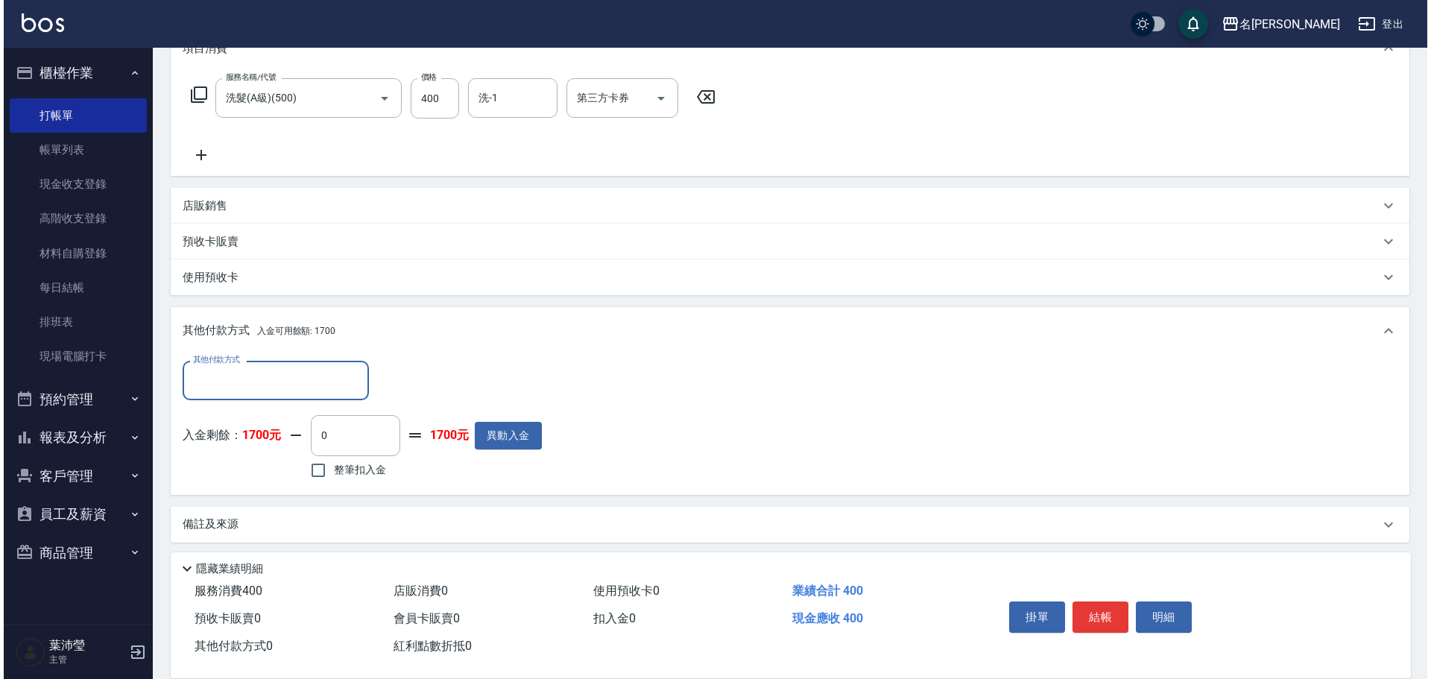
scroll to position [224, 0]
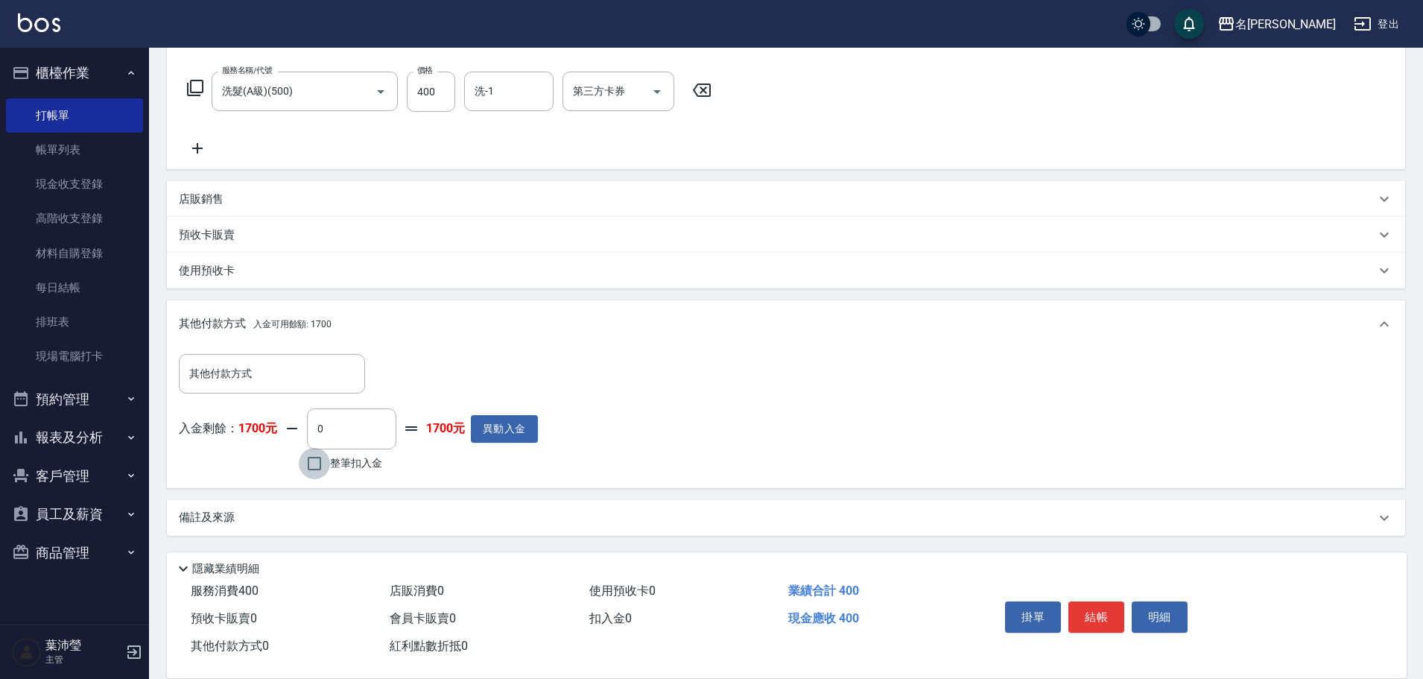
click at [315, 459] on input "整筆扣入金" at bounding box center [314, 463] width 31 height 31
checkbox input "true"
type input "400"
click at [1156, 603] on button "明細" at bounding box center [1160, 616] width 56 height 31
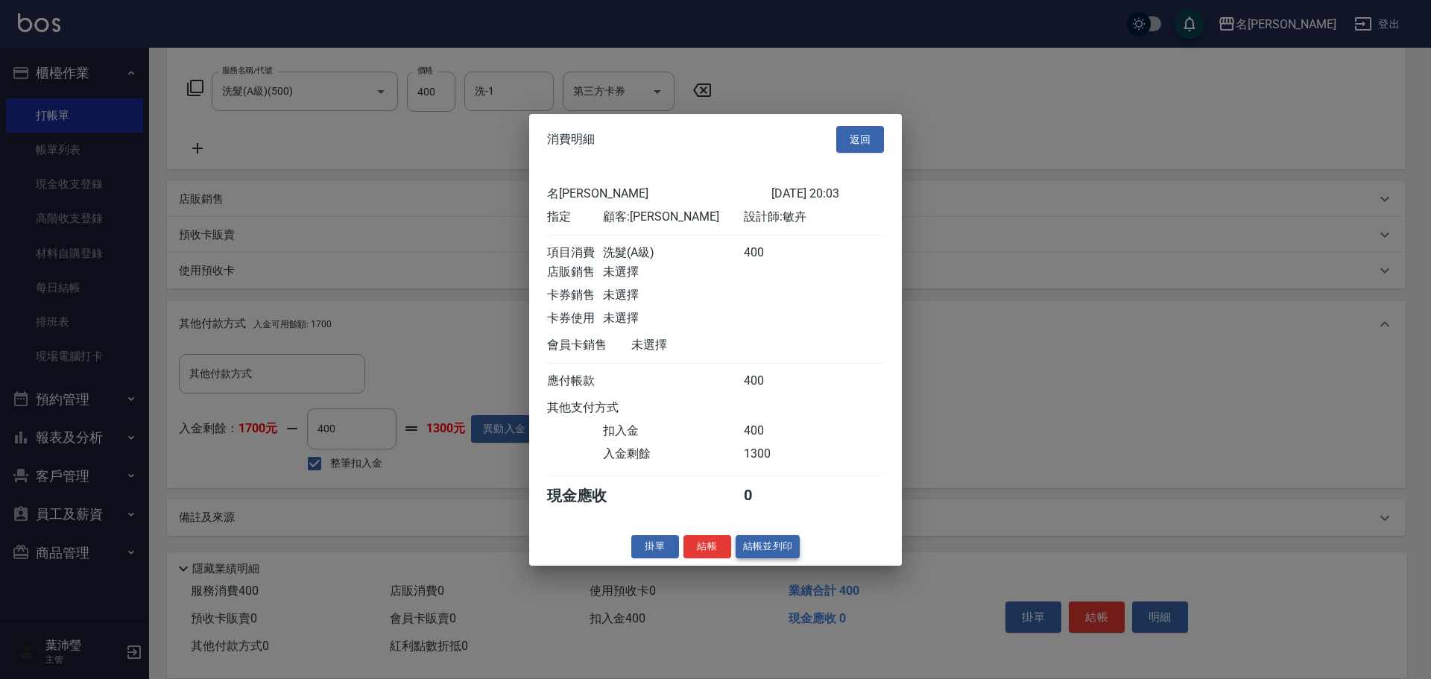
click at [769, 554] on button "結帳並列印" at bounding box center [768, 546] width 65 height 23
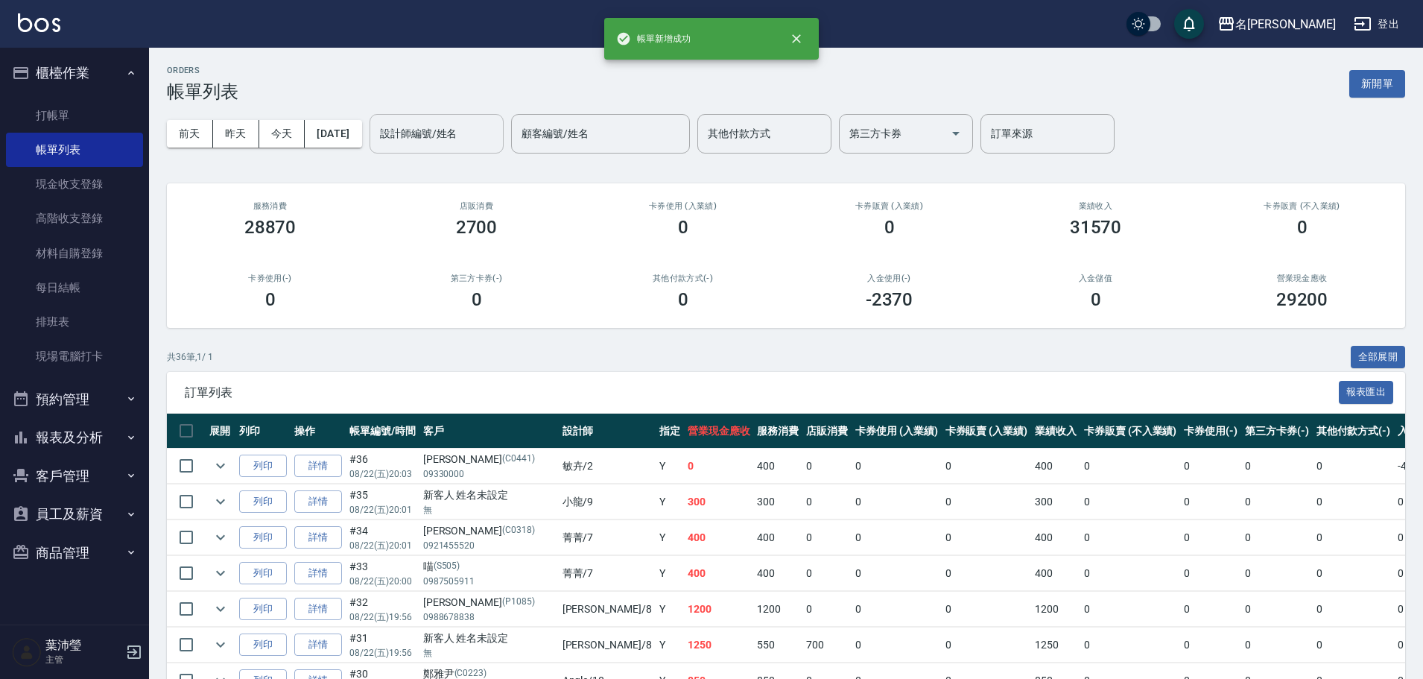
click at [425, 141] on input "設計師編號/姓名" at bounding box center [436, 134] width 121 height 26
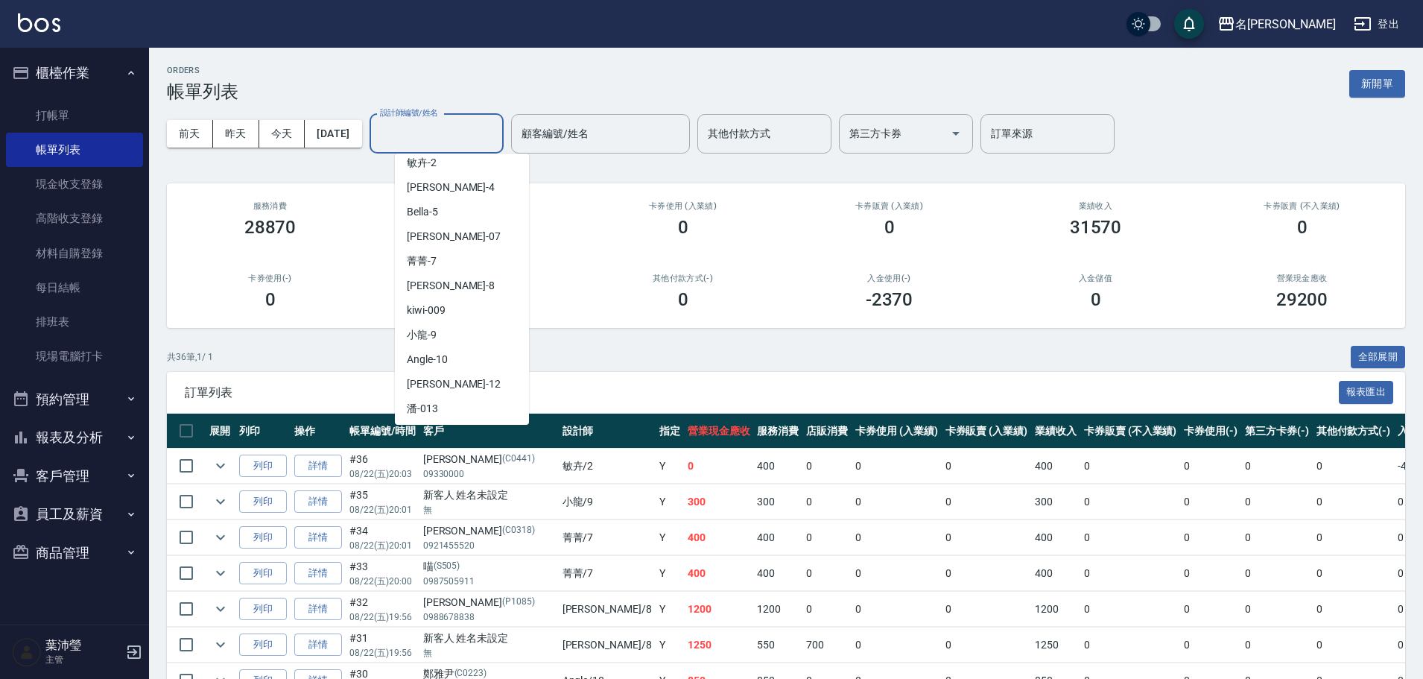
scroll to position [109, 0]
click at [460, 358] on div "Angle -10" at bounding box center [462, 358] width 134 height 25
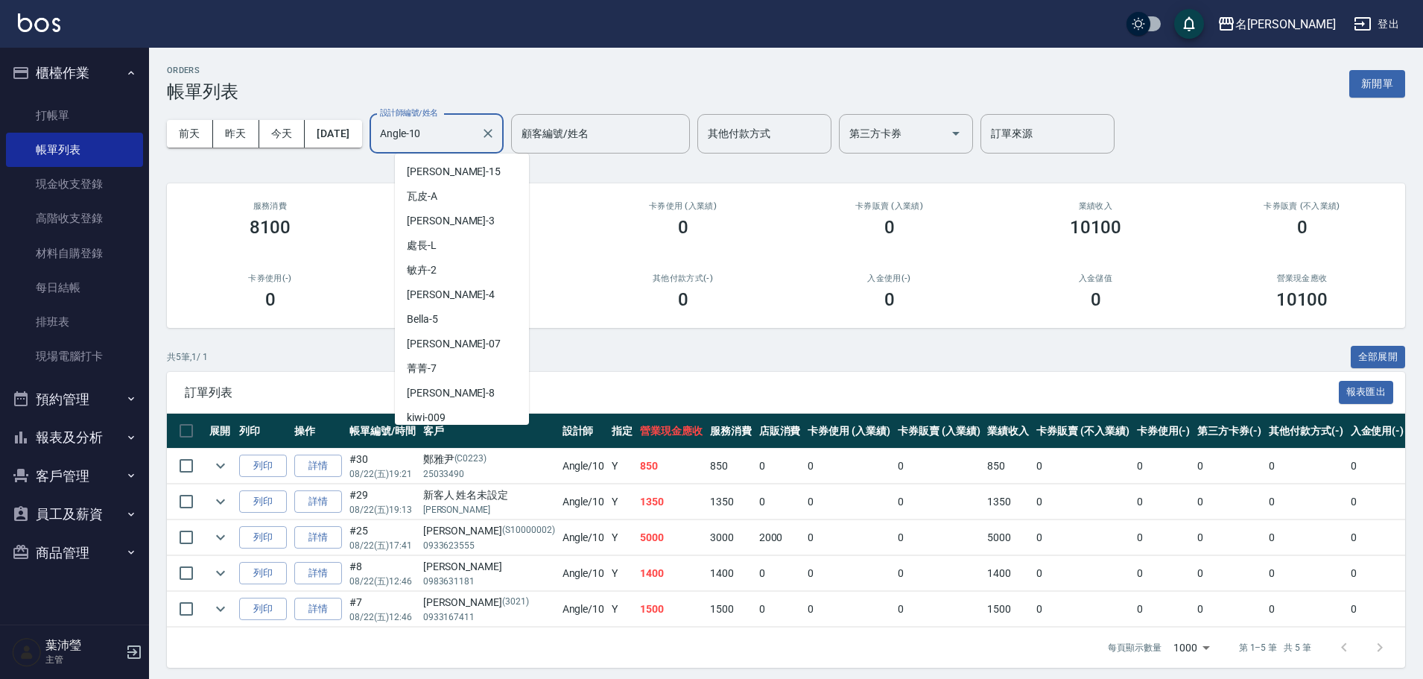
click at [467, 133] on input "Angle-10" at bounding box center [425, 134] width 98 height 26
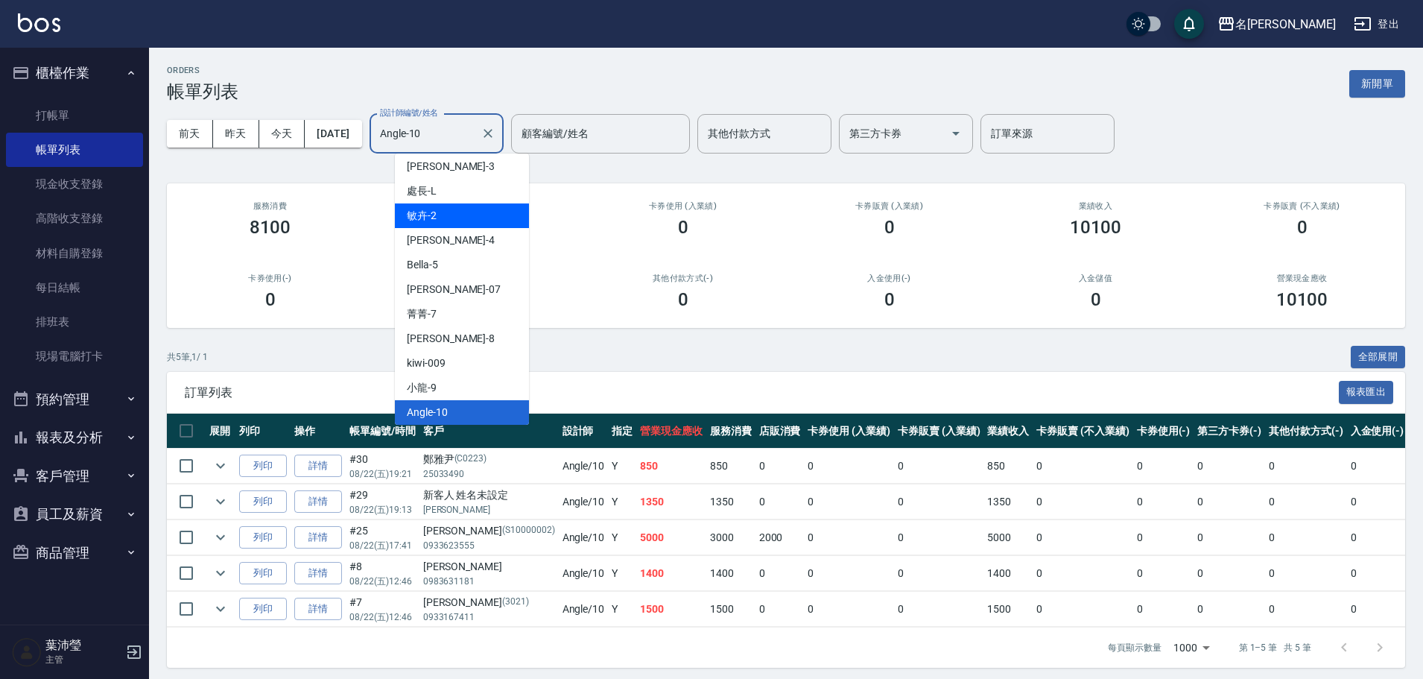
click at [452, 207] on div "敏卉 -2" at bounding box center [462, 215] width 134 height 25
type input "敏卉-2"
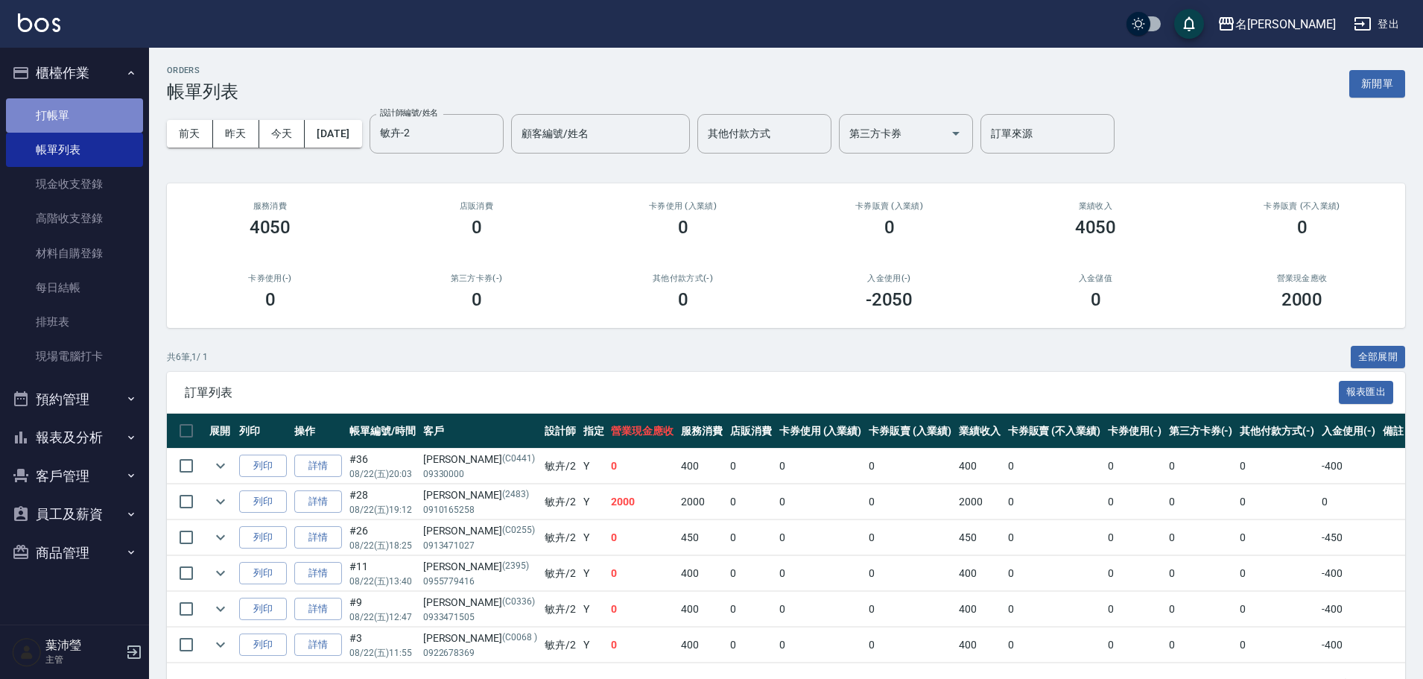
click at [72, 113] on link "打帳單" at bounding box center [74, 115] width 137 height 34
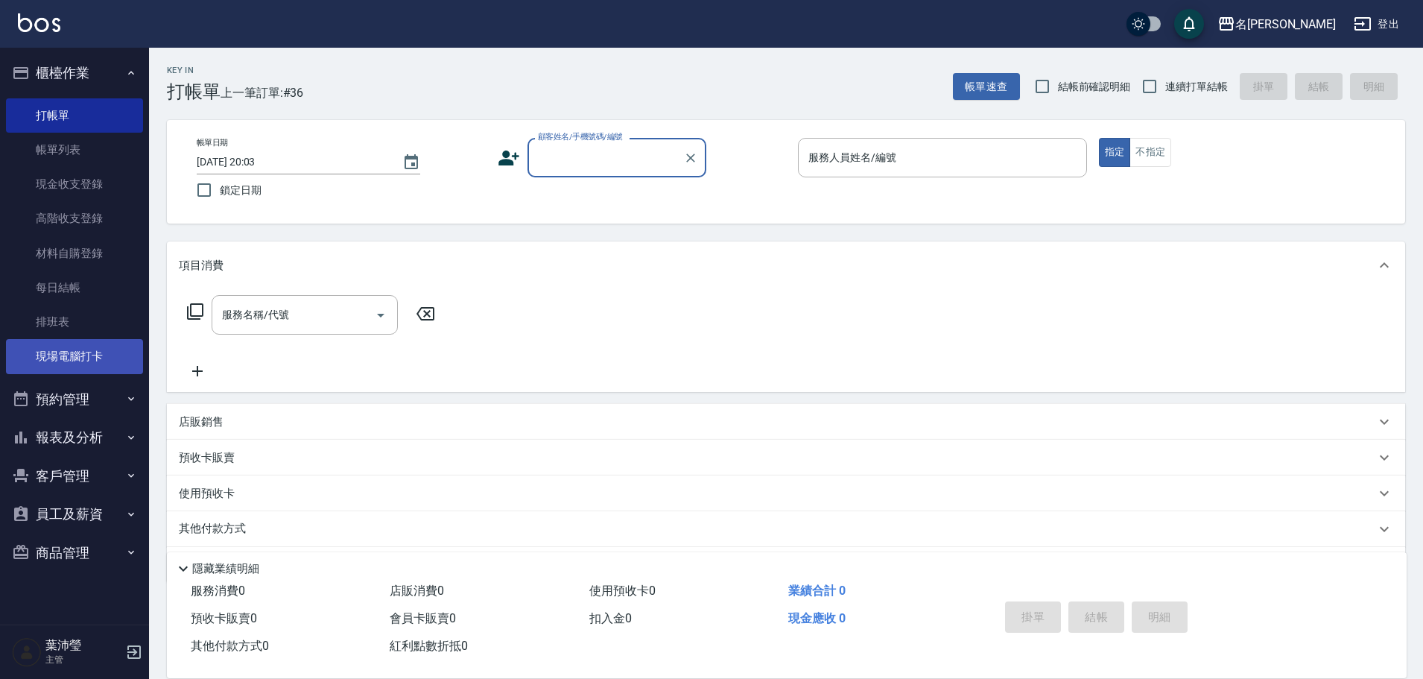
click at [117, 371] on link "現場電腦打卡" at bounding box center [74, 356] width 137 height 34
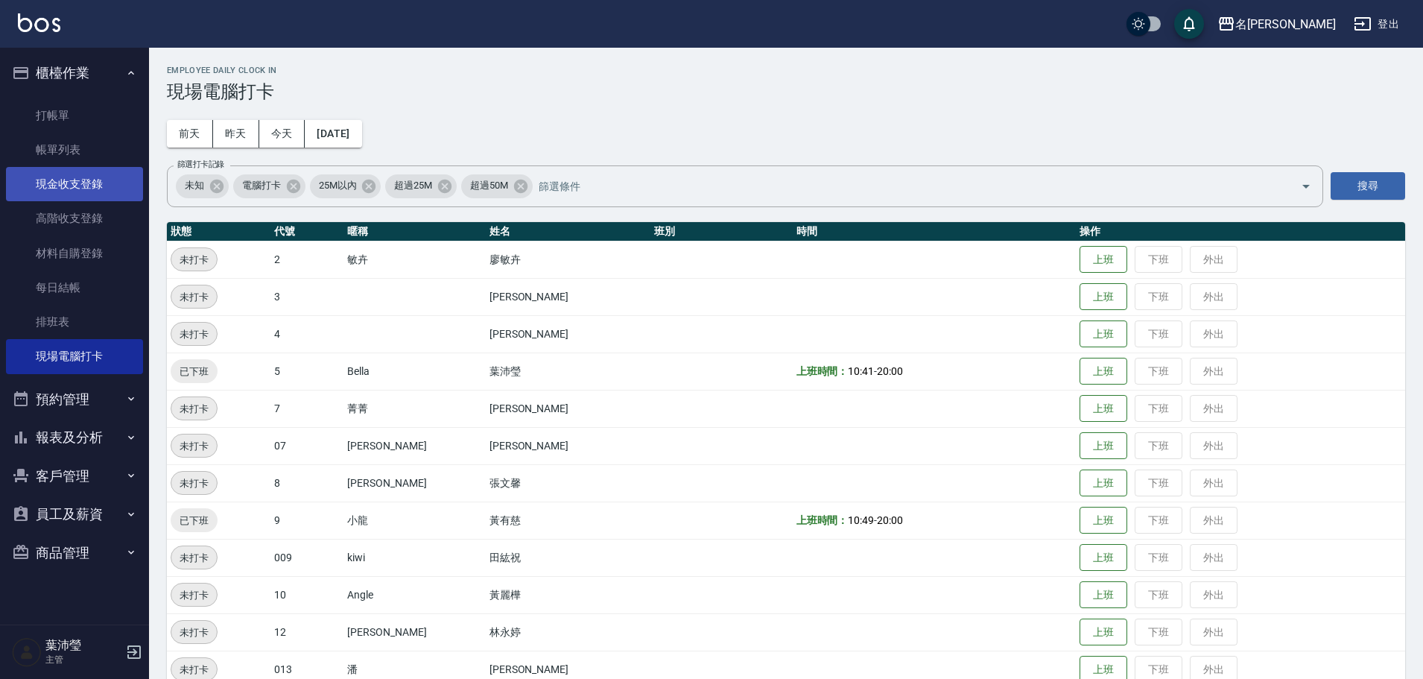
click at [95, 195] on link "現金收支登錄" at bounding box center [74, 184] width 137 height 34
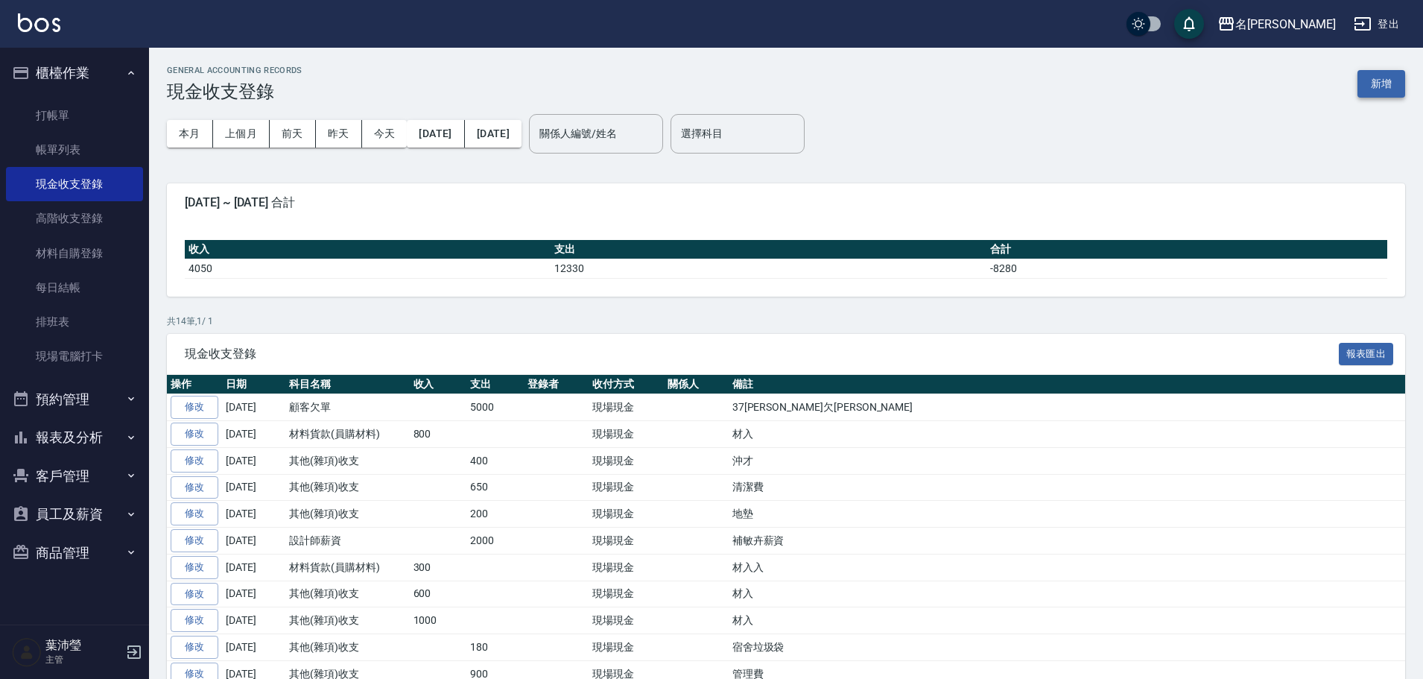
click at [1387, 82] on button "新增" at bounding box center [1382, 84] width 48 height 28
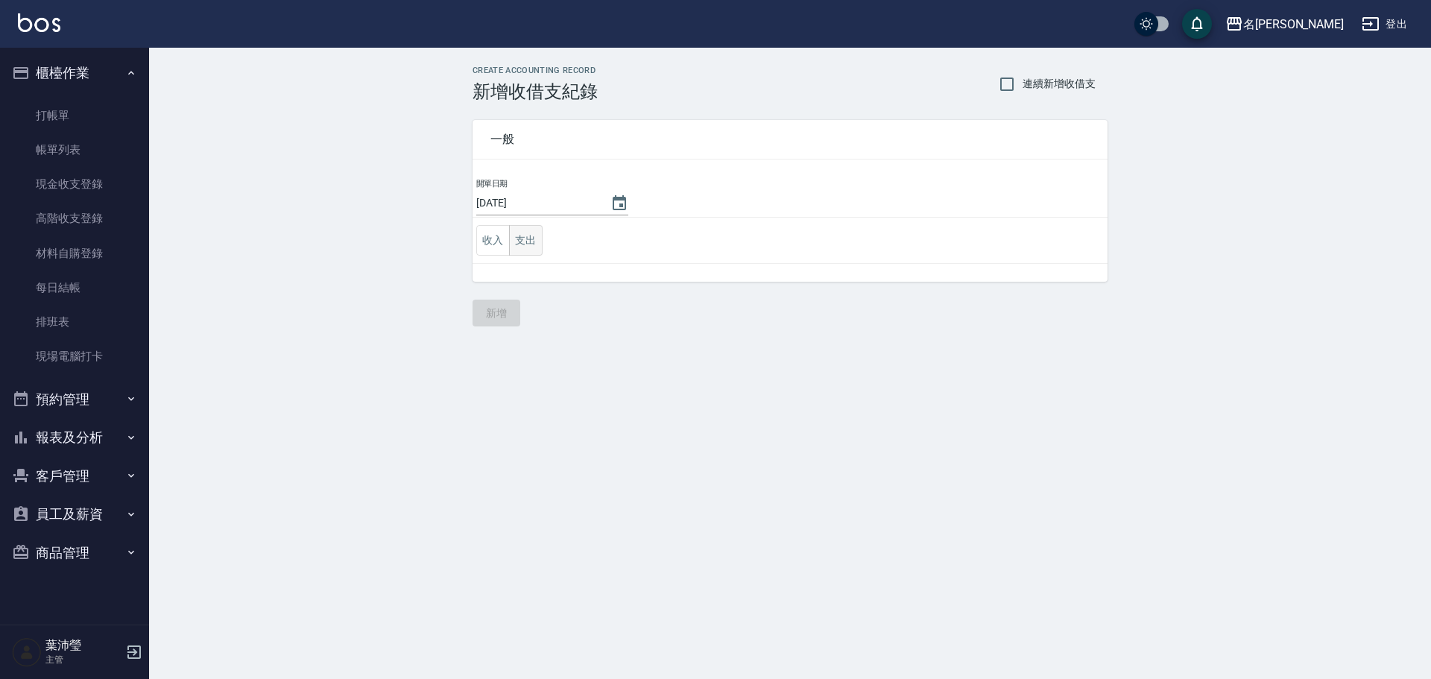
click at [517, 246] on button "支出" at bounding box center [526, 240] width 34 height 31
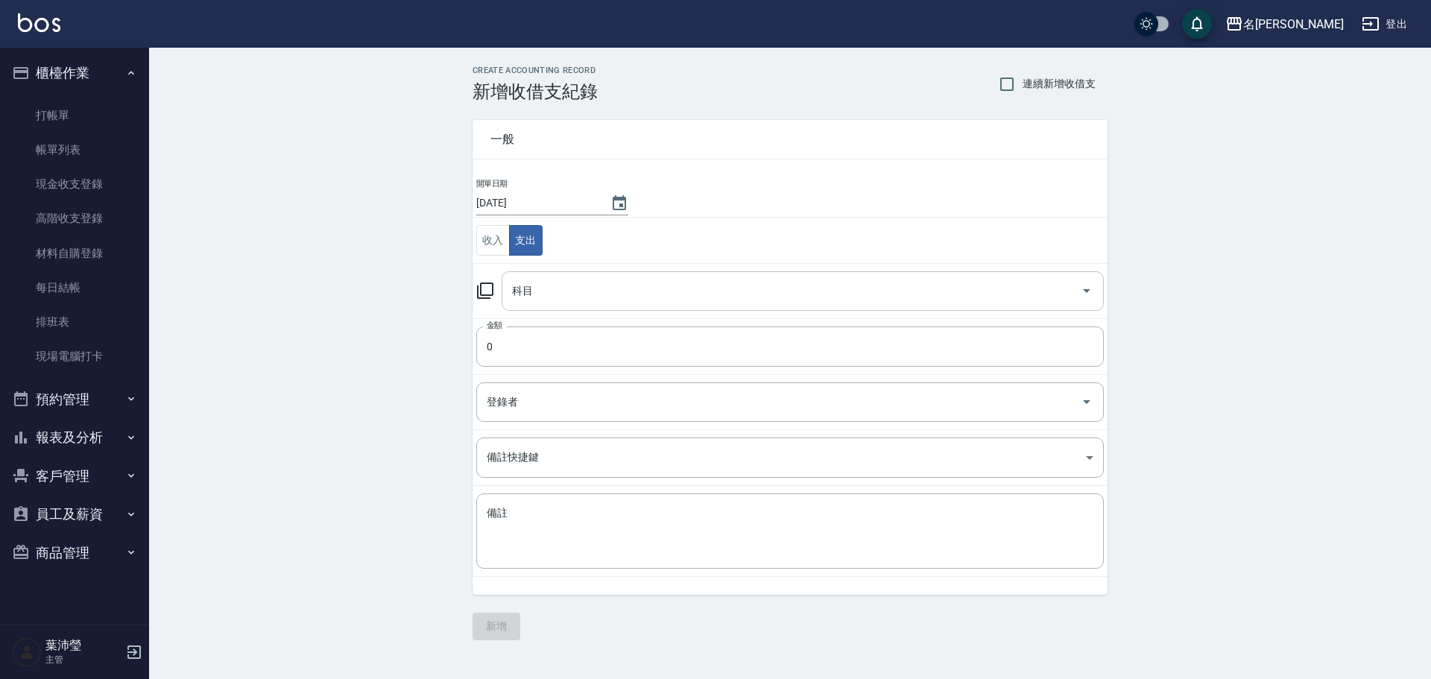
click at [543, 289] on input "科目" at bounding box center [791, 291] width 566 height 26
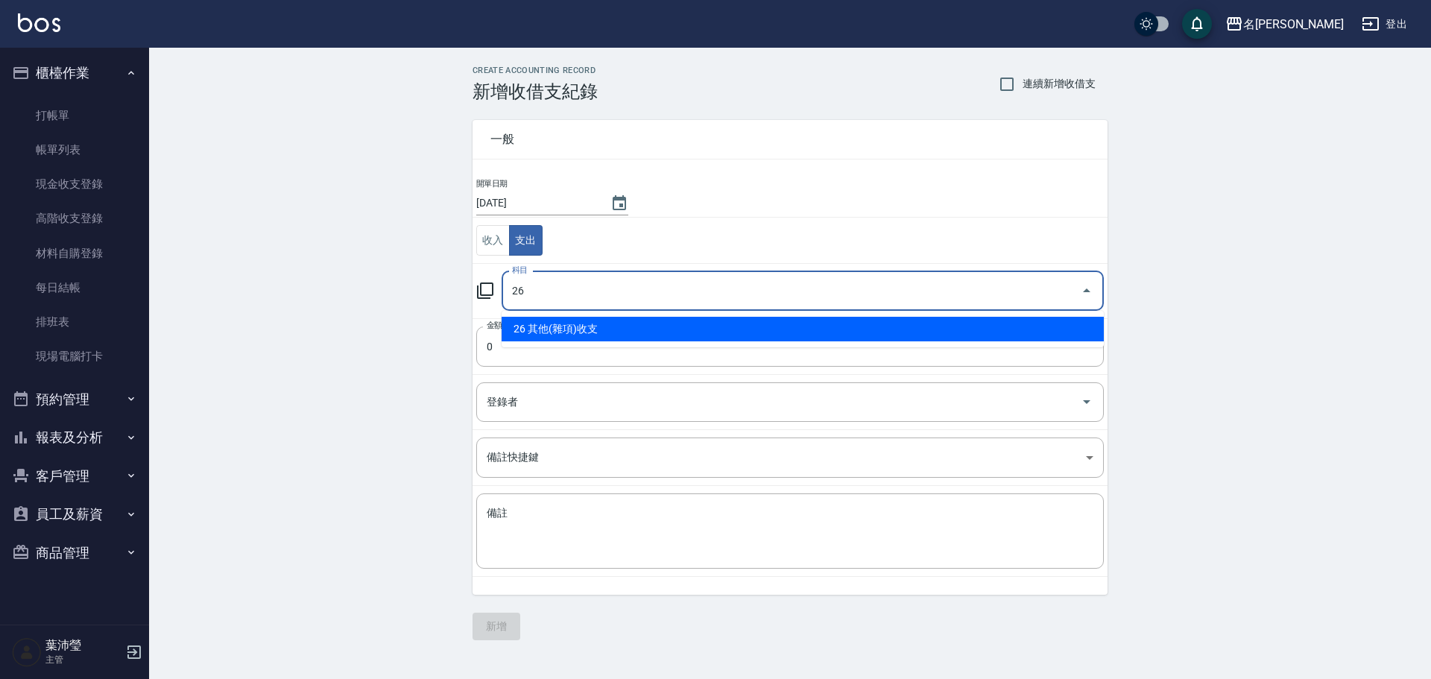
click at [537, 327] on li "26 其他(雜項)收支" at bounding box center [803, 329] width 602 height 25
type input "26 其他(雜項)收支"
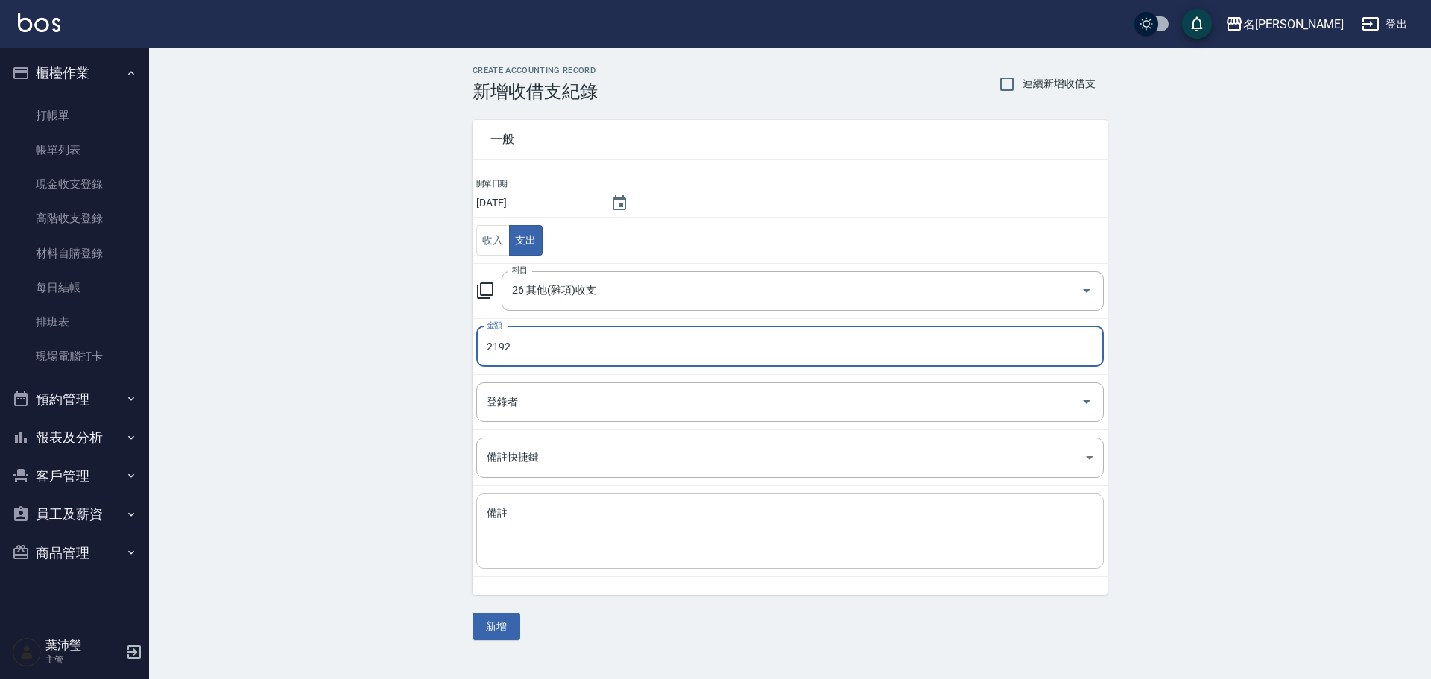
type input "2192"
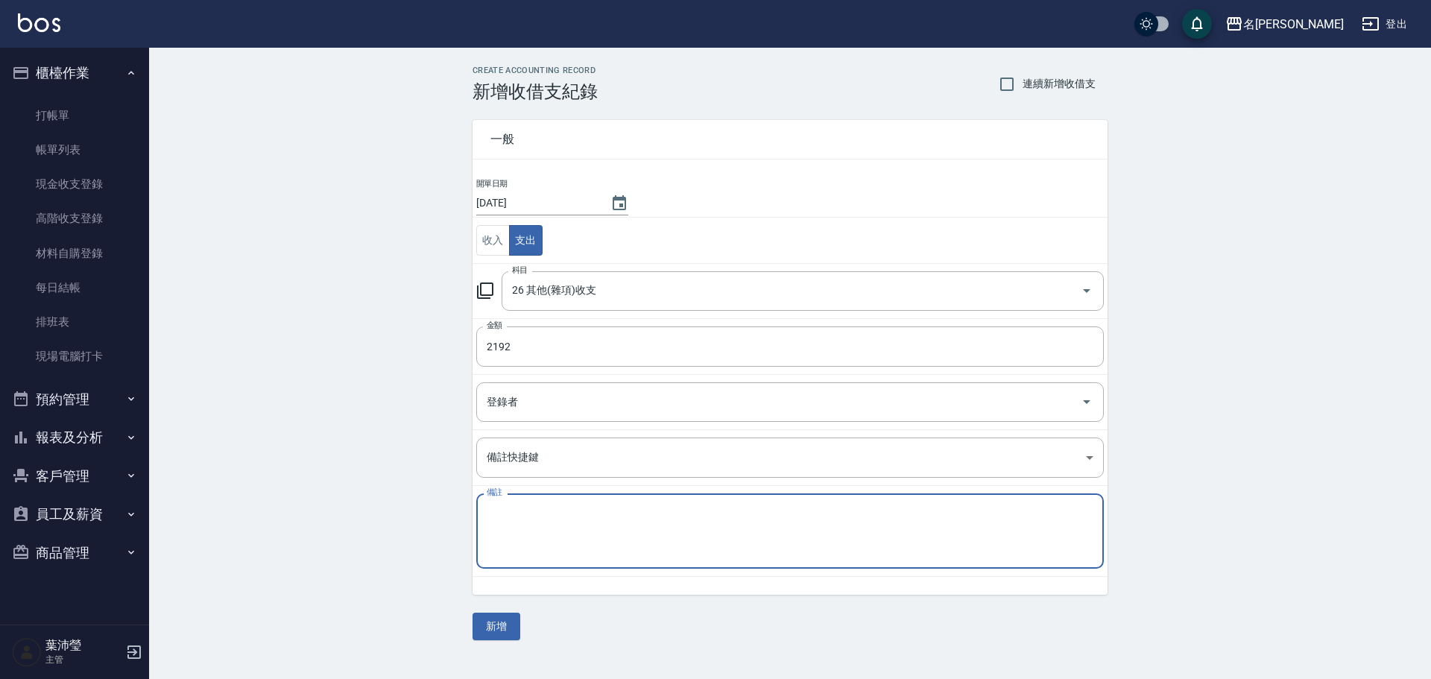
click at [537, 549] on textarea "備註" at bounding box center [790, 531] width 607 height 51
type textarea "宿舍床墊支出"
click at [507, 624] on button "新增" at bounding box center [496, 627] width 48 height 28
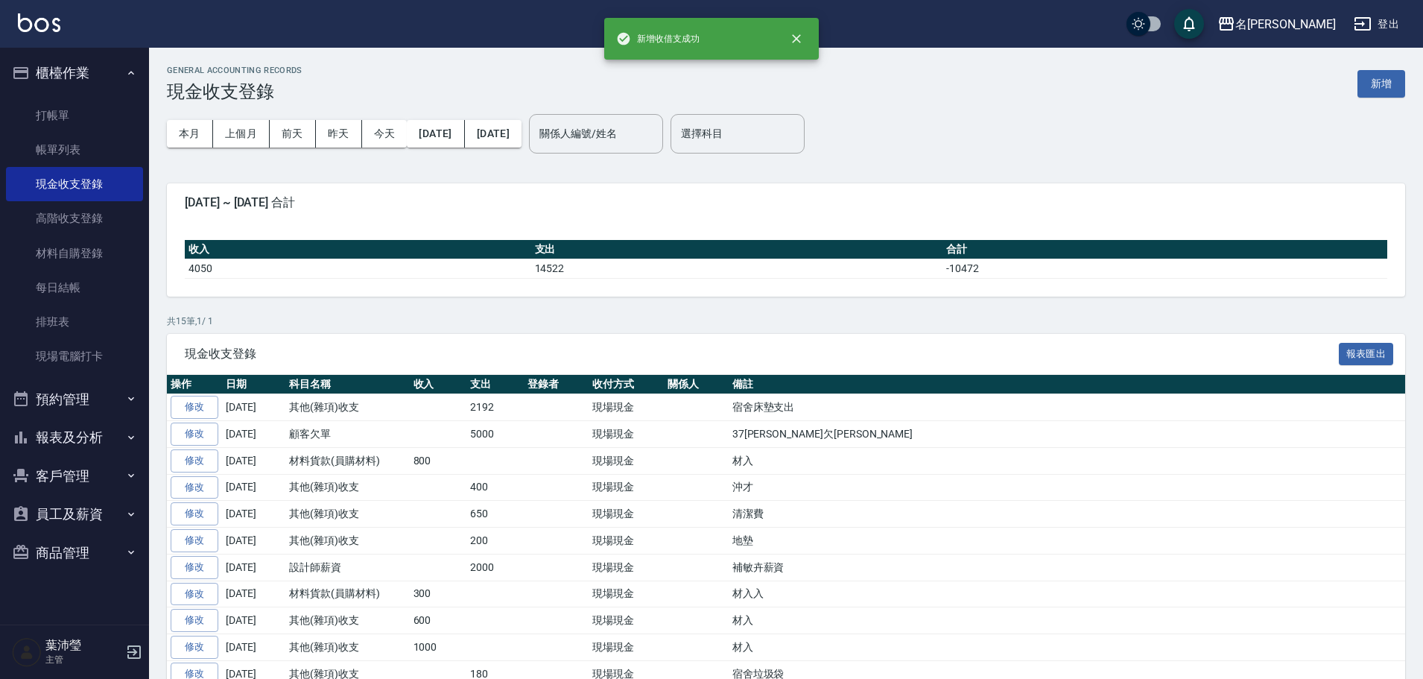
click at [59, 428] on button "報表及分析" at bounding box center [74, 437] width 137 height 39
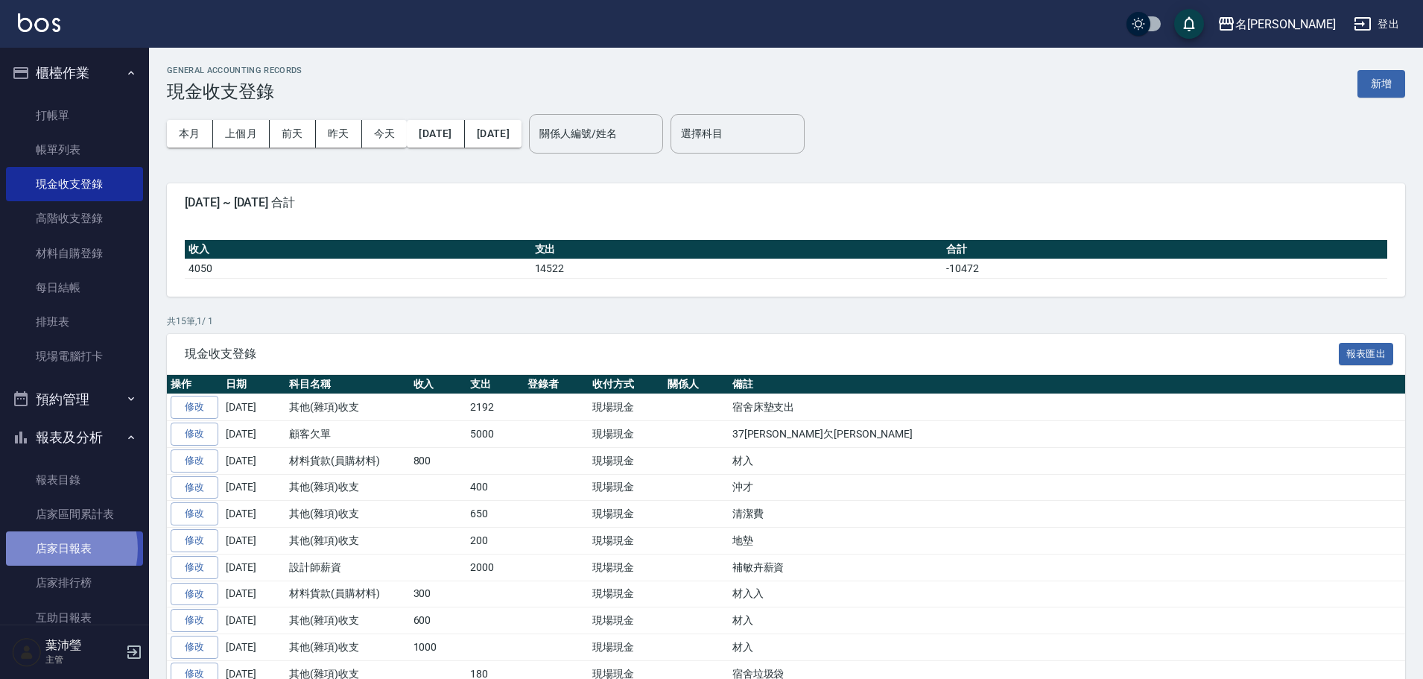
click at [48, 549] on link "店家日報表" at bounding box center [74, 548] width 137 height 34
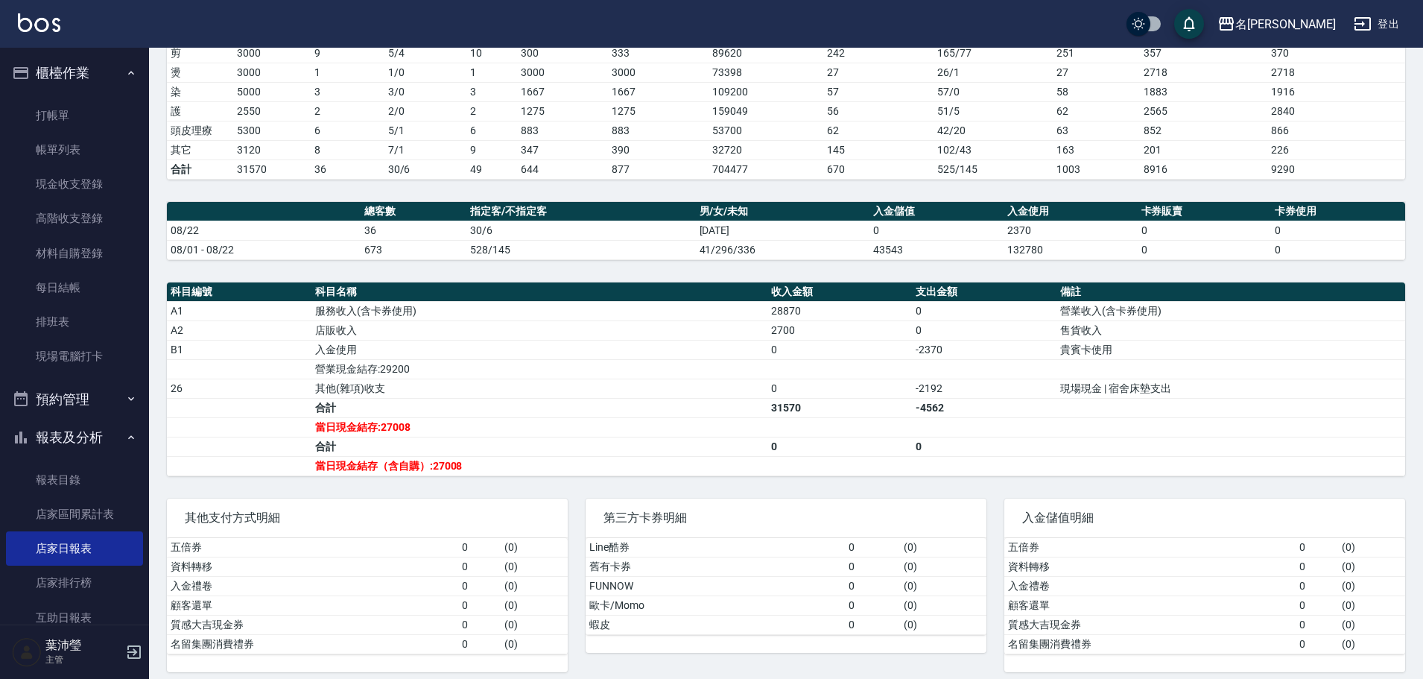
scroll to position [268, 0]
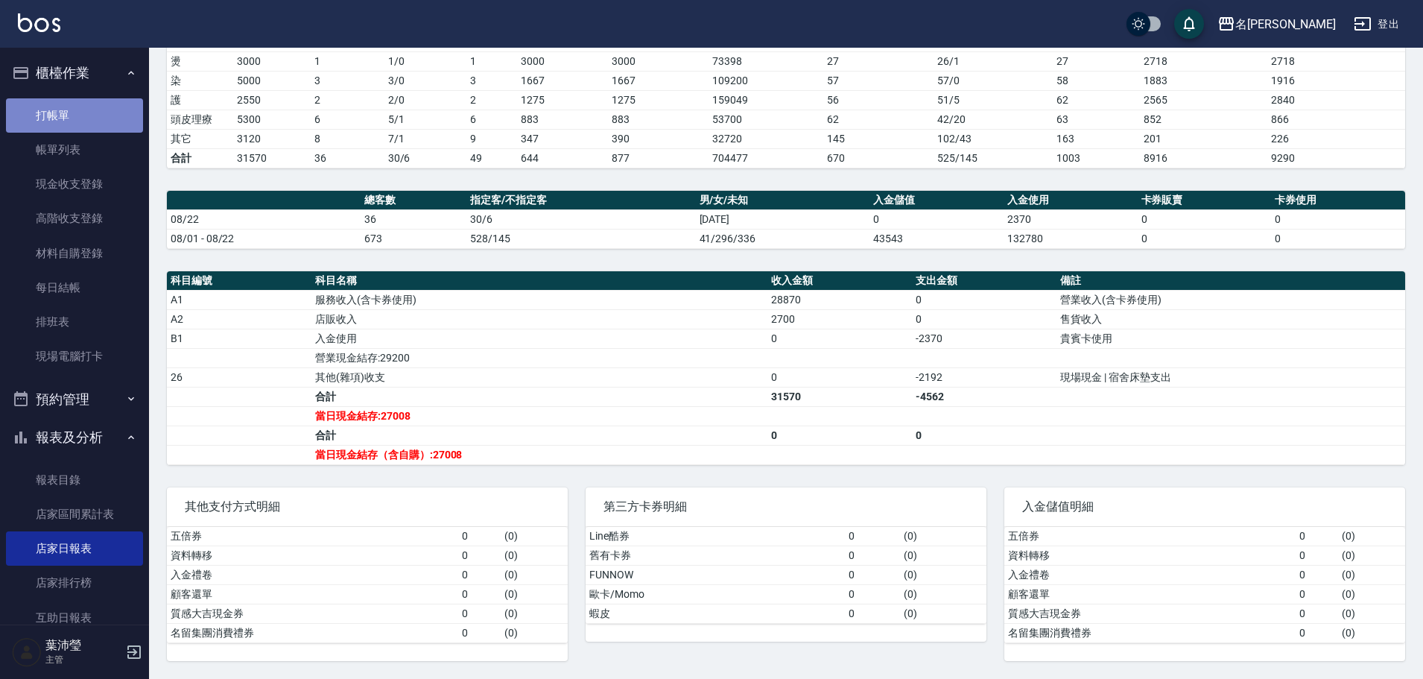
click at [113, 129] on link "打帳單" at bounding box center [74, 115] width 137 height 34
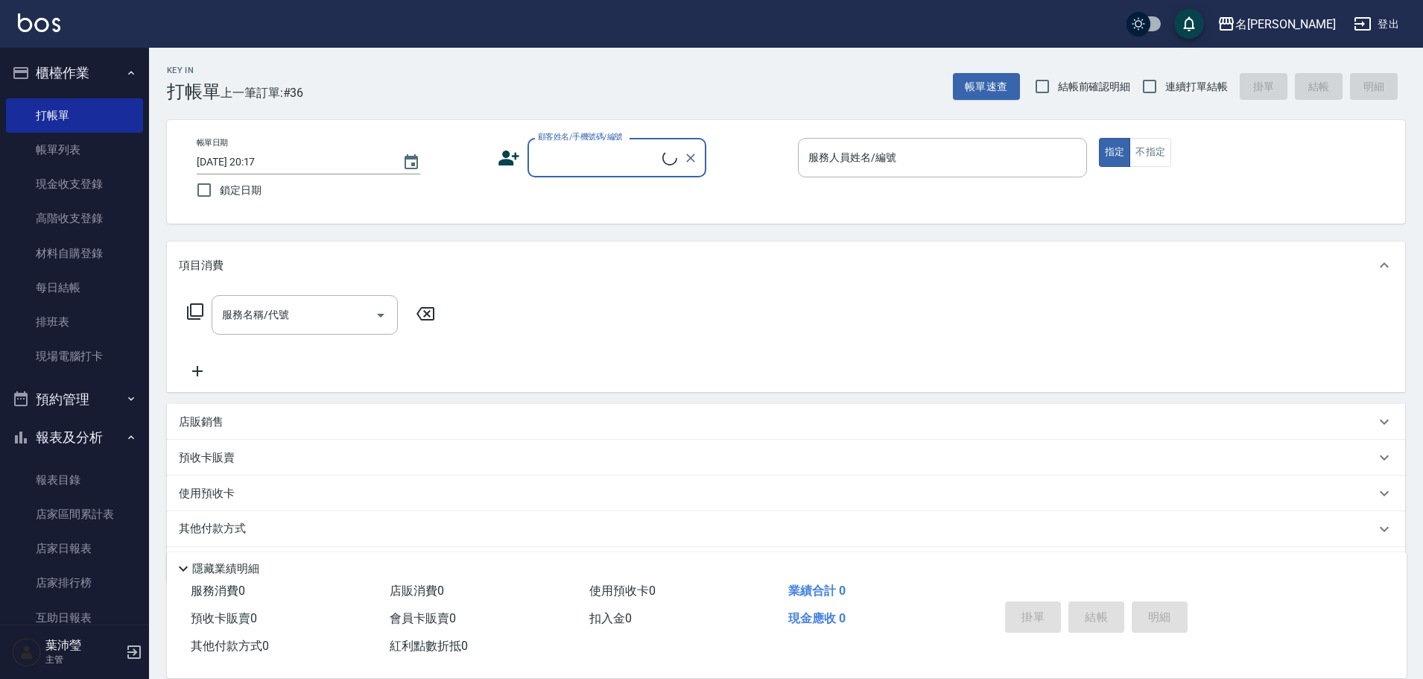
click at [662, 166] on input "顧客姓名/手機號碼/編號" at bounding box center [598, 158] width 128 height 26
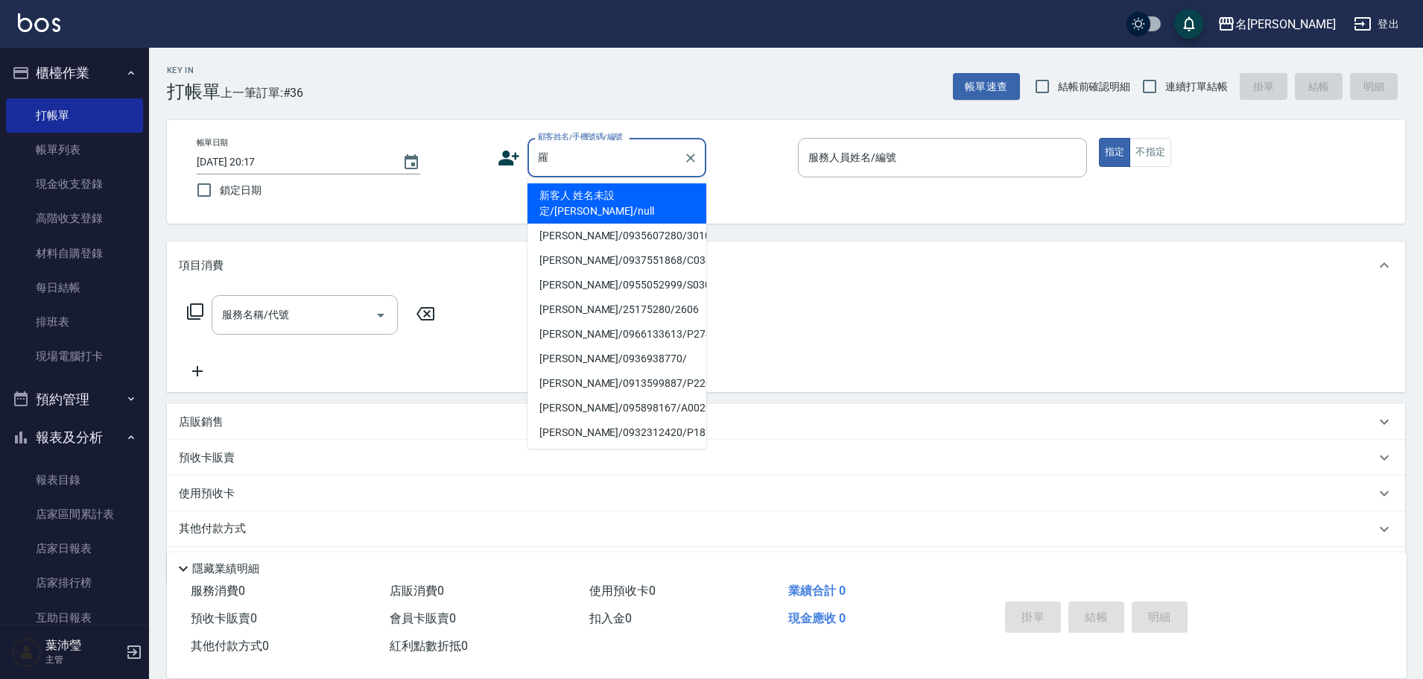
click at [536, 224] on li "[PERSON_NAME]/0935607280/3010" at bounding box center [617, 236] width 179 height 25
type input "[PERSON_NAME]/0935607280/3010"
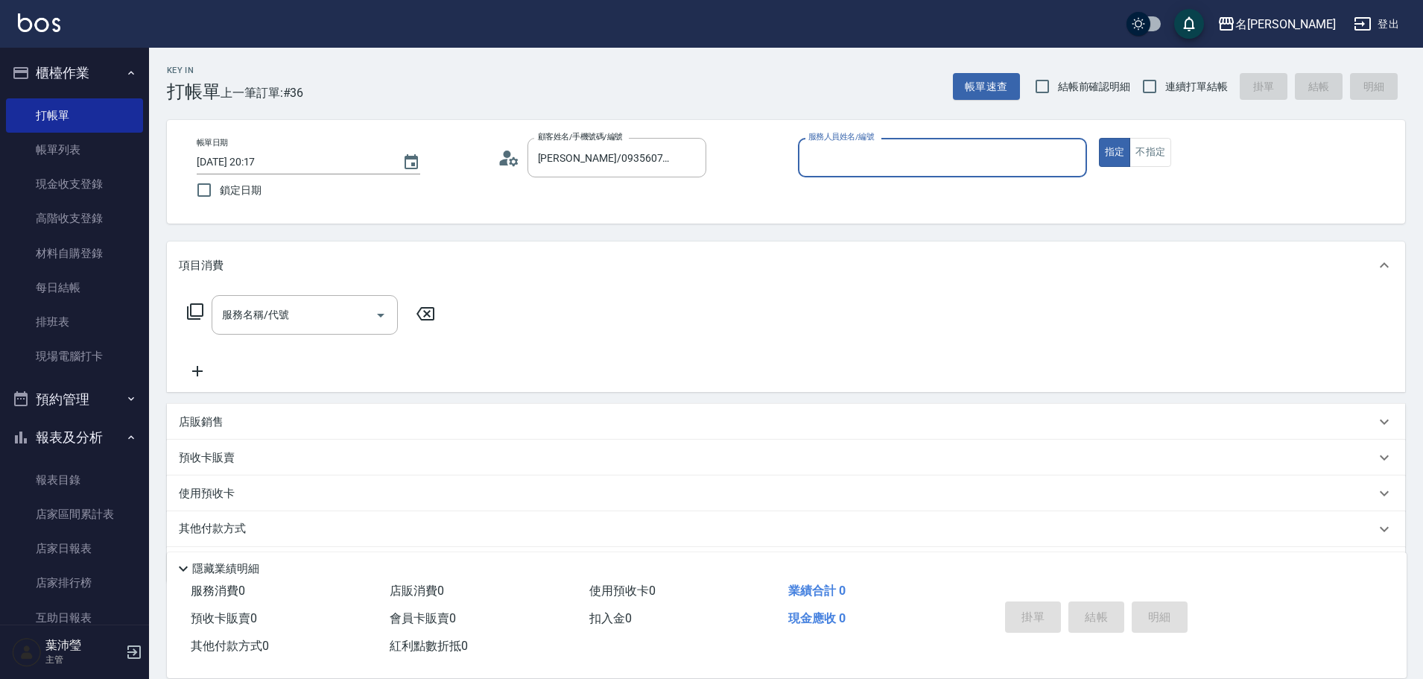
type input "菁菁-7"
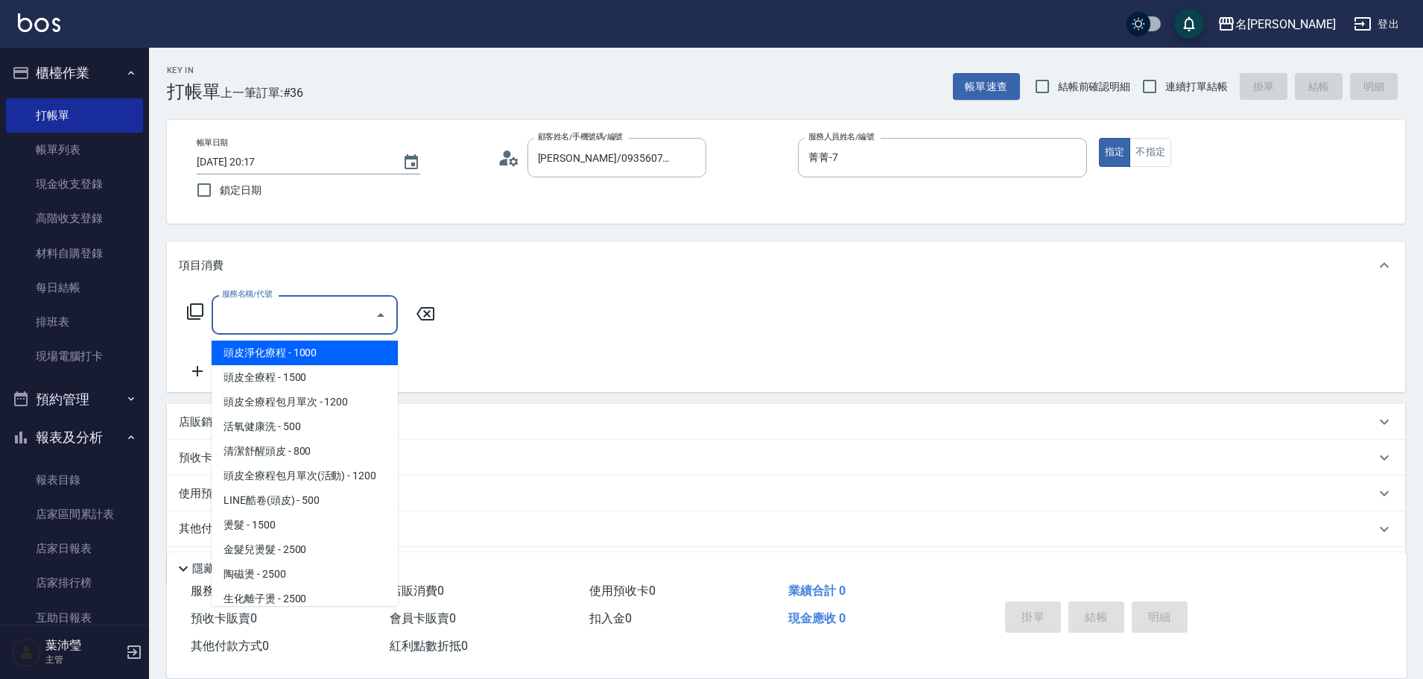
click at [297, 312] on input "服務名稱/代號" at bounding box center [293, 315] width 151 height 26
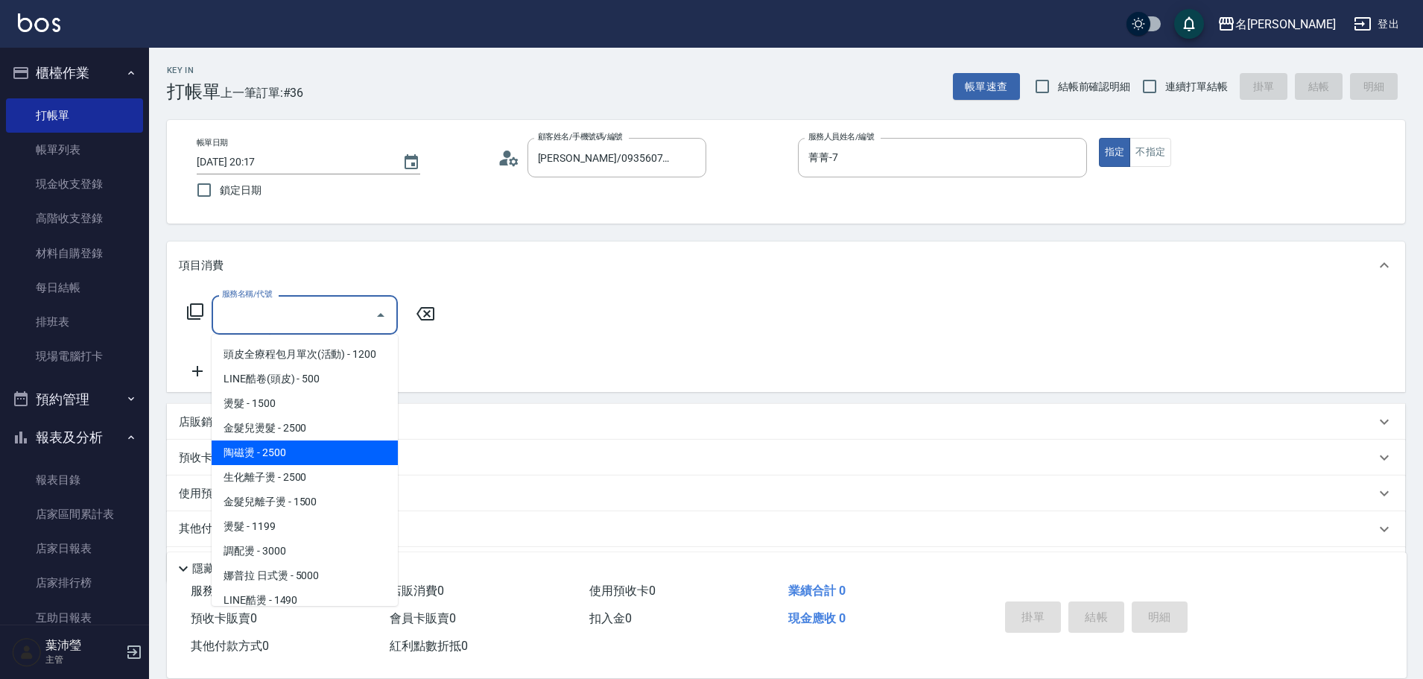
scroll to position [149, 0]
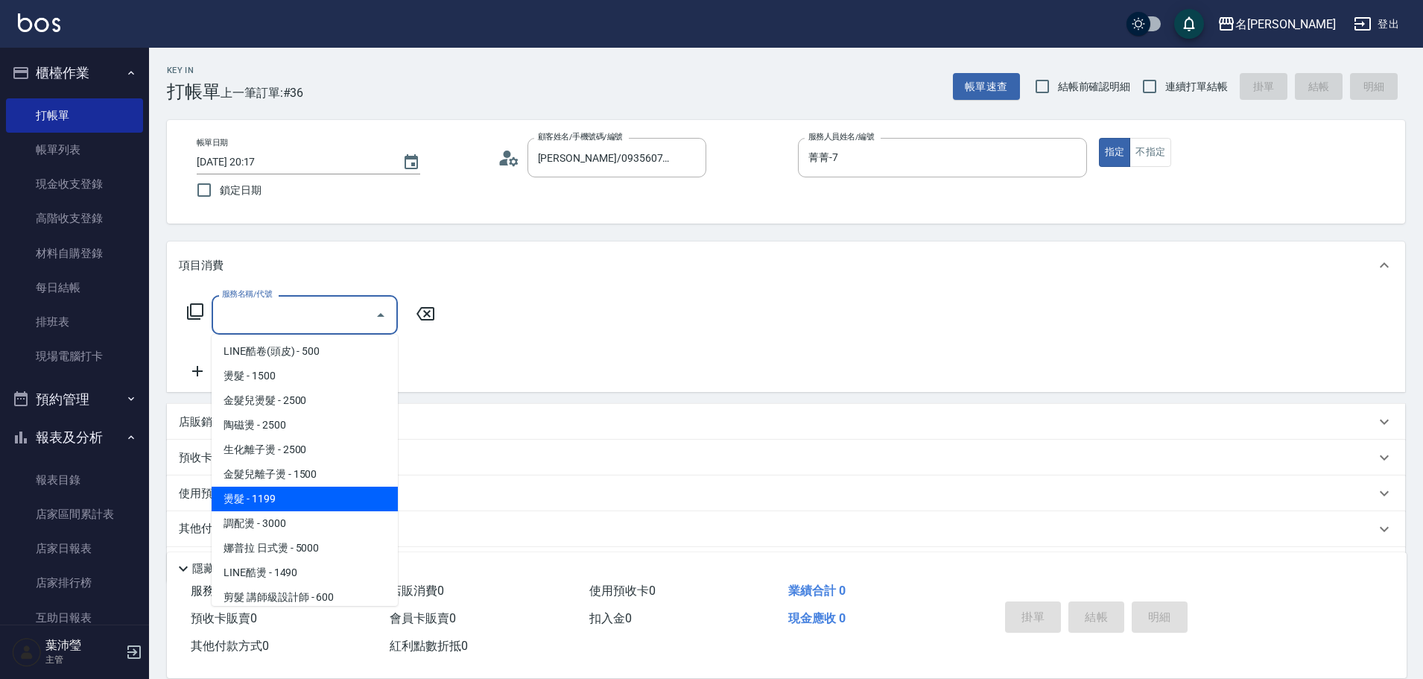
click at [309, 494] on span "燙髮 - 1199" at bounding box center [305, 499] width 186 height 25
type input "燙髮(206)"
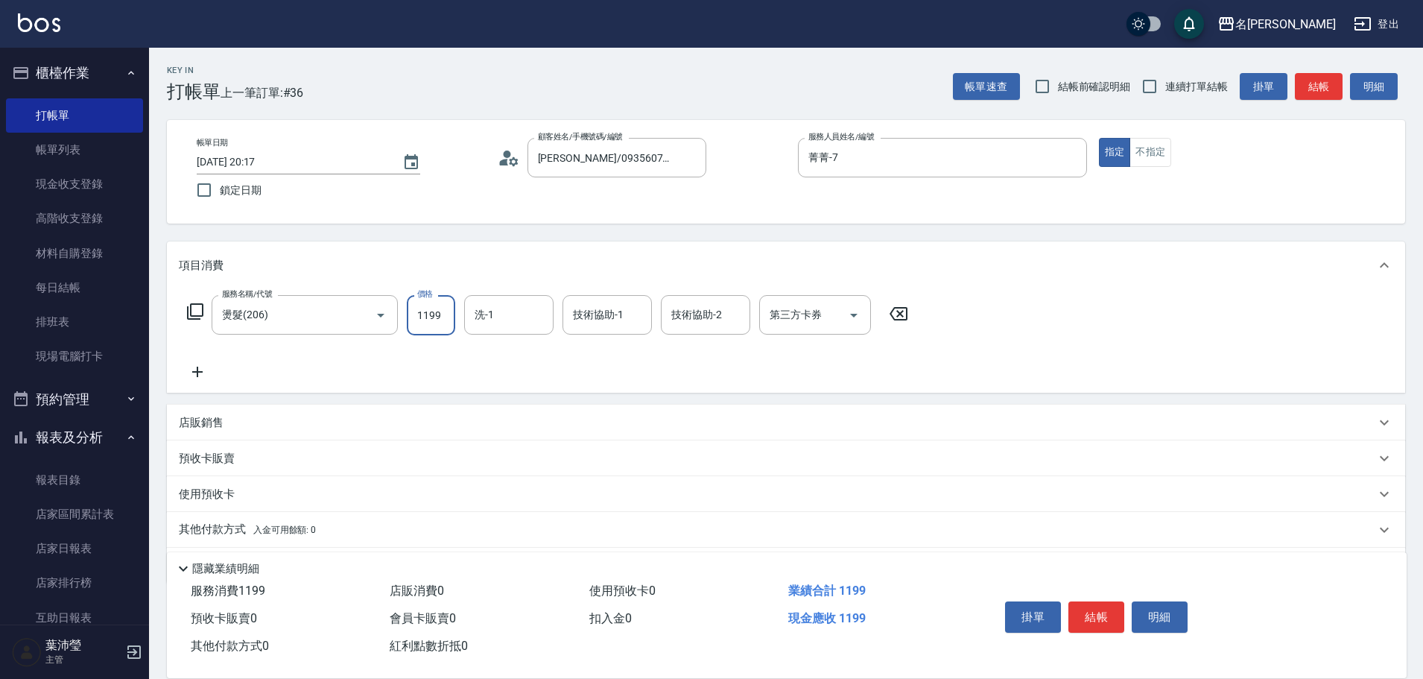
click at [432, 320] on input "1199" at bounding box center [431, 315] width 48 height 40
click at [414, 310] on input "250" at bounding box center [431, 315] width 48 height 40
type input "2500"
click at [221, 367] on div "服務名稱/代號 燙髮(206) 服務名稱/代號 價格 2500 價格 洗-1 洗-1 技術協助-1 技術協助-1 技術協助-2 技術協助-2 第三方卡券 第三…" at bounding box center [548, 338] width 739 height 86
click at [197, 369] on icon at bounding box center [197, 372] width 10 height 10
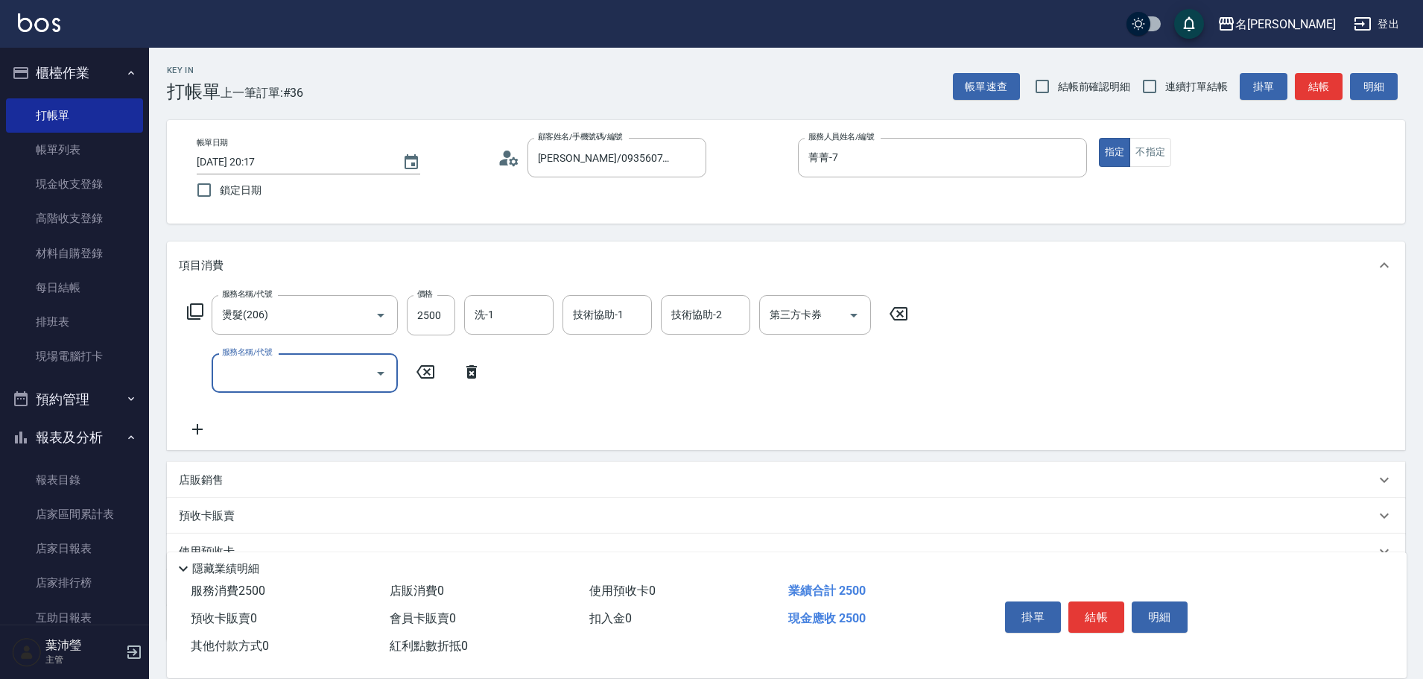
click at [291, 379] on input "服務名稱/代號" at bounding box center [293, 373] width 151 height 26
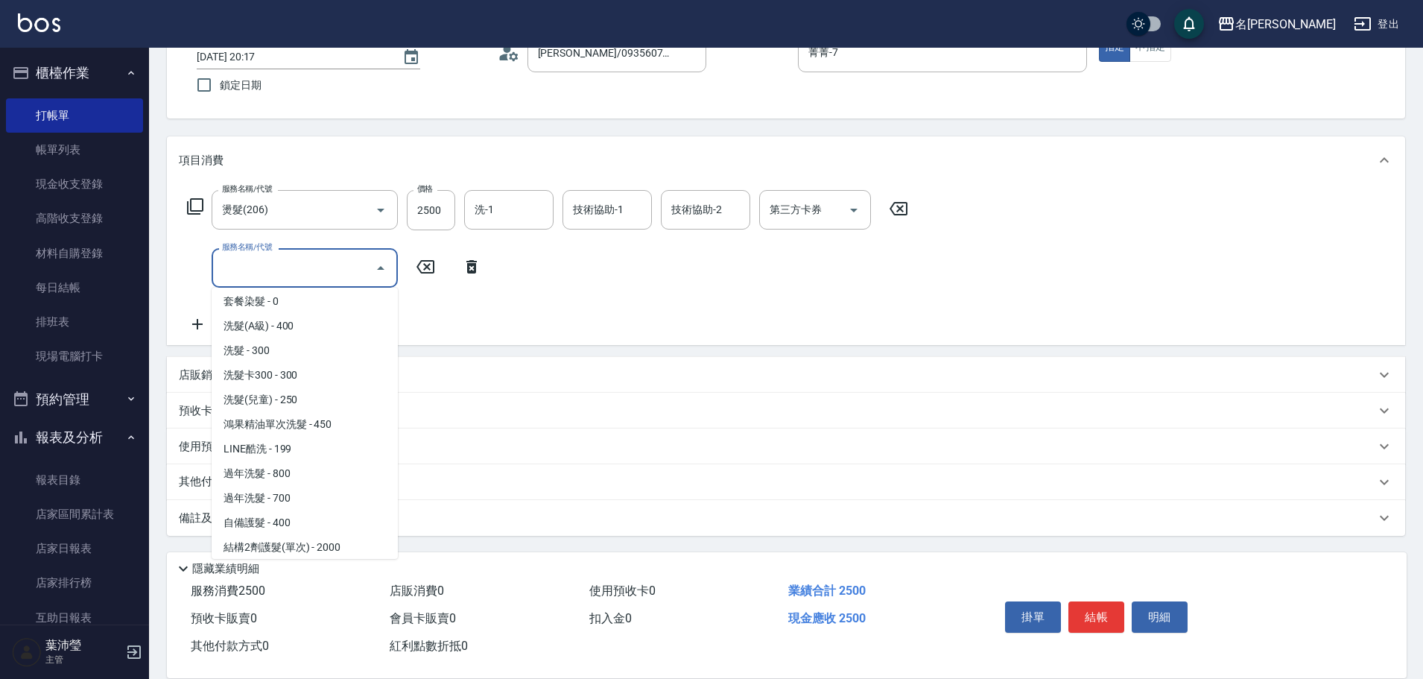
scroll to position [745, 0]
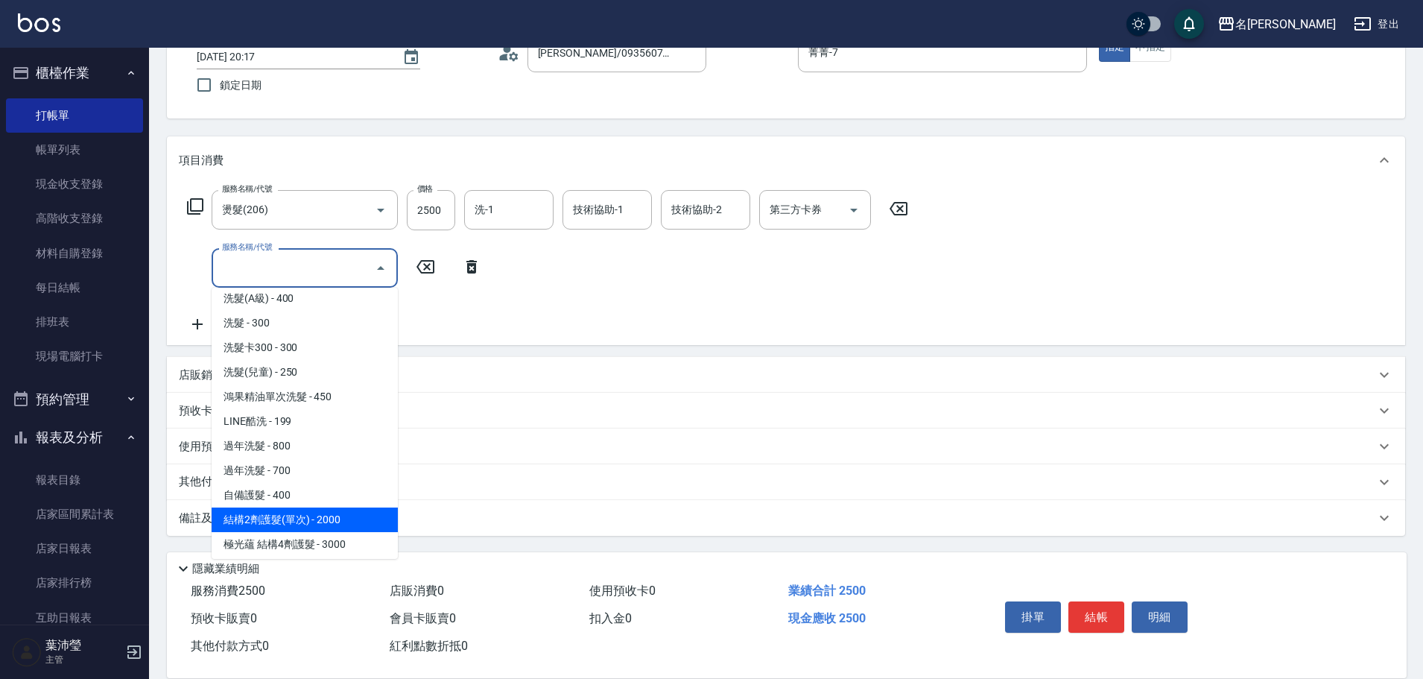
drag, startPoint x: 310, startPoint y: 521, endPoint x: 333, endPoint y: 479, distance: 47.7
click at [310, 522] on span "結構2劑護髮(單次) - 2000" at bounding box center [305, 520] width 186 height 25
type input "結構2劑護髮(單次)(602)"
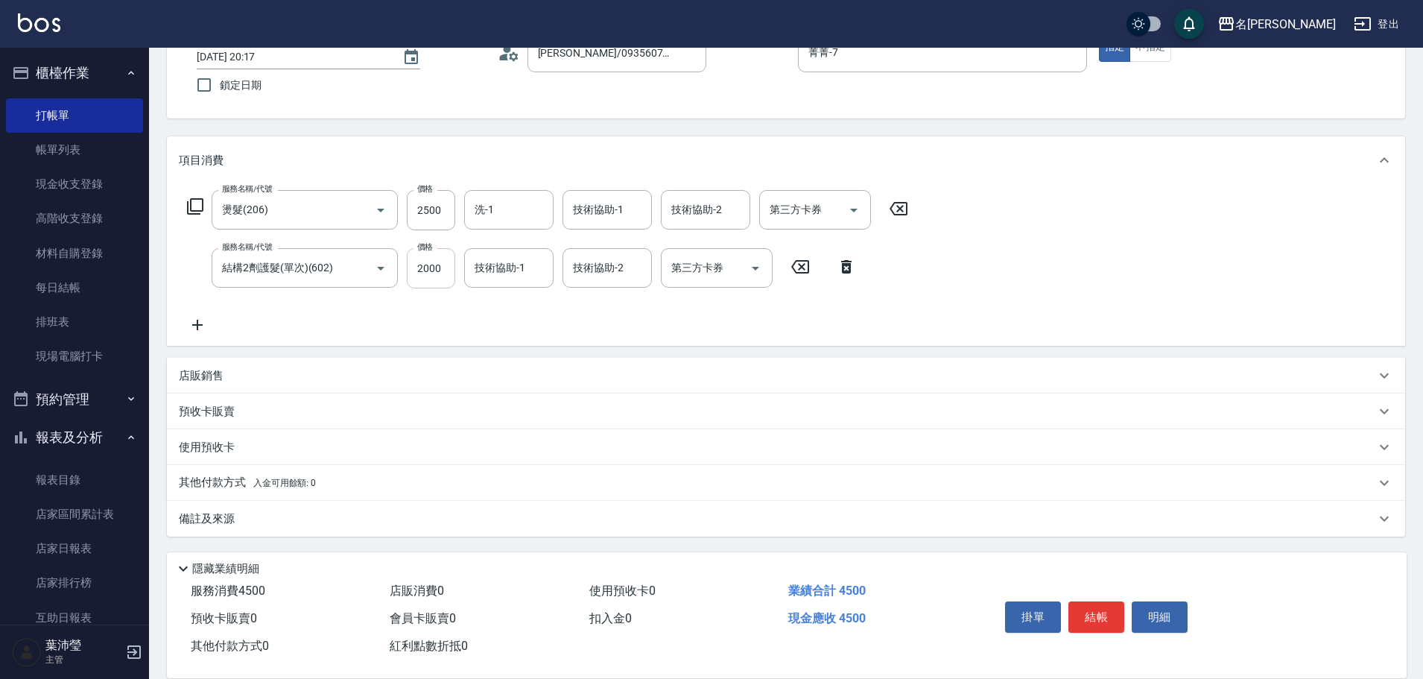
click at [454, 261] on div "服務名稱/代號 結構2劑護髮(單次)(602) 服務名稱/代號 價格 2000 價格 技術協助-1 技術協助-1 技術協助-2 技術協助-2 第三方卡券 第三…" at bounding box center [522, 268] width 686 height 40
click at [424, 284] on input "2000" at bounding box center [431, 268] width 48 height 40
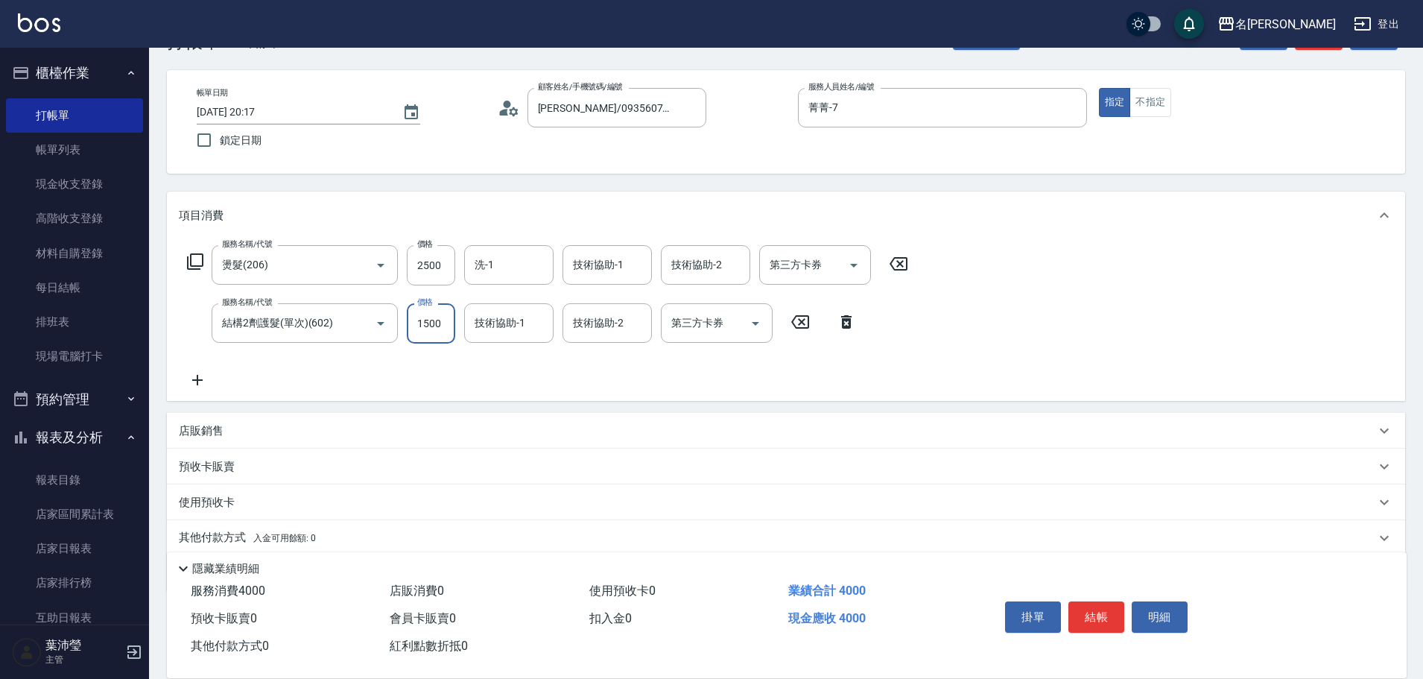
scroll to position [0, 0]
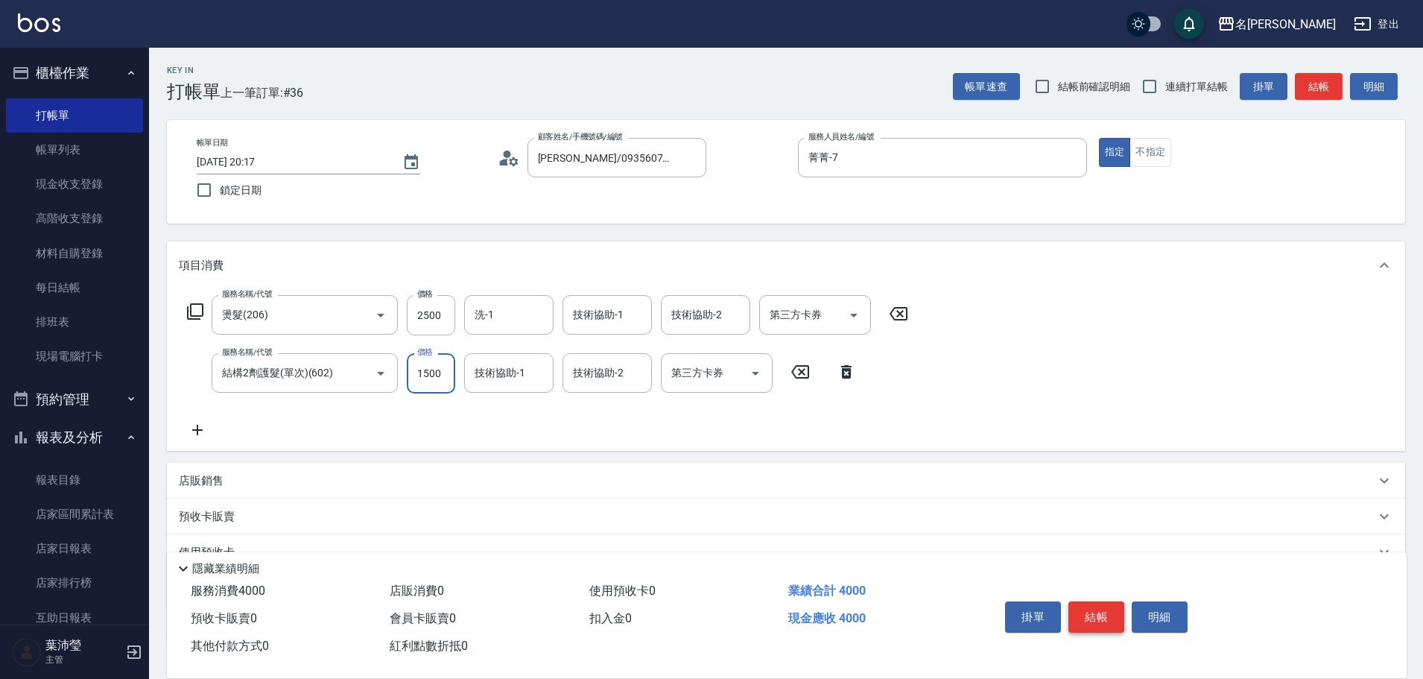
type input "1500"
click at [1107, 619] on button "結帳" at bounding box center [1097, 616] width 56 height 31
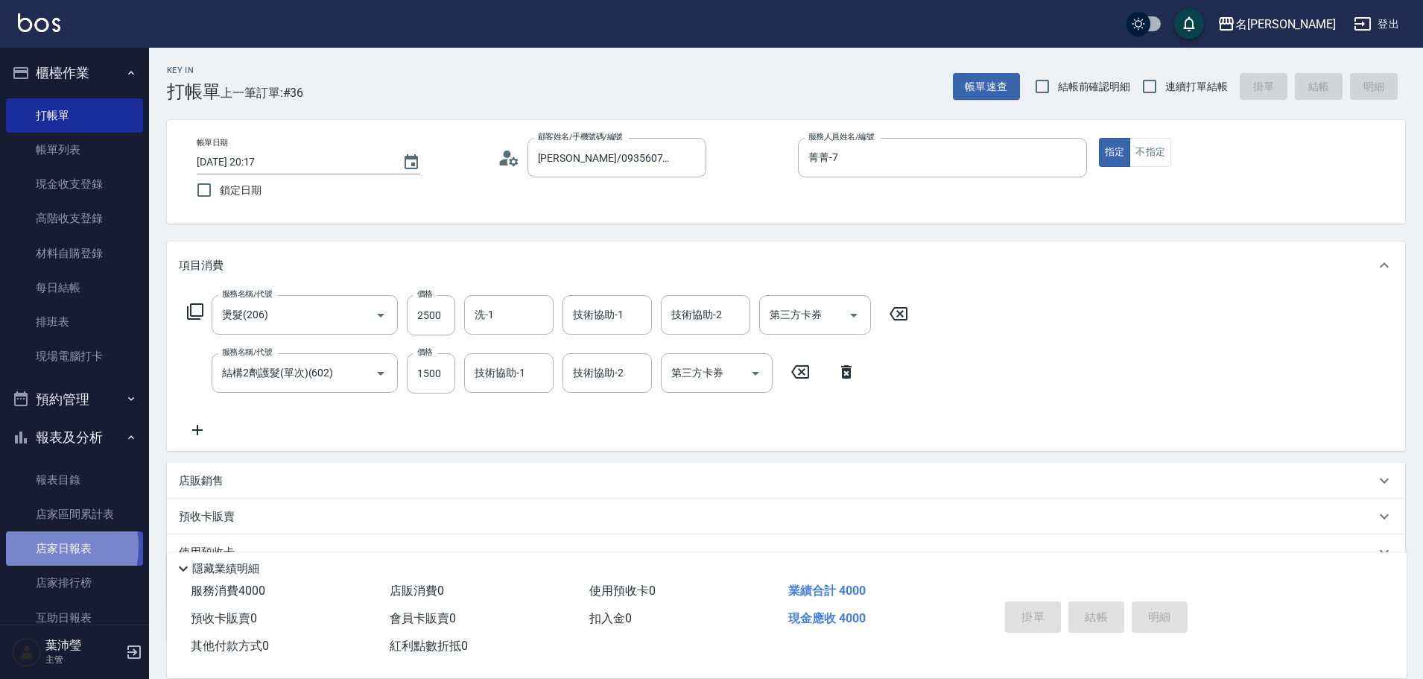
drag, startPoint x: 41, startPoint y: 547, endPoint x: 69, endPoint y: 539, distance: 28.8
click at [42, 547] on link "店家日報表" at bounding box center [74, 548] width 137 height 34
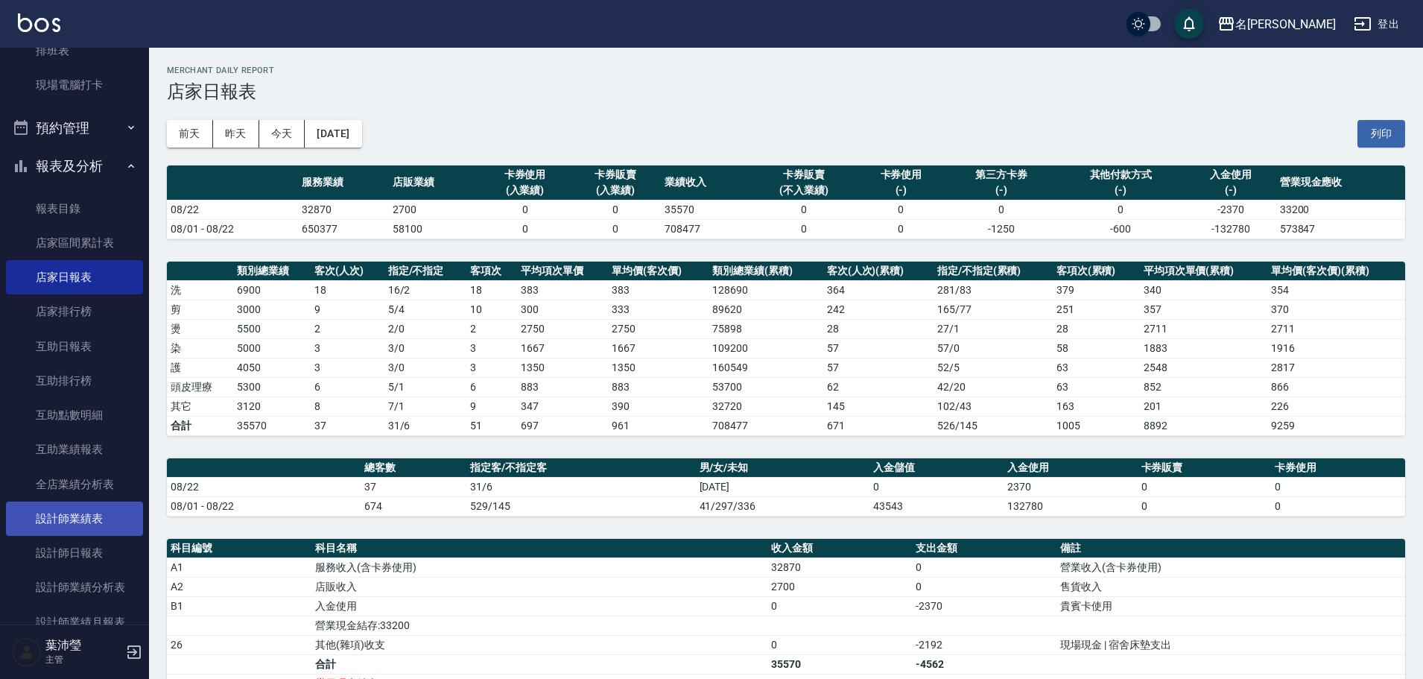
scroll to position [298, 0]
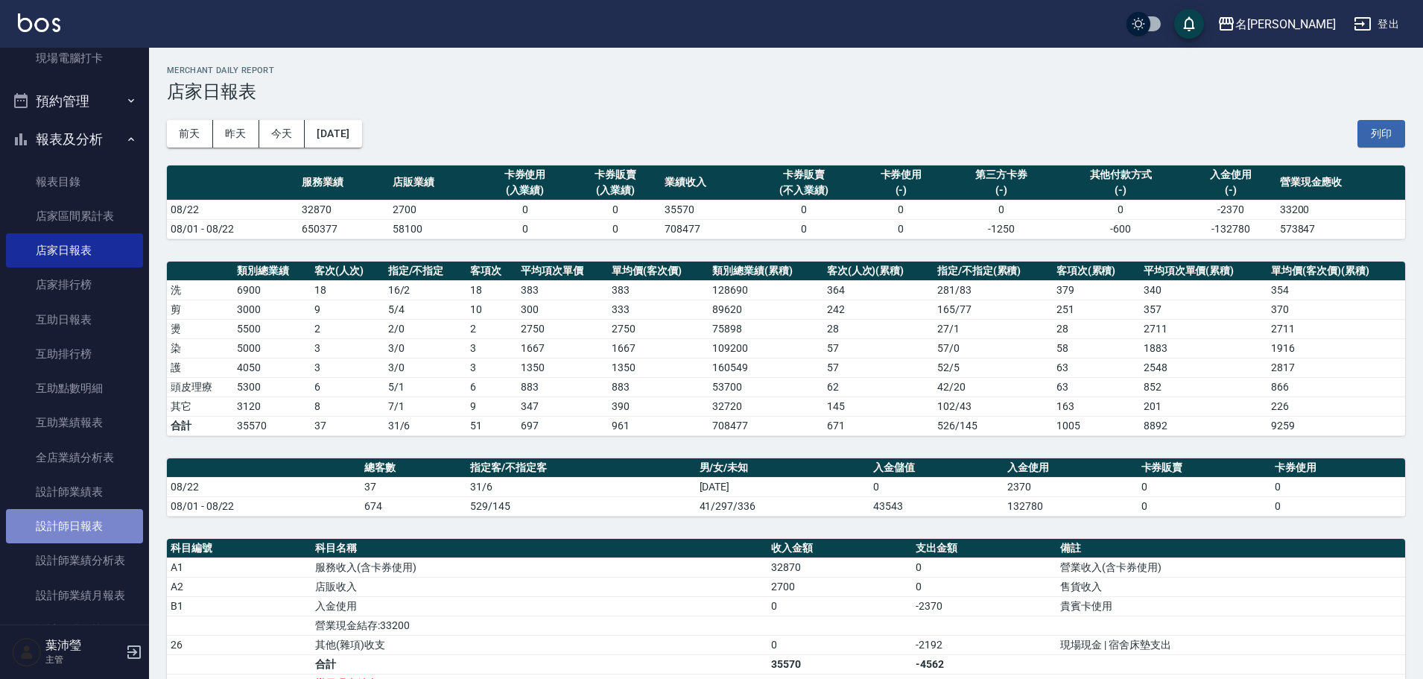
click at [76, 519] on link "設計師日報表" at bounding box center [74, 526] width 137 height 34
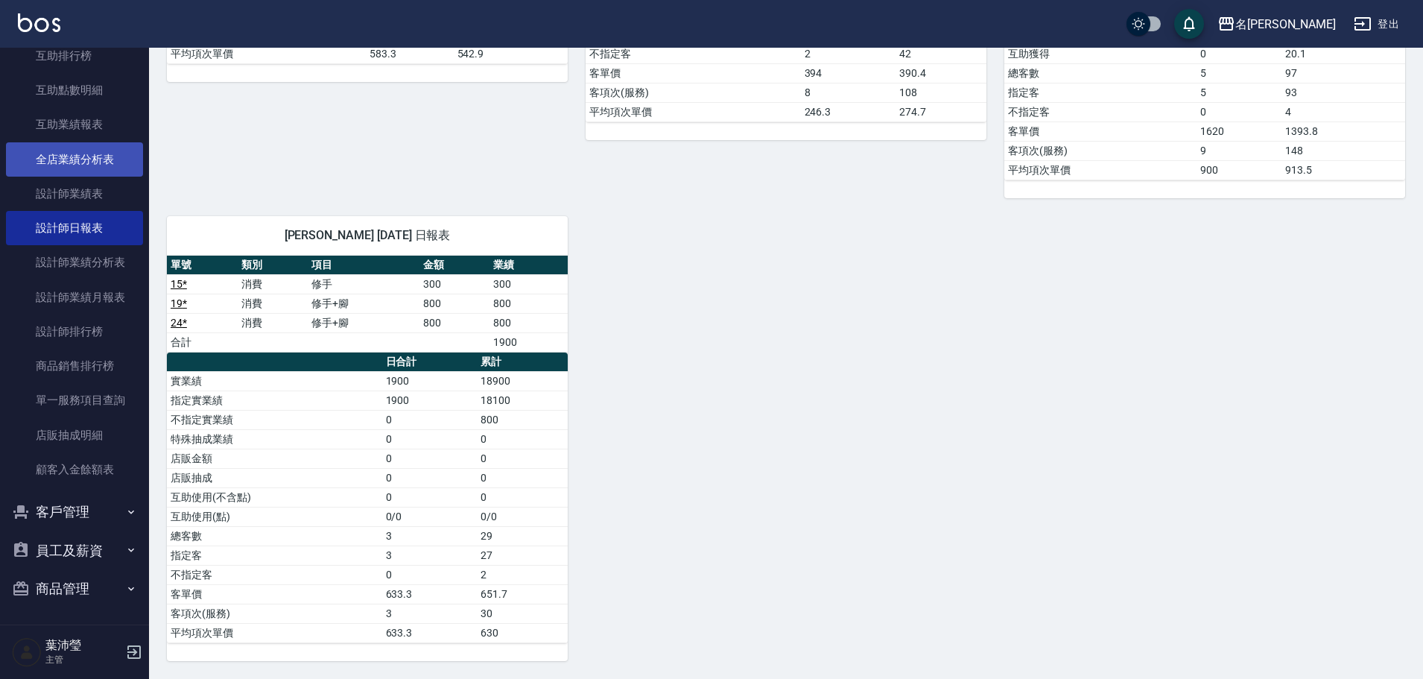
scroll to position [522, 0]
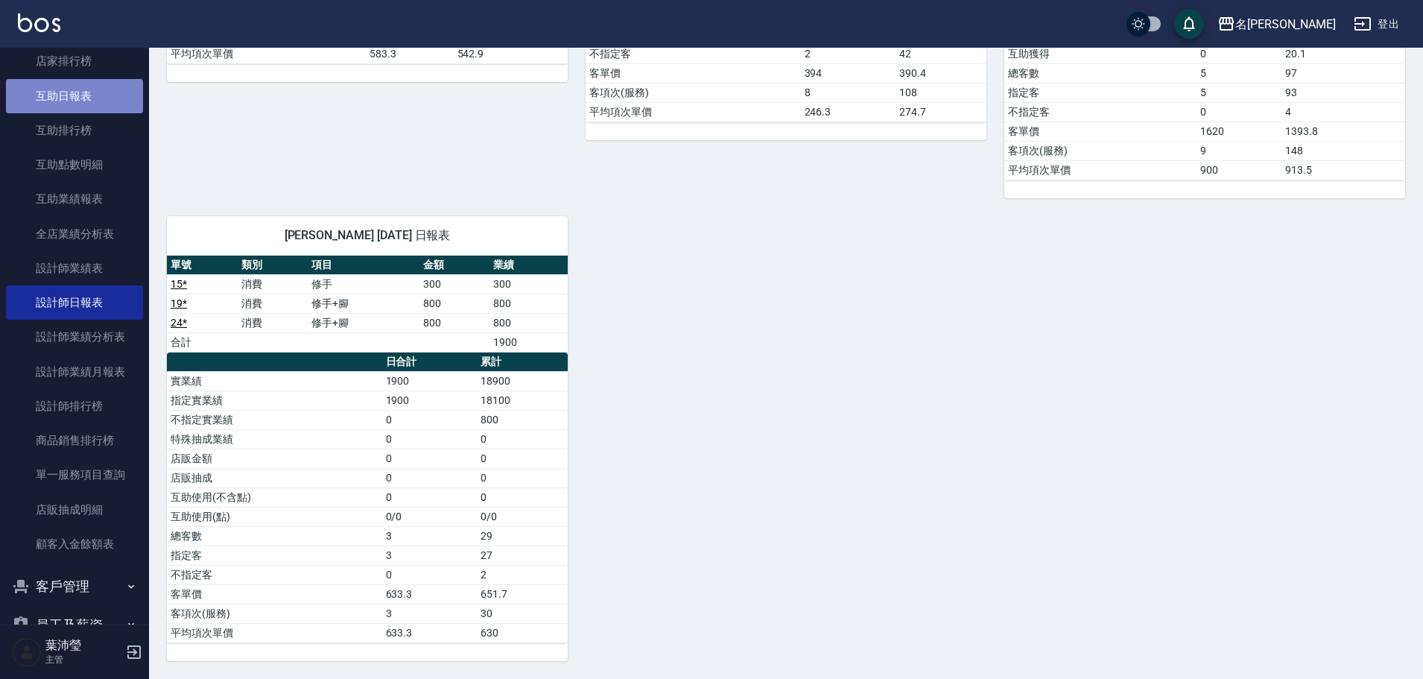
click at [94, 101] on link "互助日報表" at bounding box center [74, 96] width 137 height 34
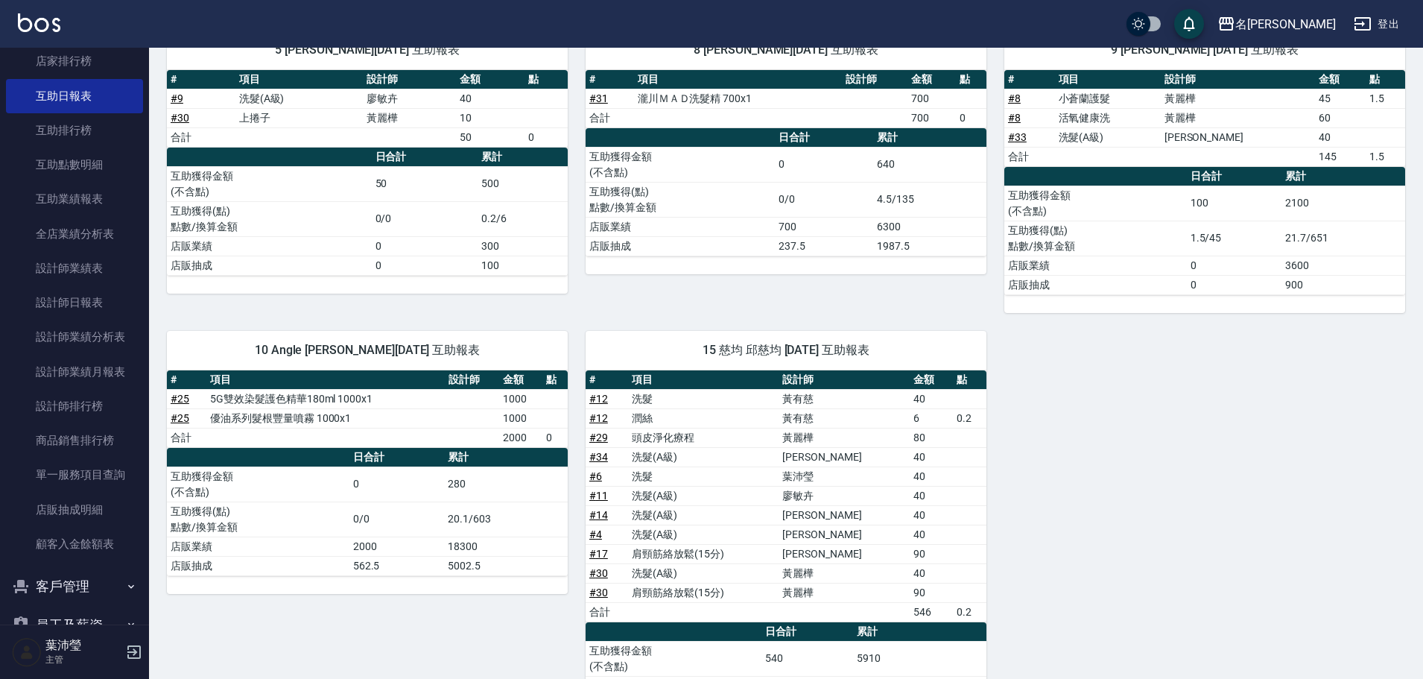
scroll to position [297, 0]
